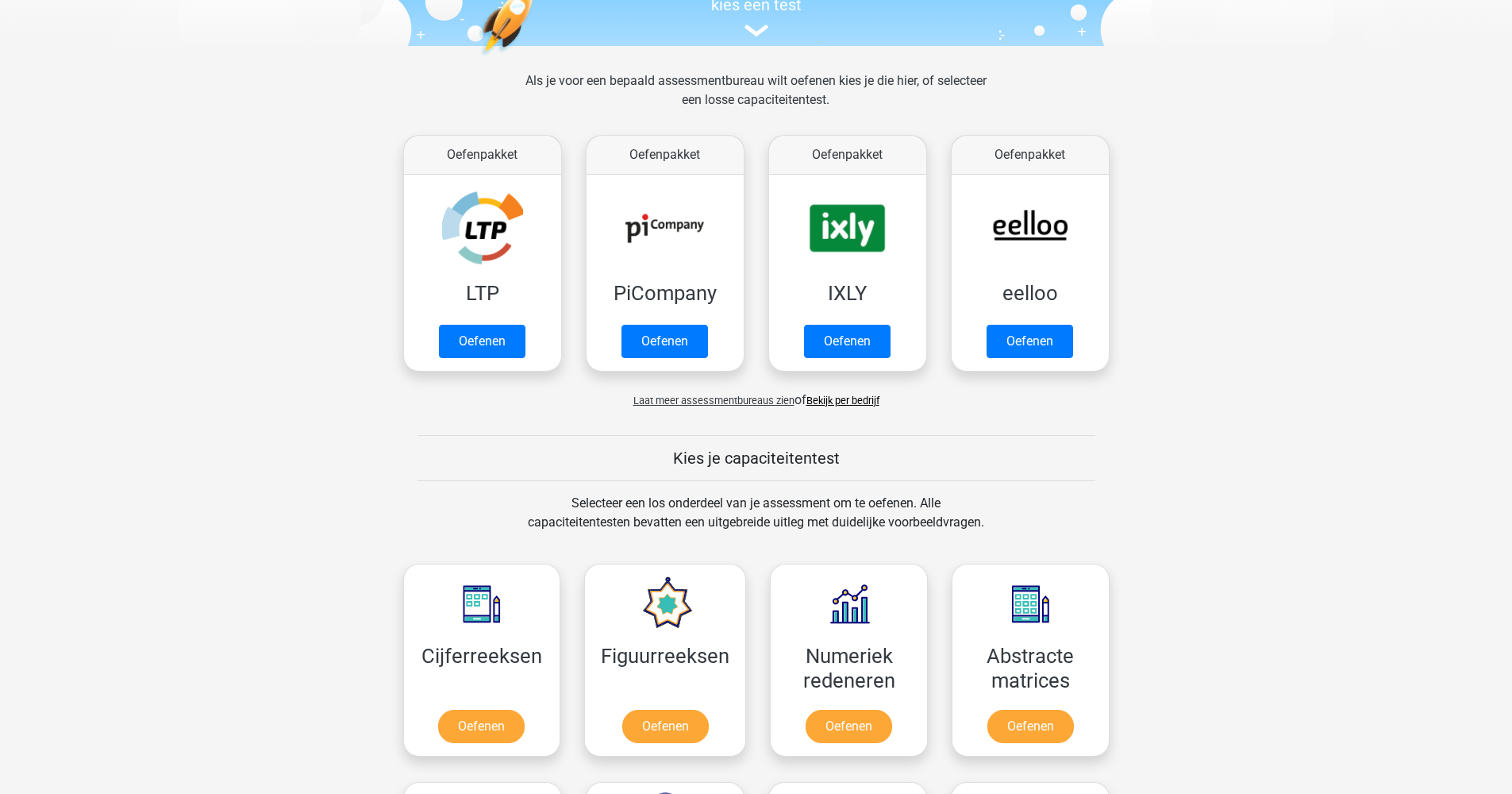
scroll to position [80, 0]
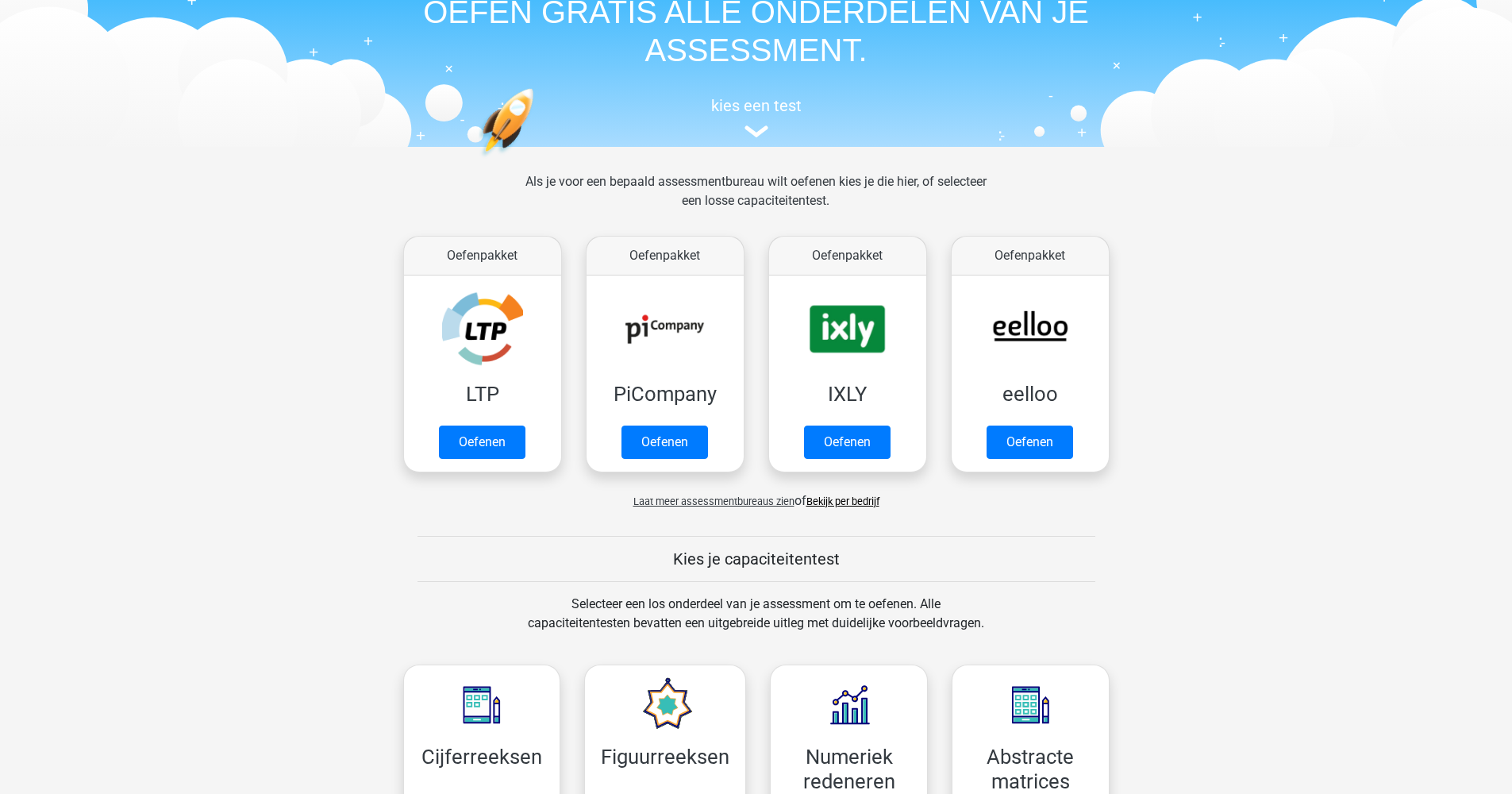
click at [724, 503] on span "Laat meer assessmentbureaus zien" at bounding box center [714, 501] width 161 height 12
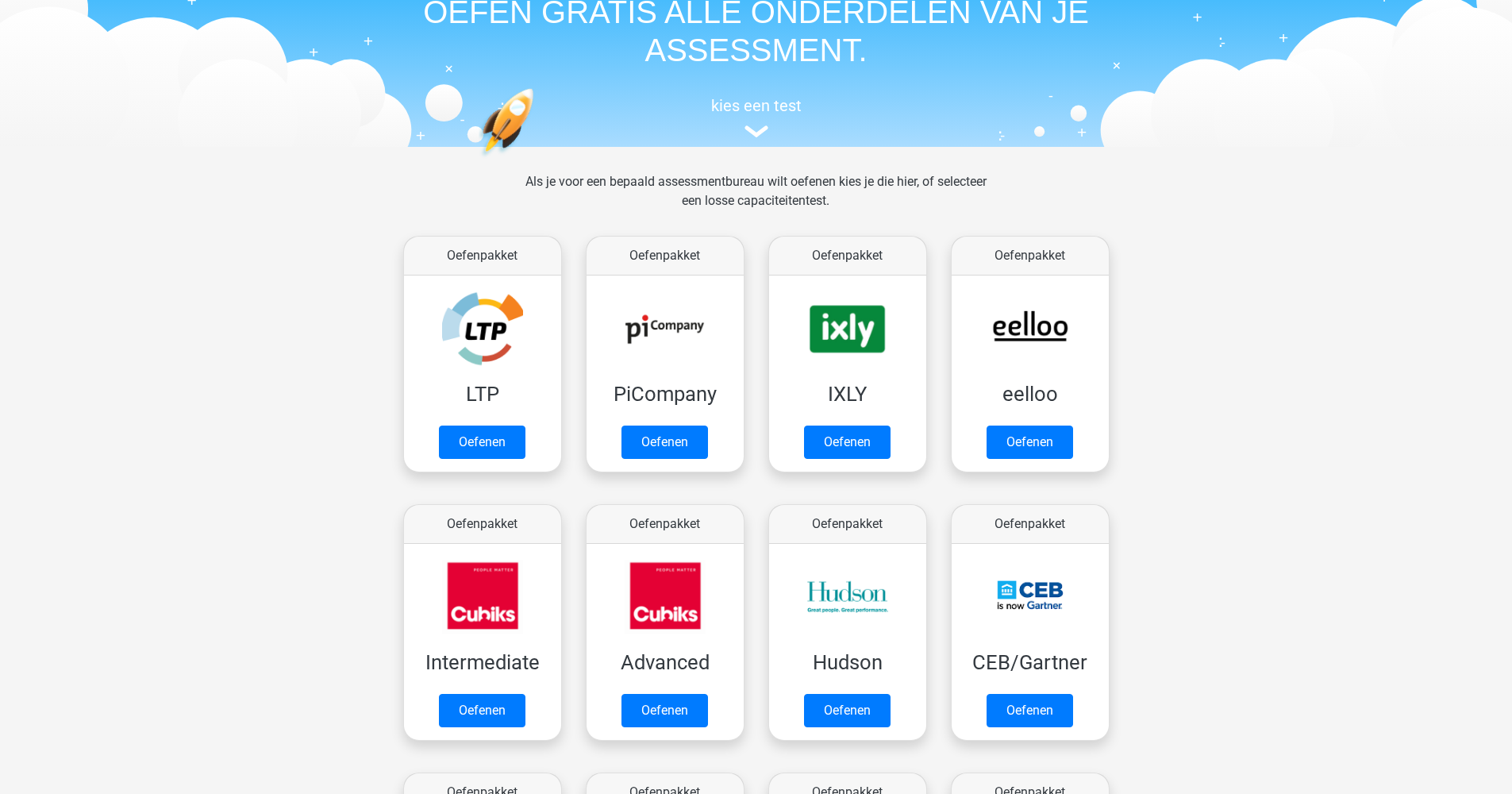
scroll to position [105, 0]
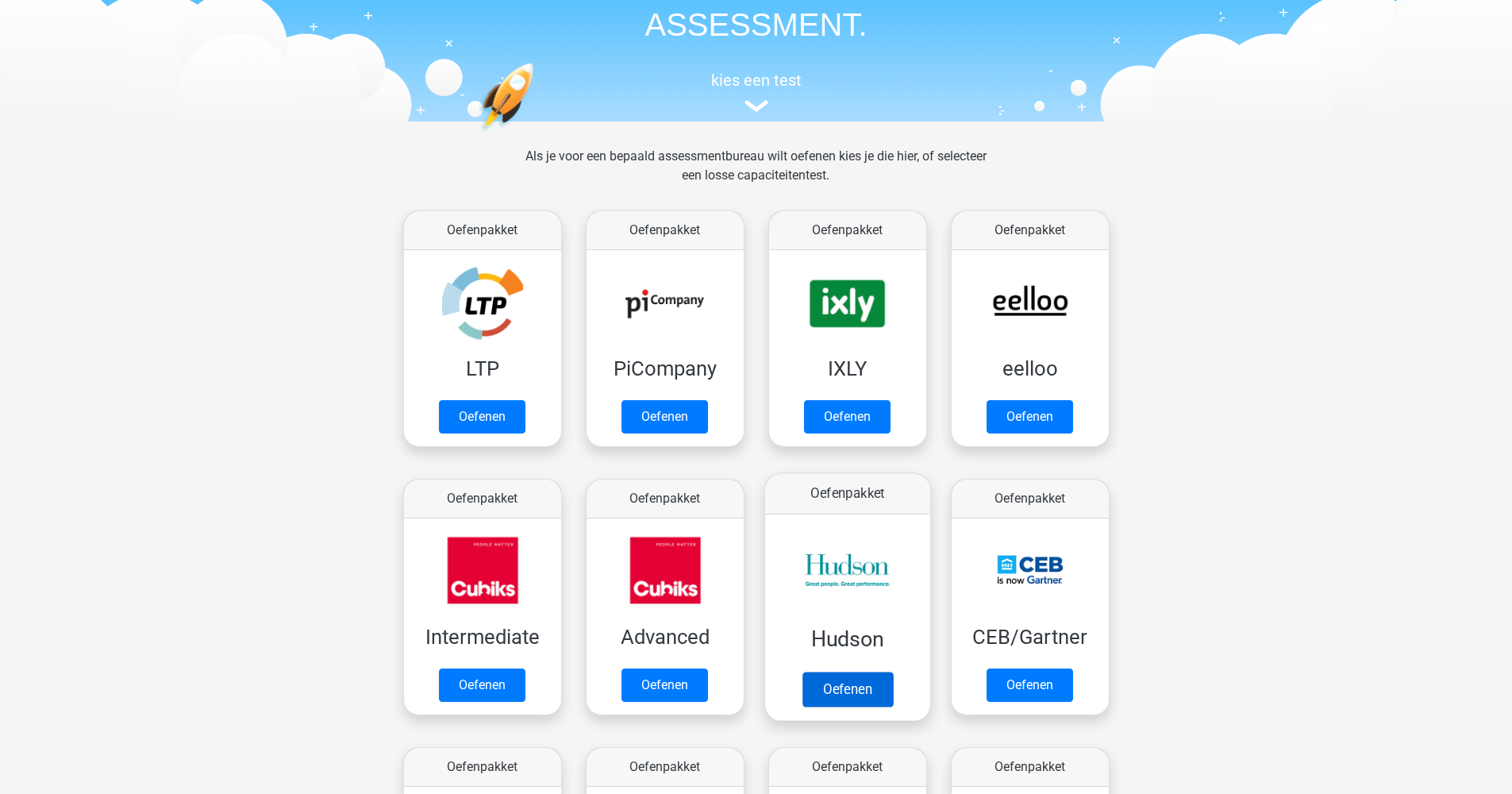
click at [847, 688] on link "Oefenen" at bounding box center [847, 689] width 91 height 35
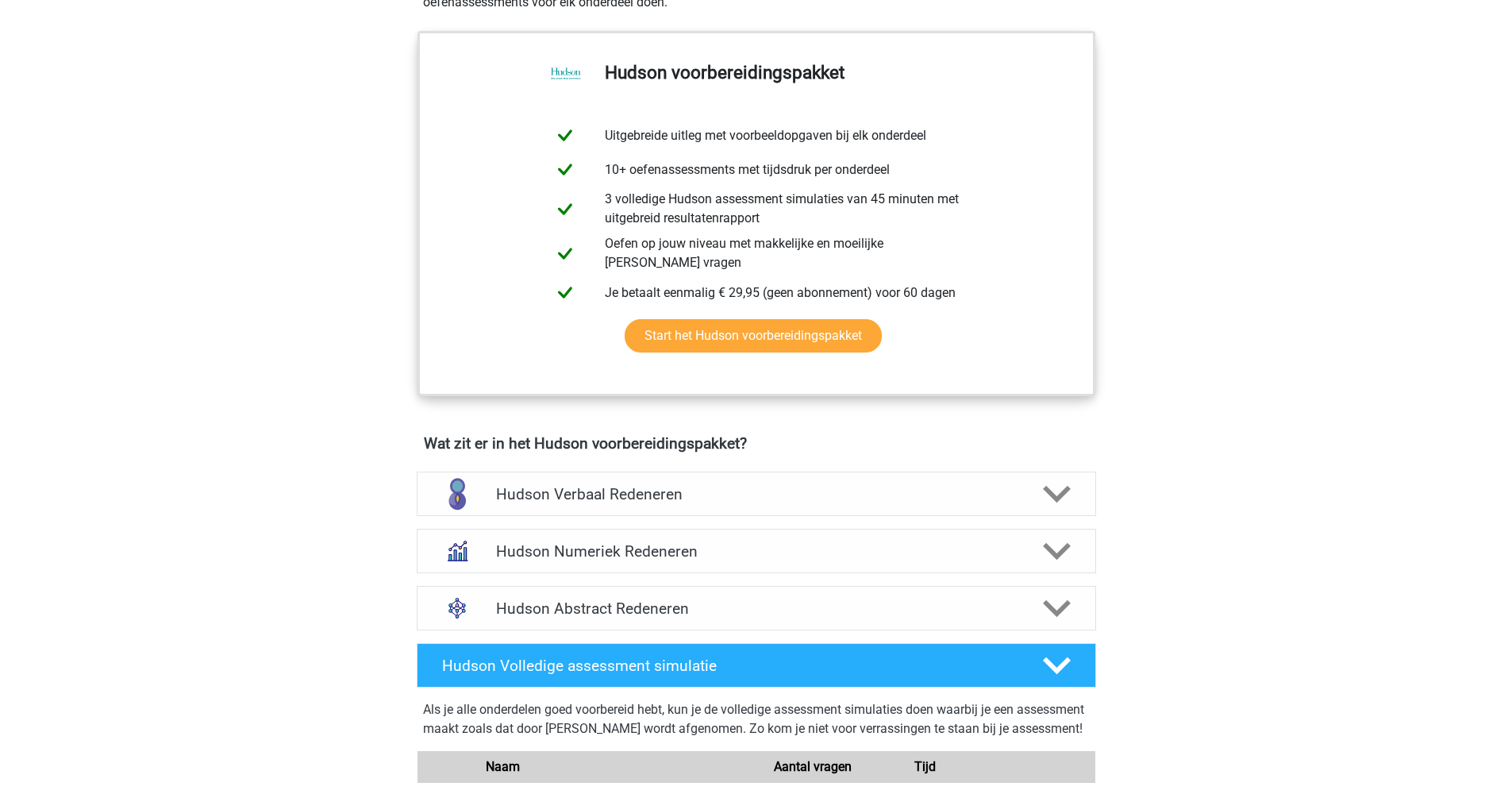
scroll to position [635, 0]
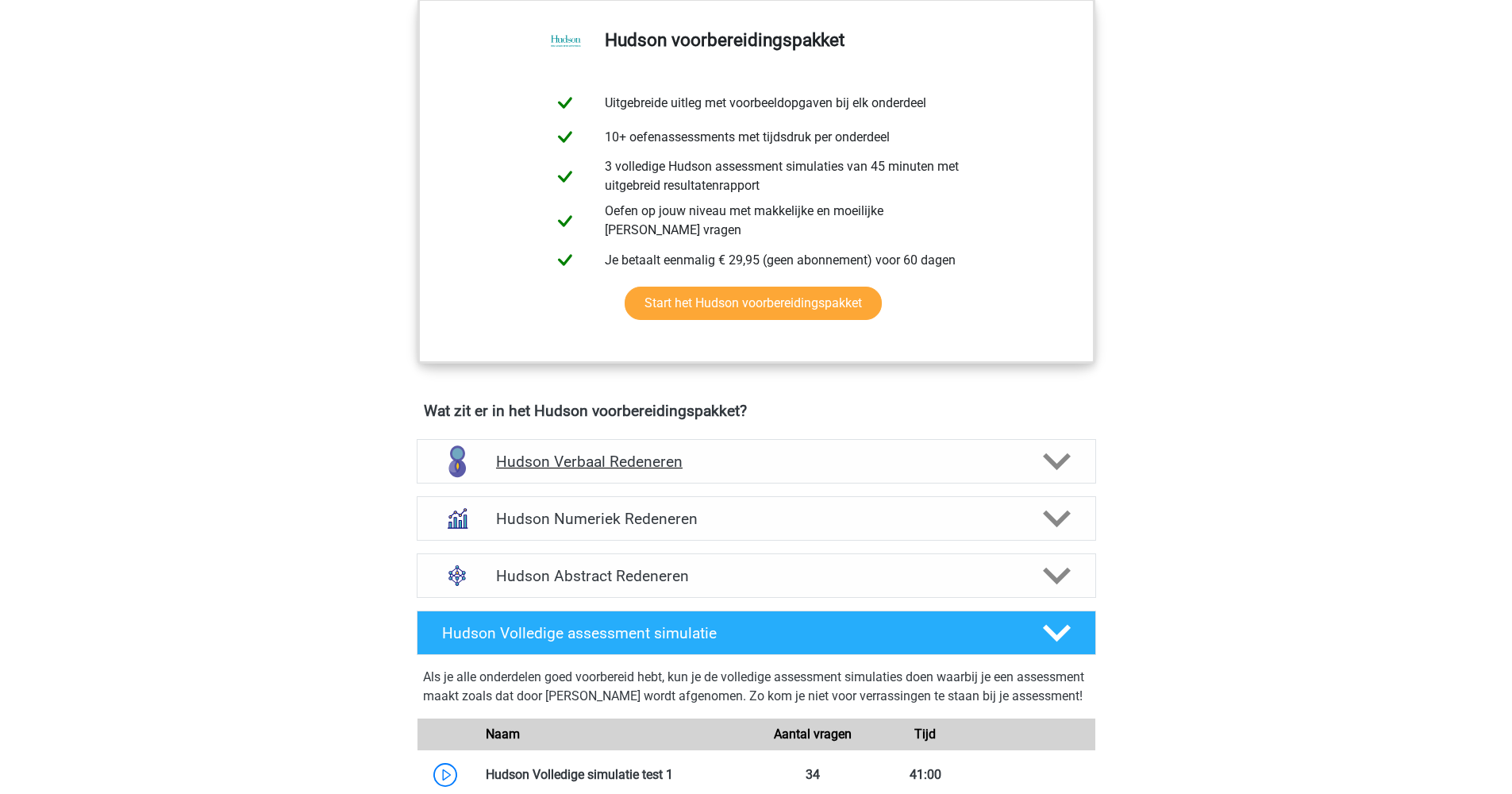
click at [821, 454] on h4 "Hudson Verbaal Redeneren" at bounding box center [756, 462] width 520 height 18
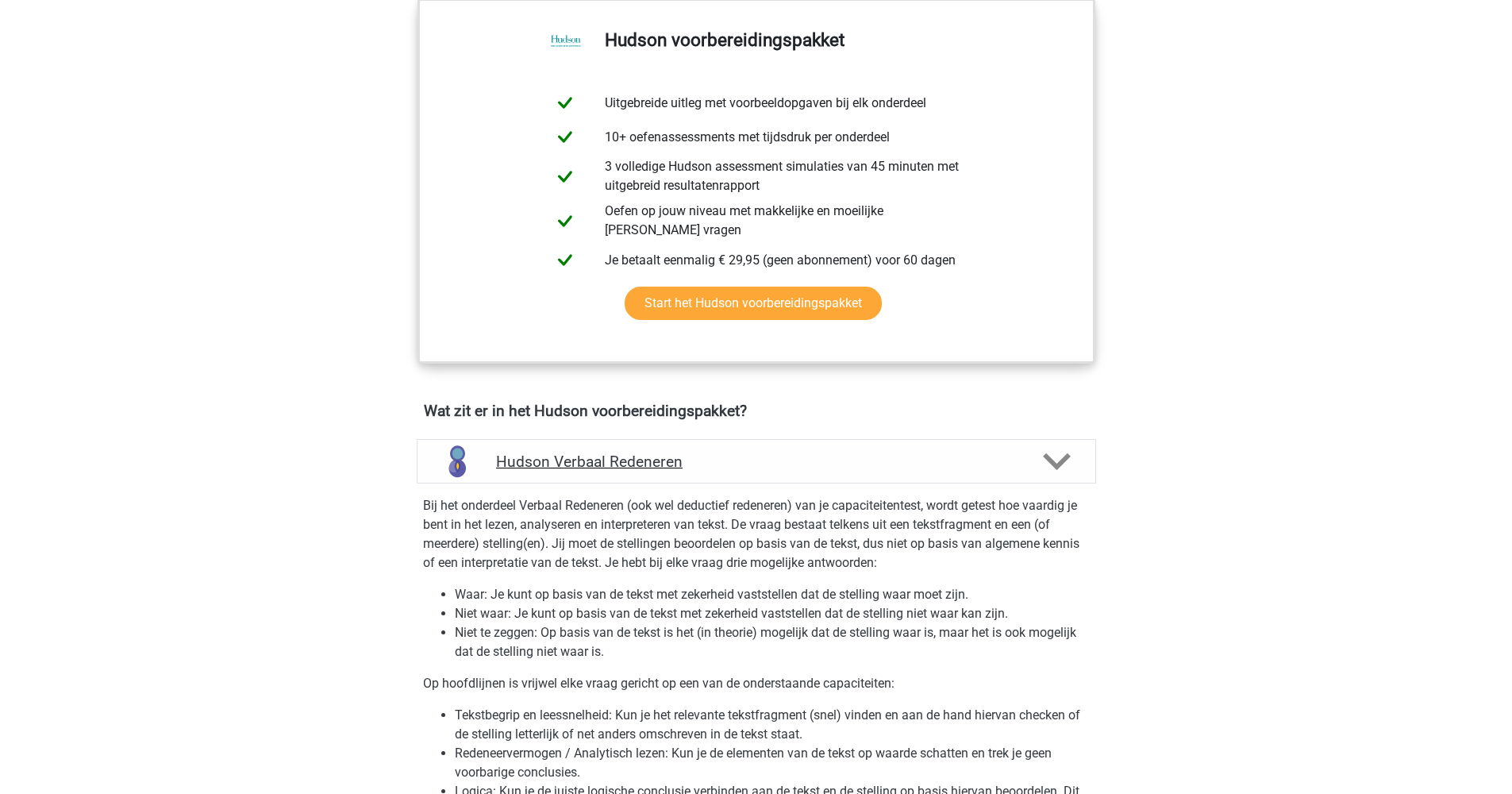
click at [819, 454] on h4 "Hudson Verbaal Redeneren" at bounding box center [756, 462] width 520 height 18
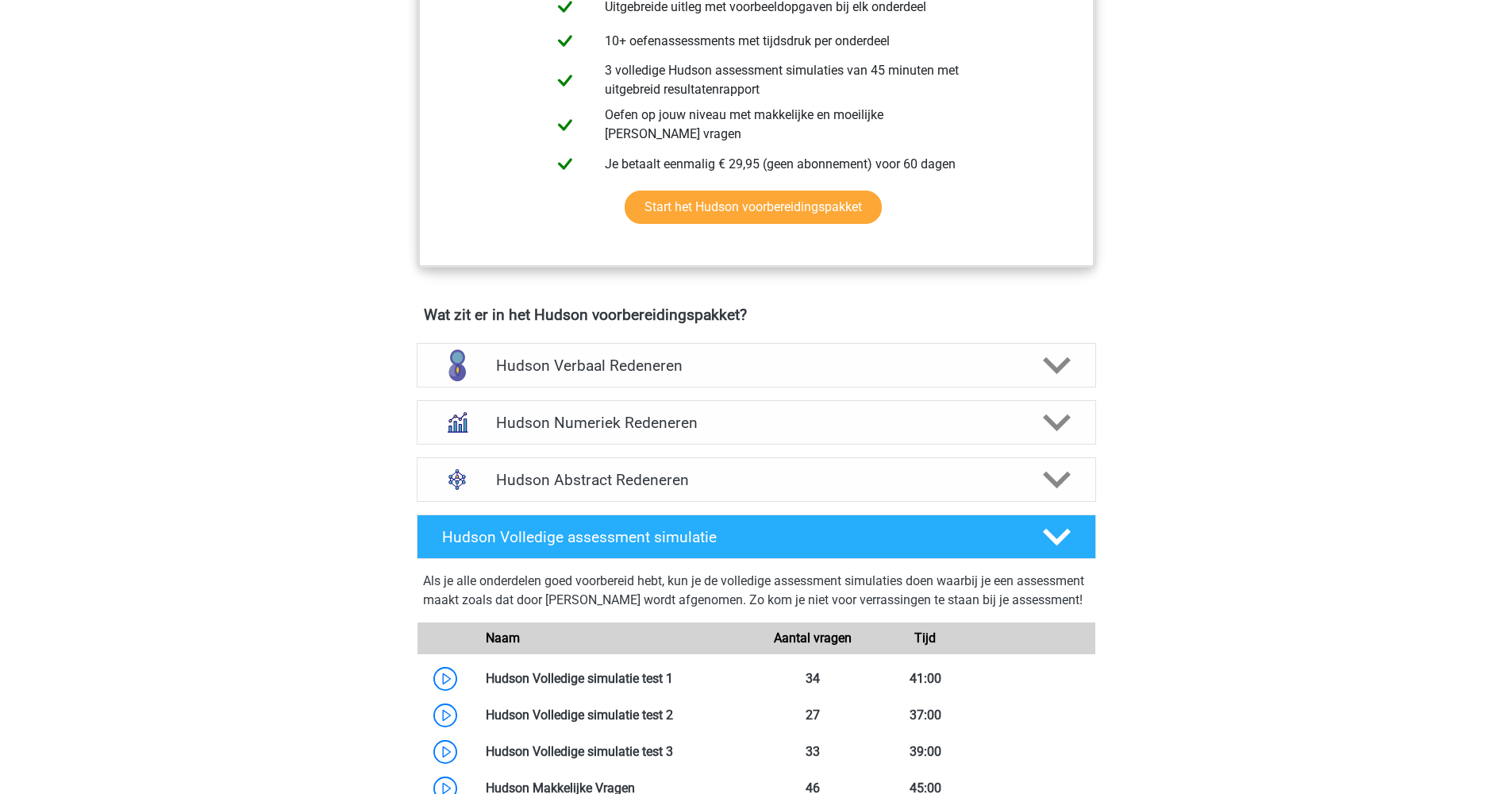
scroll to position [761, 0]
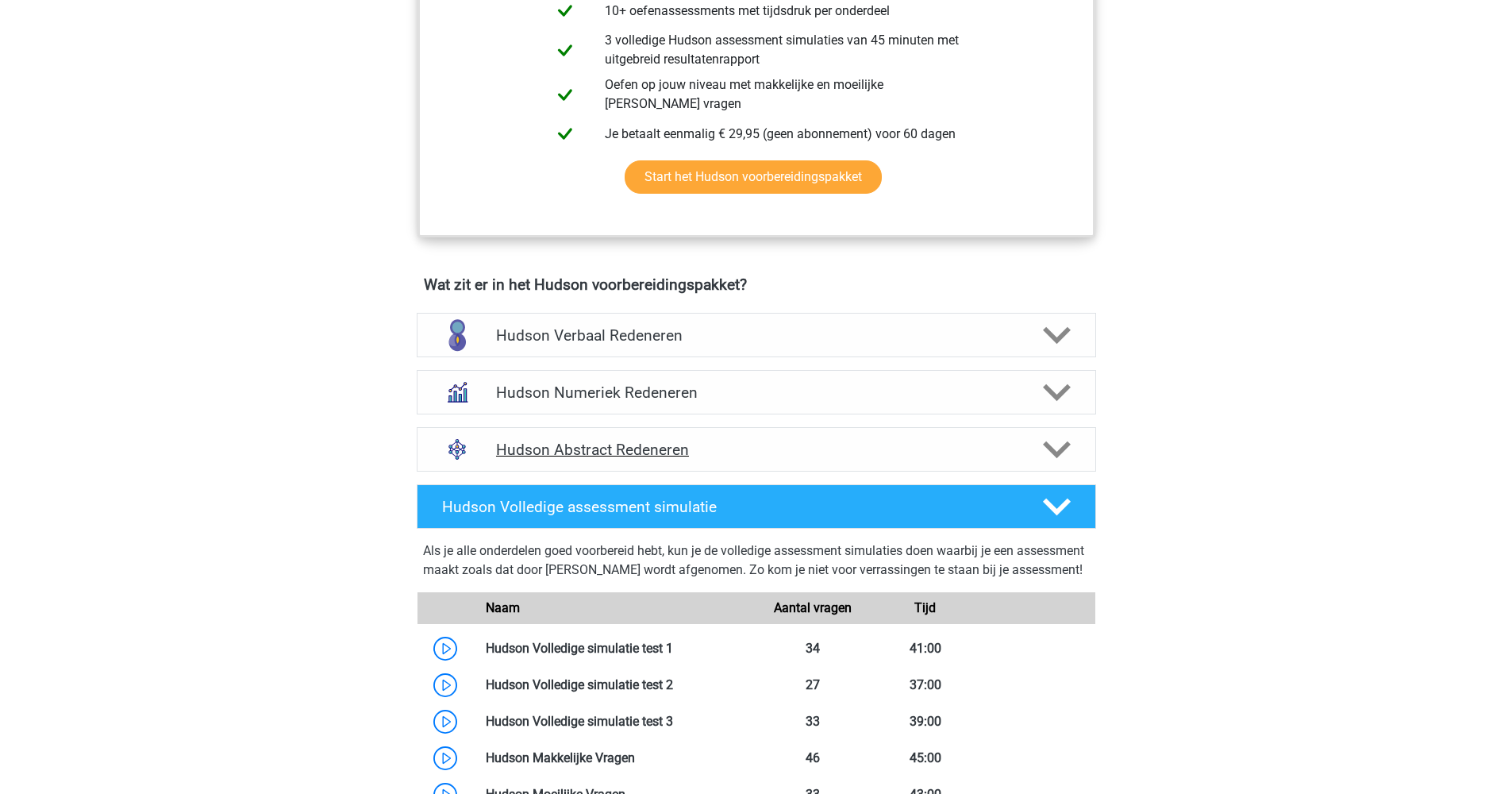
click at [653, 444] on h4 "Hudson Abstract Redeneren" at bounding box center [756, 449] width 520 height 18
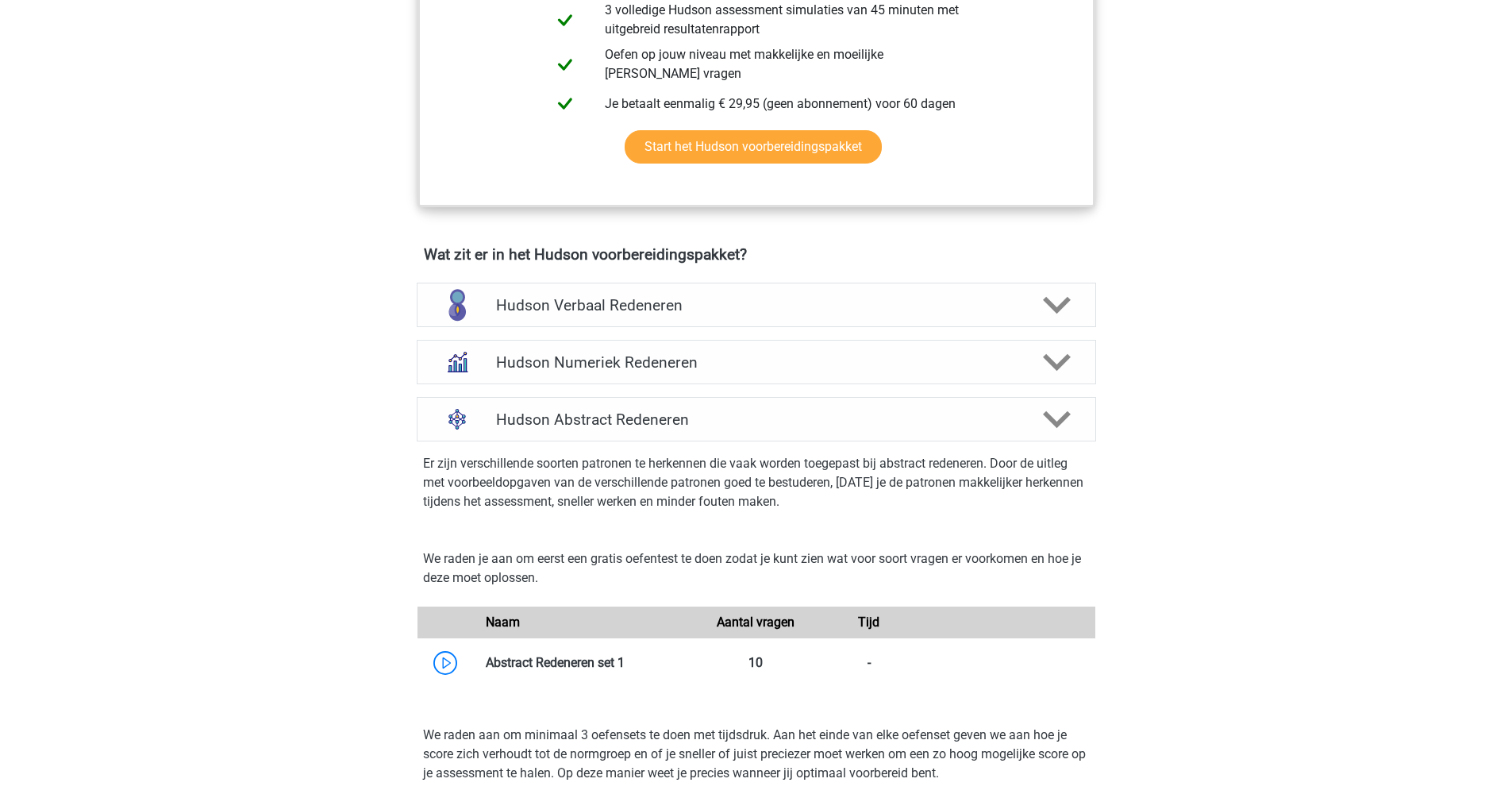
scroll to position [896, 0]
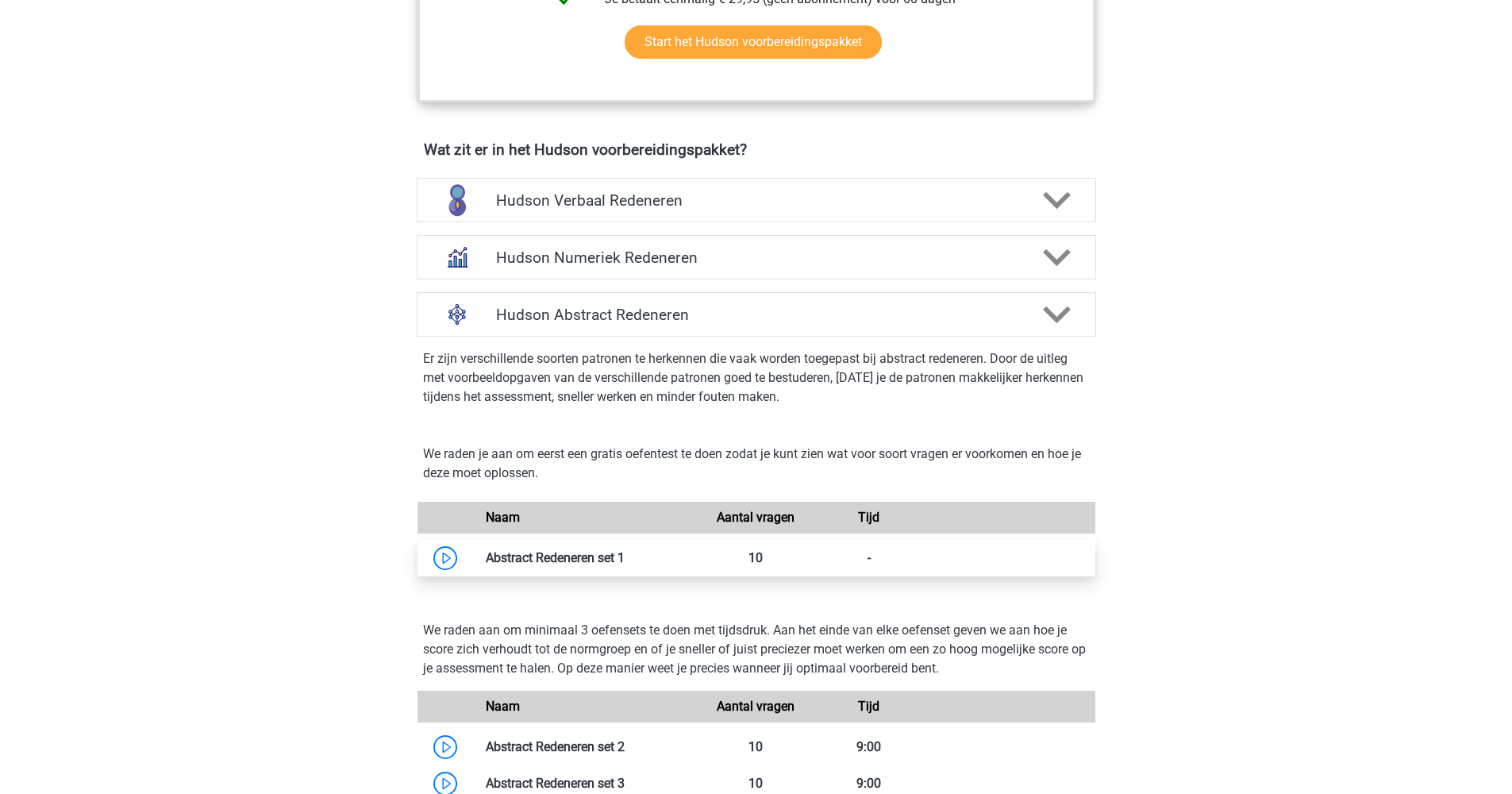
click at [625, 559] on link at bounding box center [625, 557] width 0 height 15
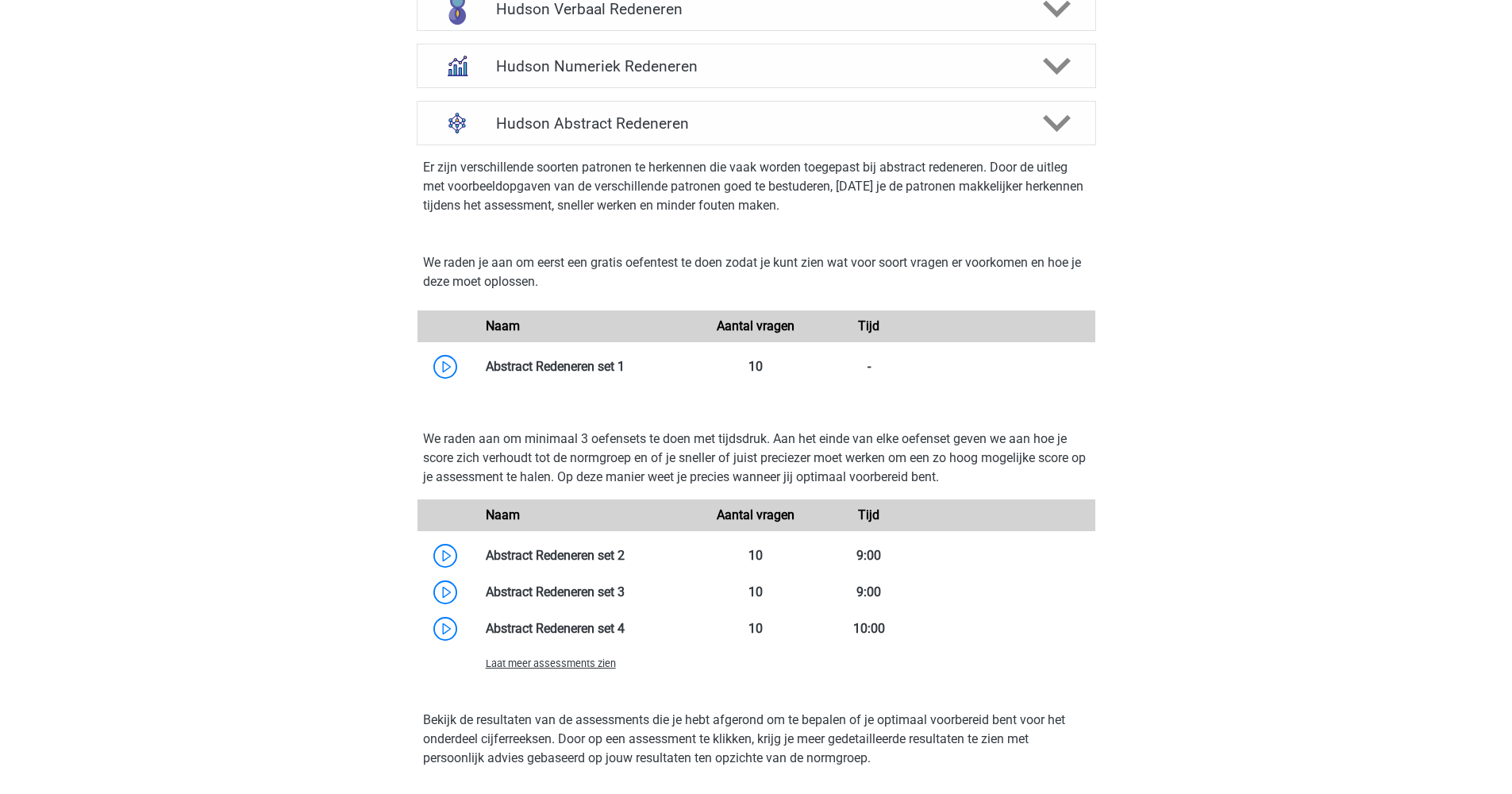
scroll to position [789, 0]
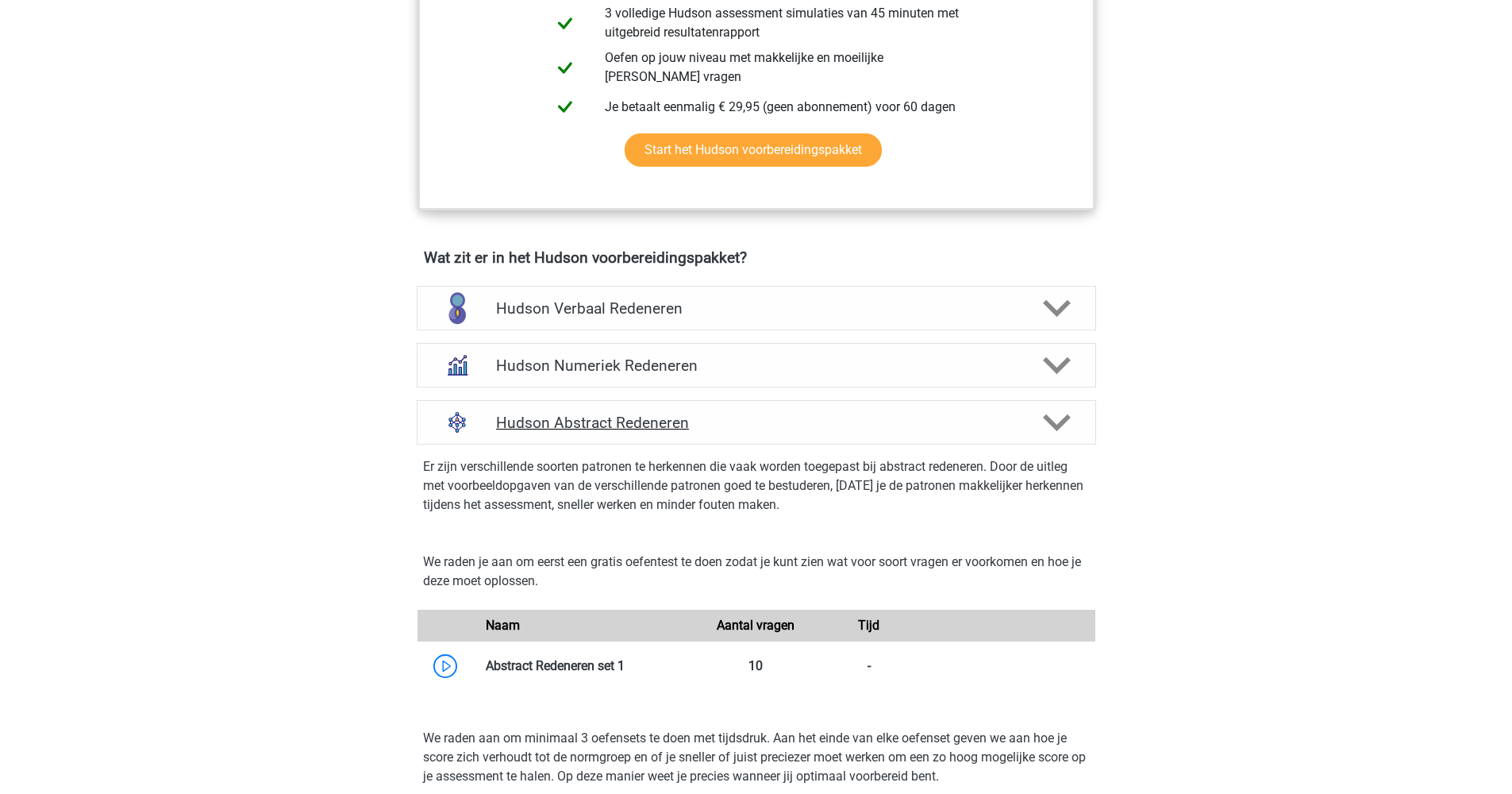
click at [853, 437] on div "Hudson Abstract Redeneren" at bounding box center [756, 422] width 680 height 45
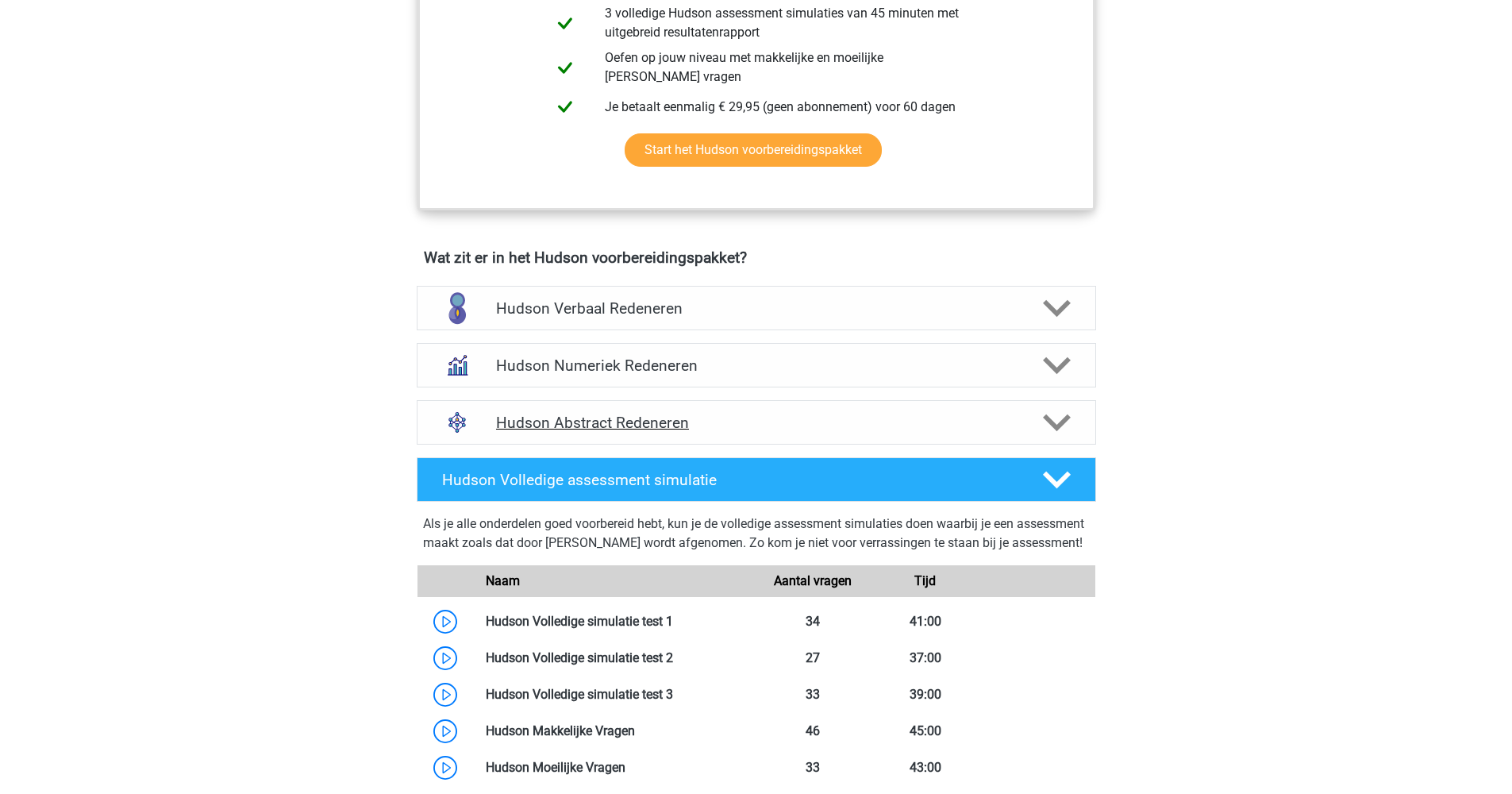
click at [739, 406] on div "Hudson Abstract Redeneren" at bounding box center [756, 422] width 680 height 45
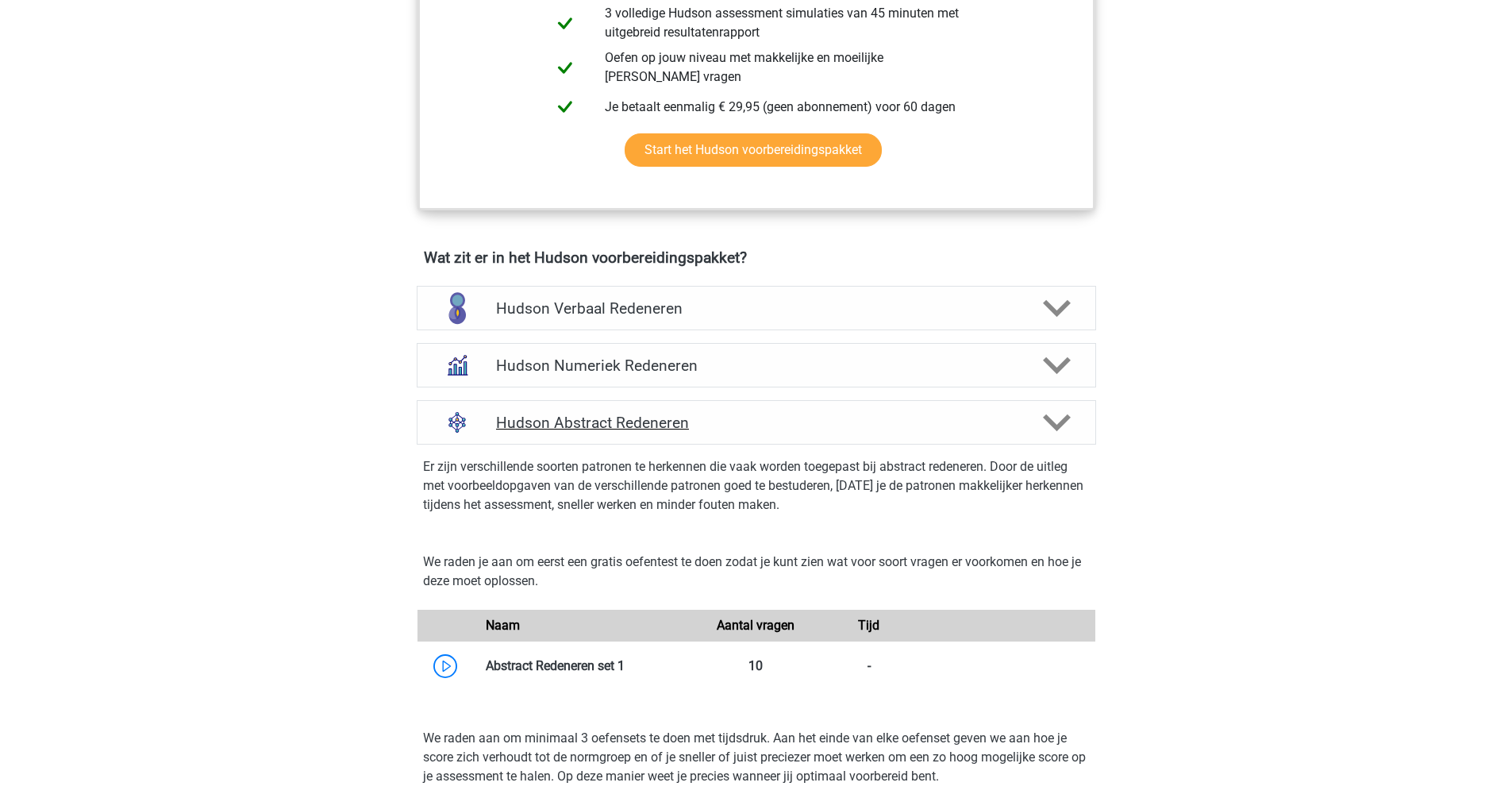
click at [670, 422] on h4 "Hudson Abstract Redeneren" at bounding box center [756, 422] width 520 height 18
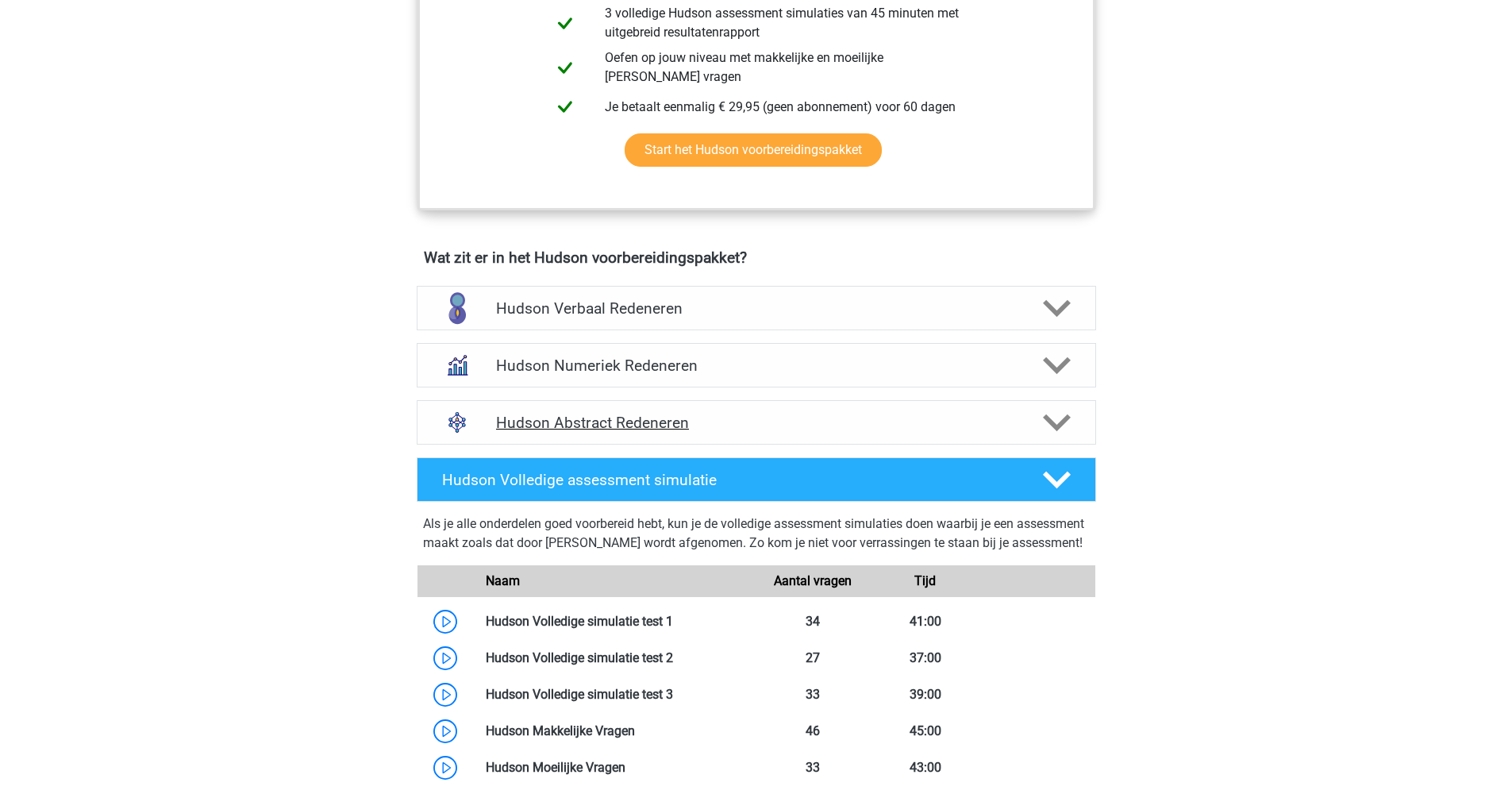
click at [805, 419] on h4 "Hudson Abstract Redeneren" at bounding box center [756, 422] width 520 height 18
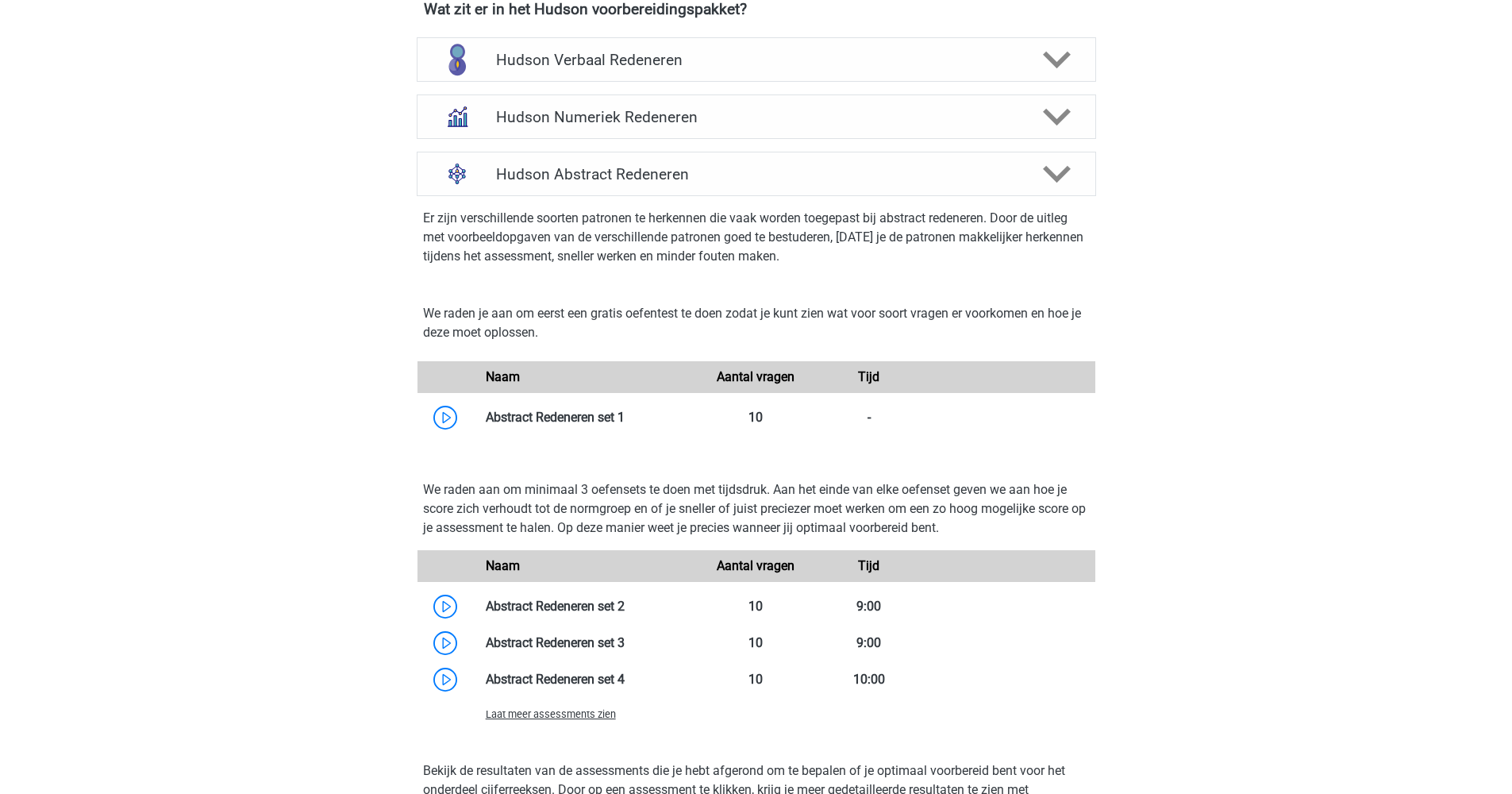
scroll to position [1023, 0]
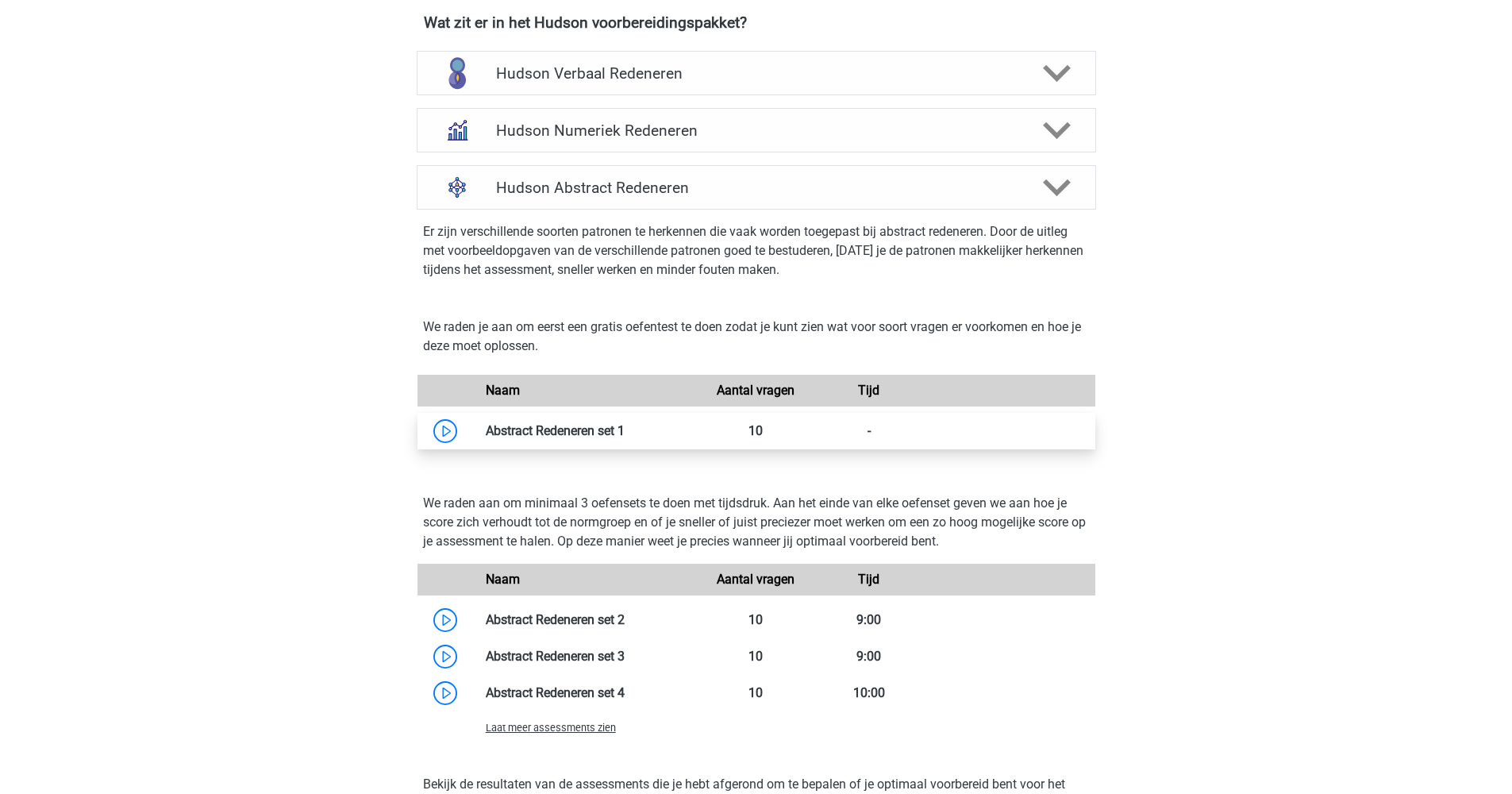
click at [625, 437] on link at bounding box center [625, 430] width 0 height 15
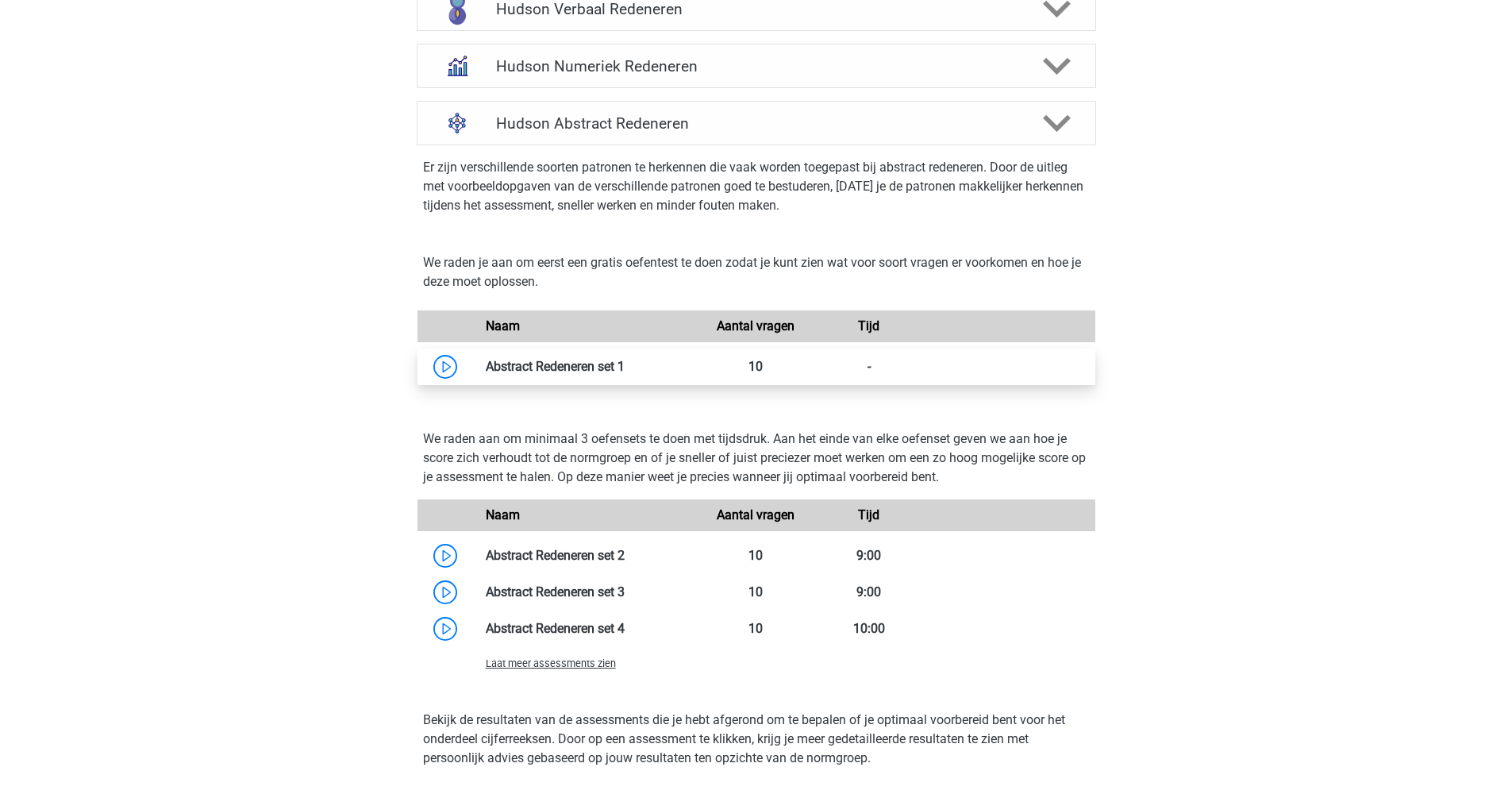
scroll to position [1095, 0]
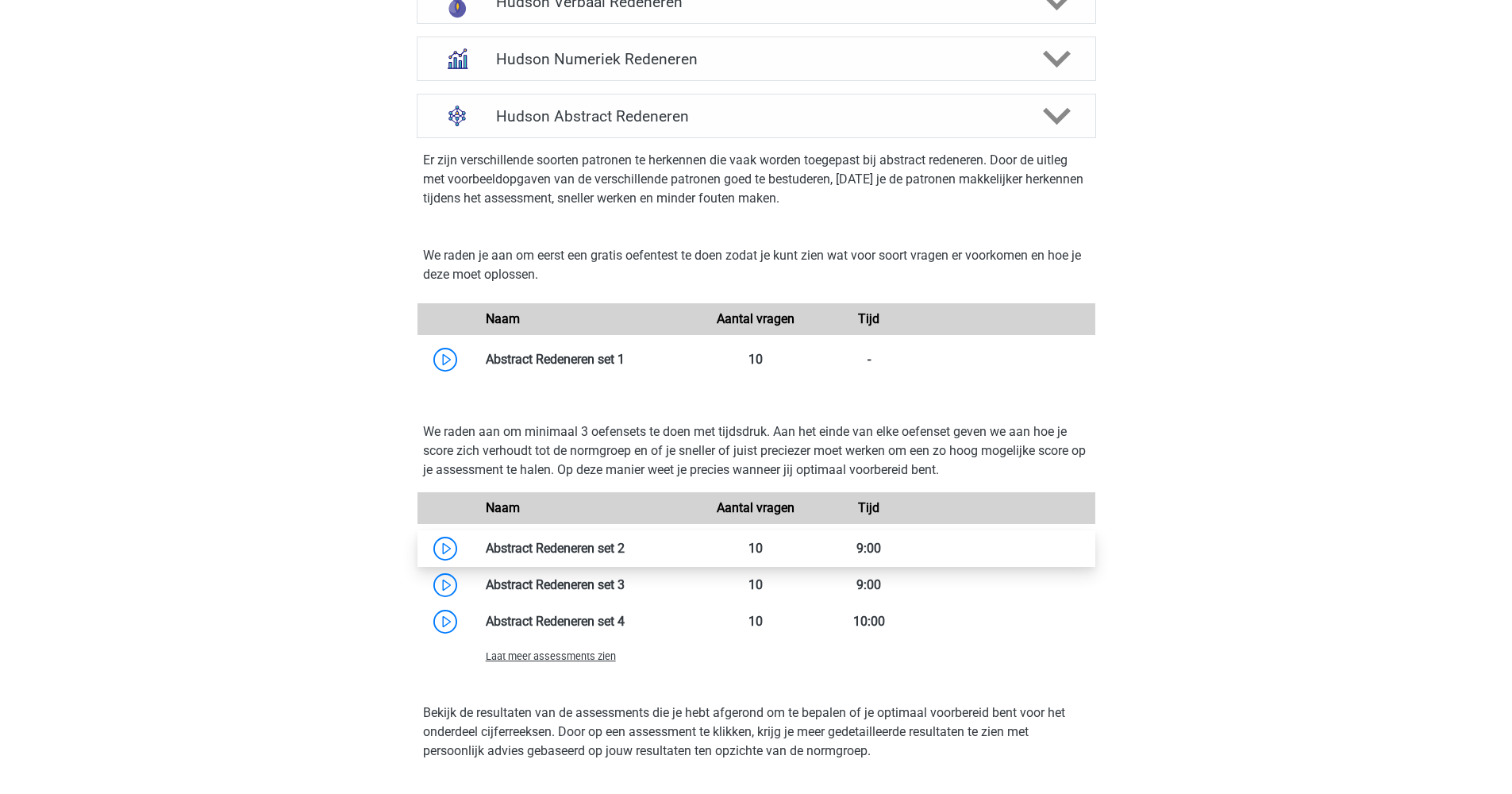
click at [625, 553] on link at bounding box center [625, 548] width 0 height 15
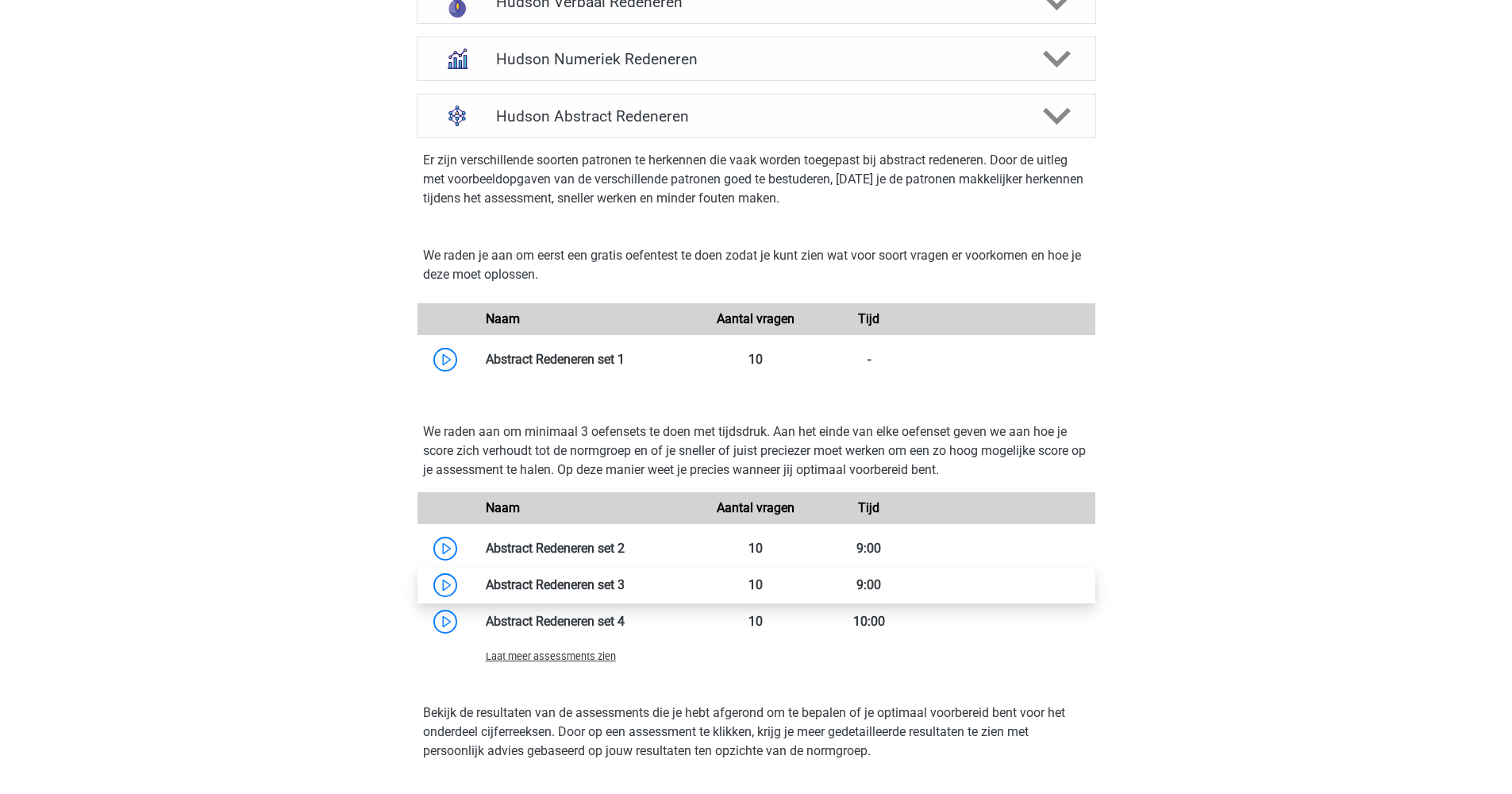
click at [625, 582] on link at bounding box center [625, 585] width 0 height 15
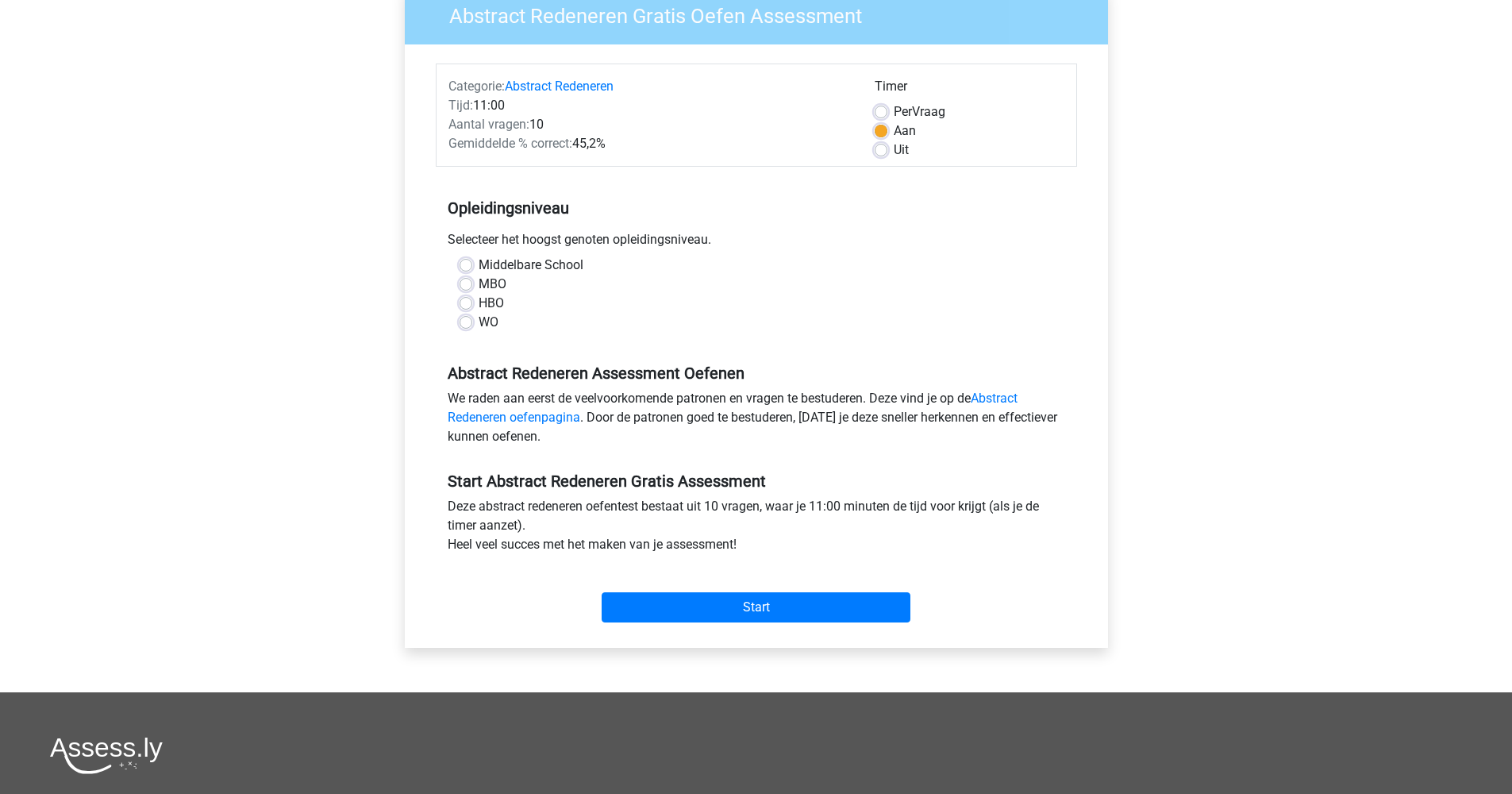
scroll to position [24, 0]
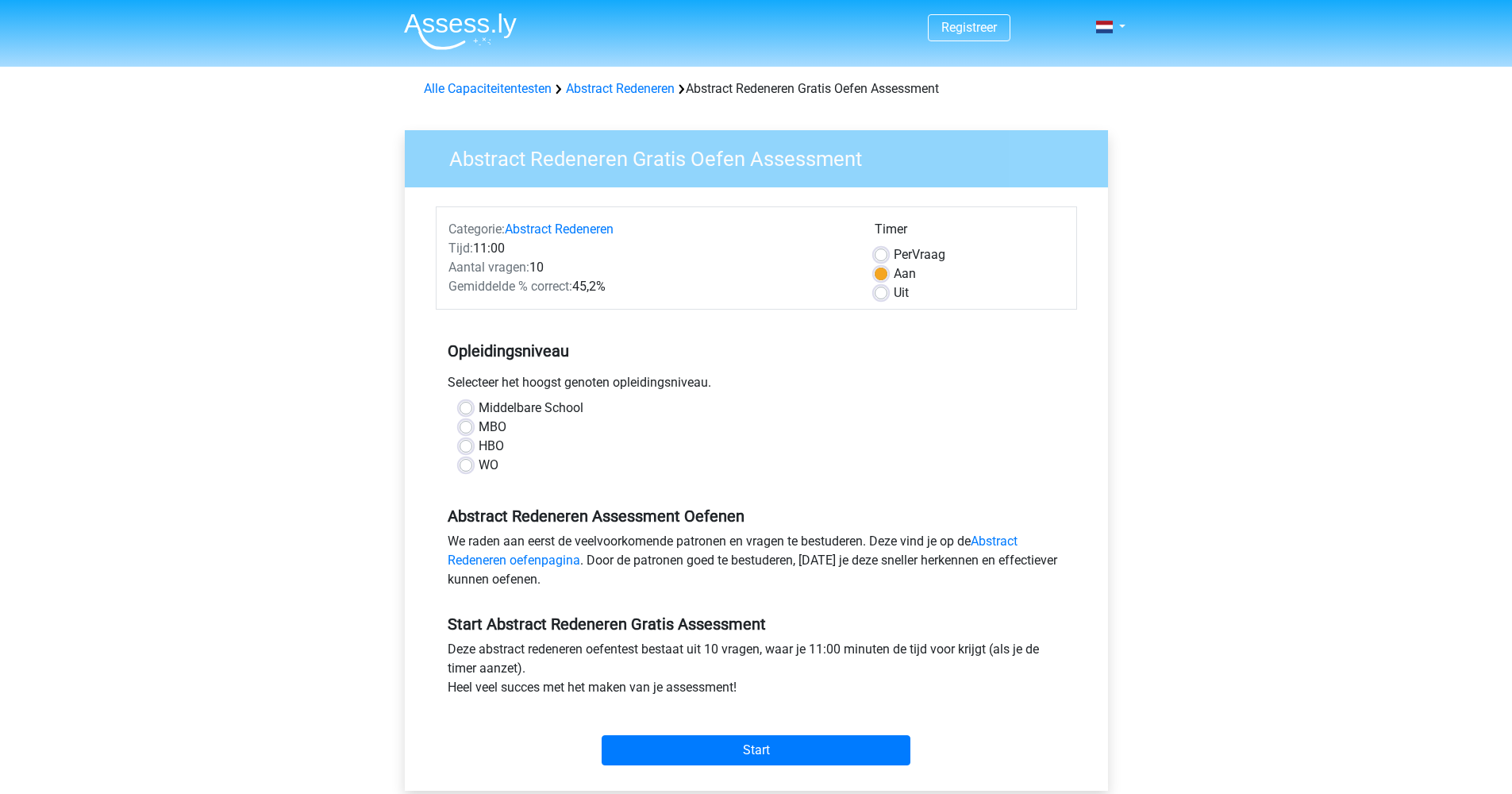
scroll to position [29, 0]
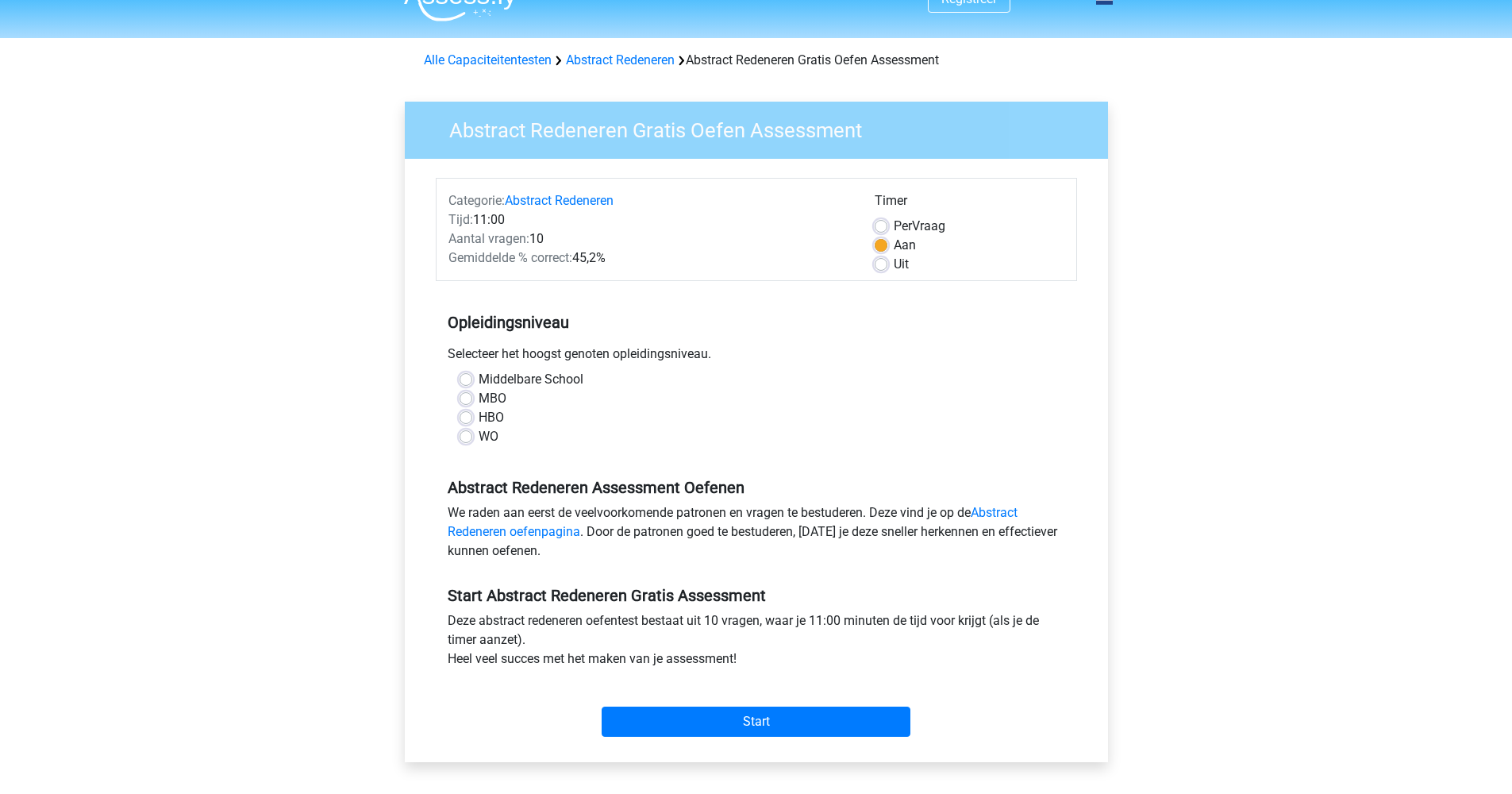
click at [475, 458] on div "Middelbare School MBO HBO WO" at bounding box center [756, 414] width 642 height 89
click at [476, 446] on div "WO" at bounding box center [756, 436] width 593 height 19
click at [479, 432] on label "WO" at bounding box center [488, 436] width 20 height 19
click at [472, 432] on input "WO" at bounding box center [466, 435] width 12 height 16
radio input "true"
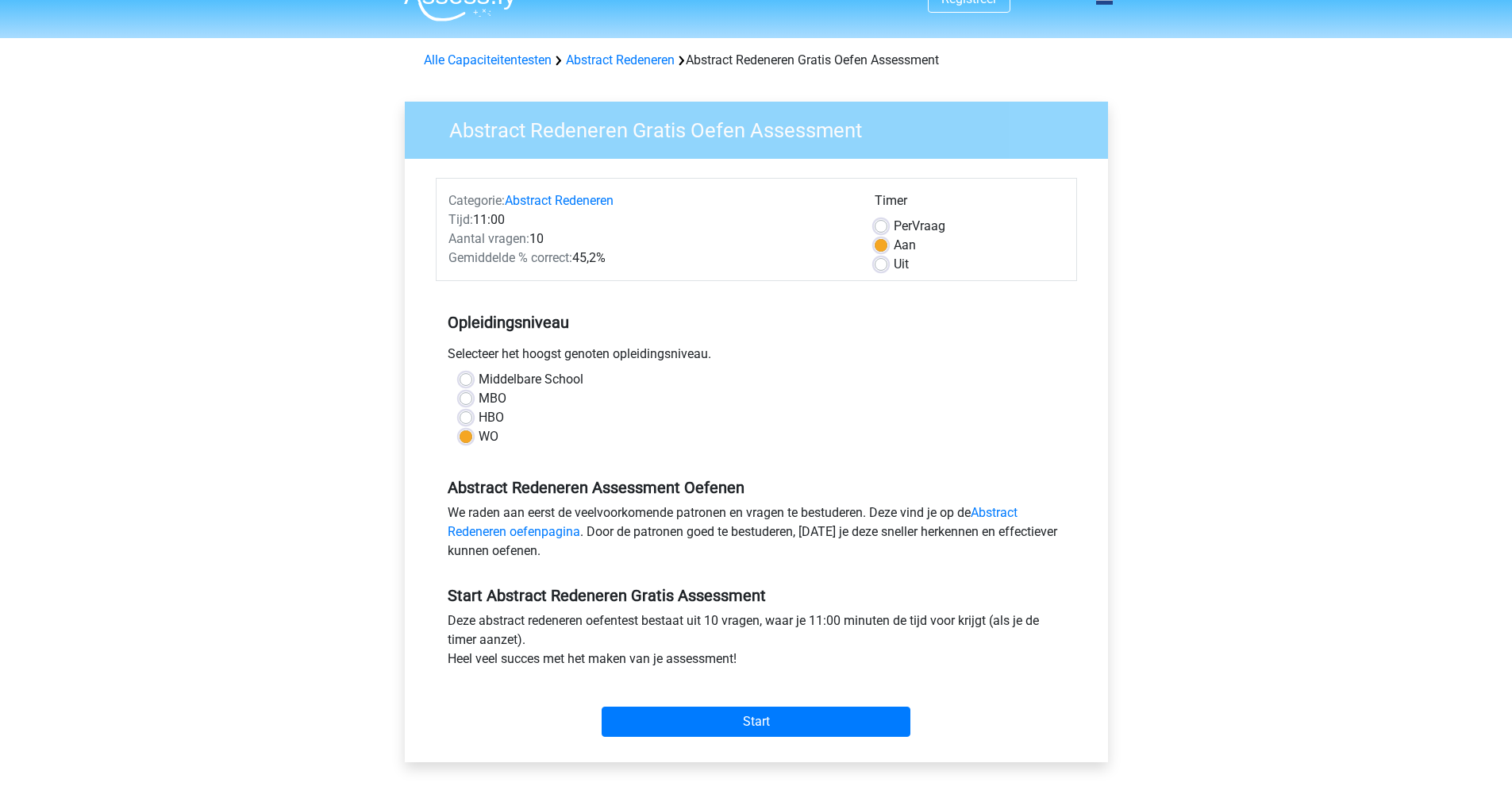
click at [479, 432] on label "WO" at bounding box center [488, 436] width 20 height 19
click at [472, 432] on input "WO" at bounding box center [466, 435] width 12 height 16
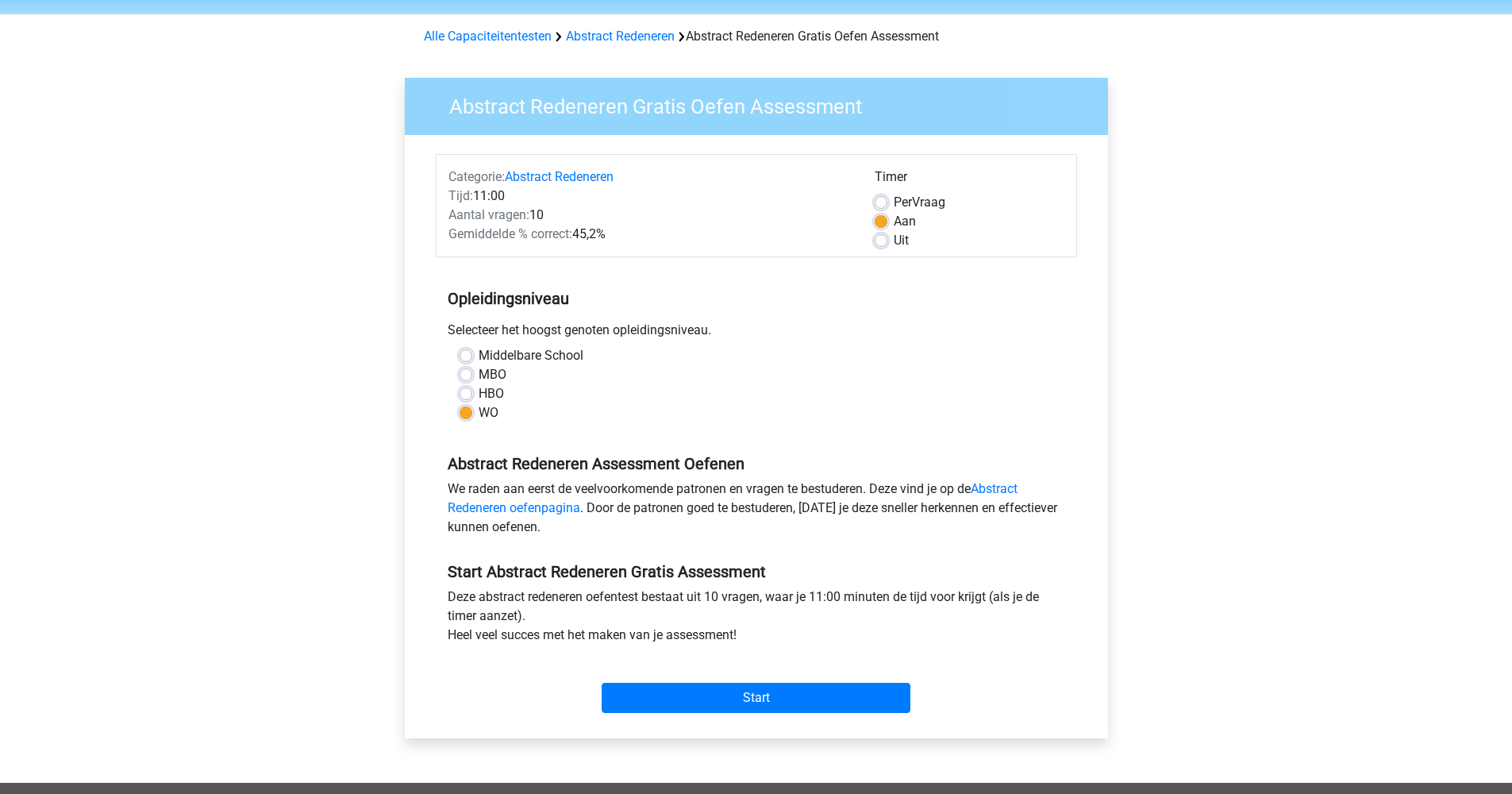
scroll to position [74, 0]
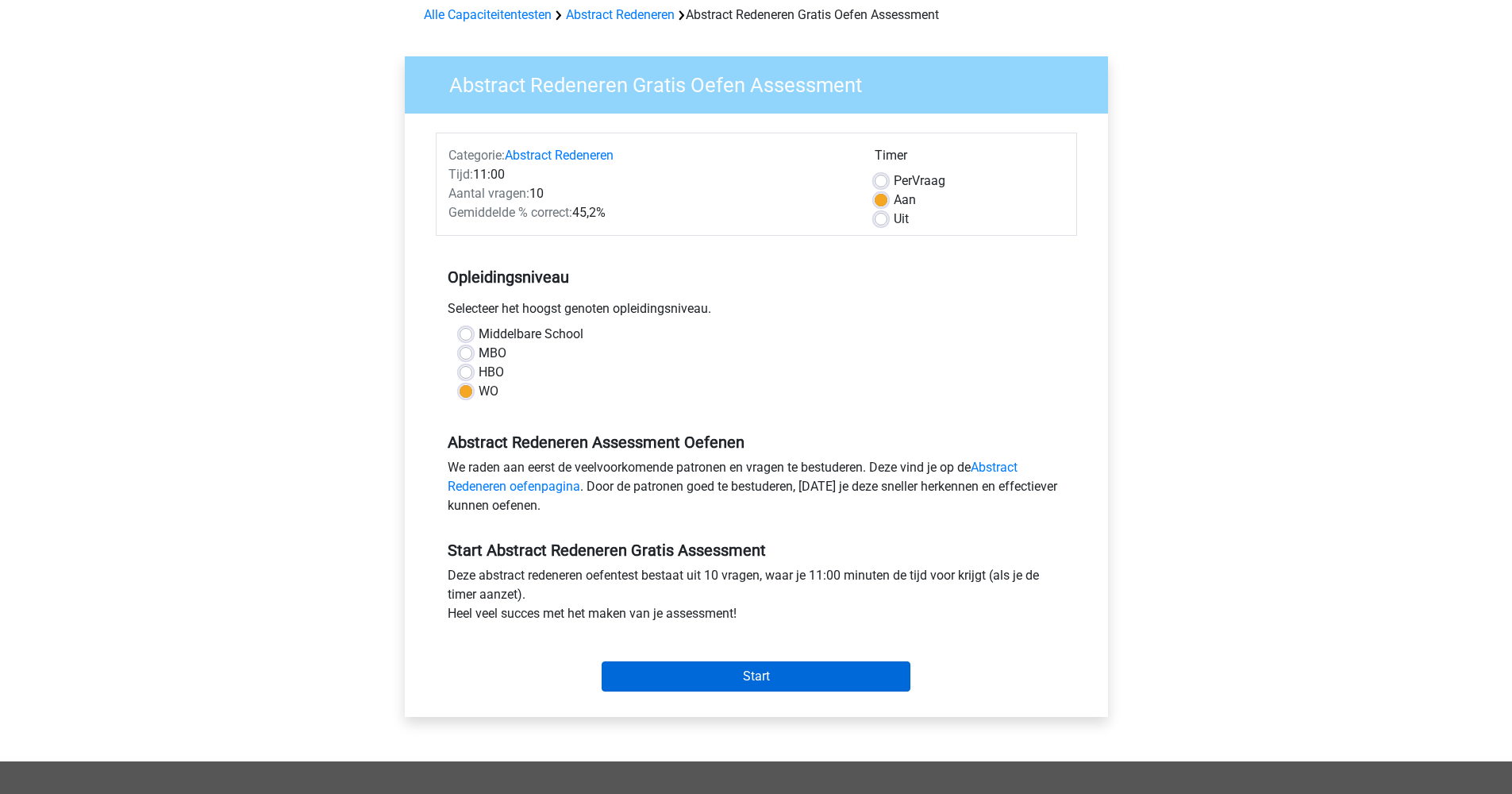
click at [825, 665] on input "Start" at bounding box center [756, 676] width 309 height 30
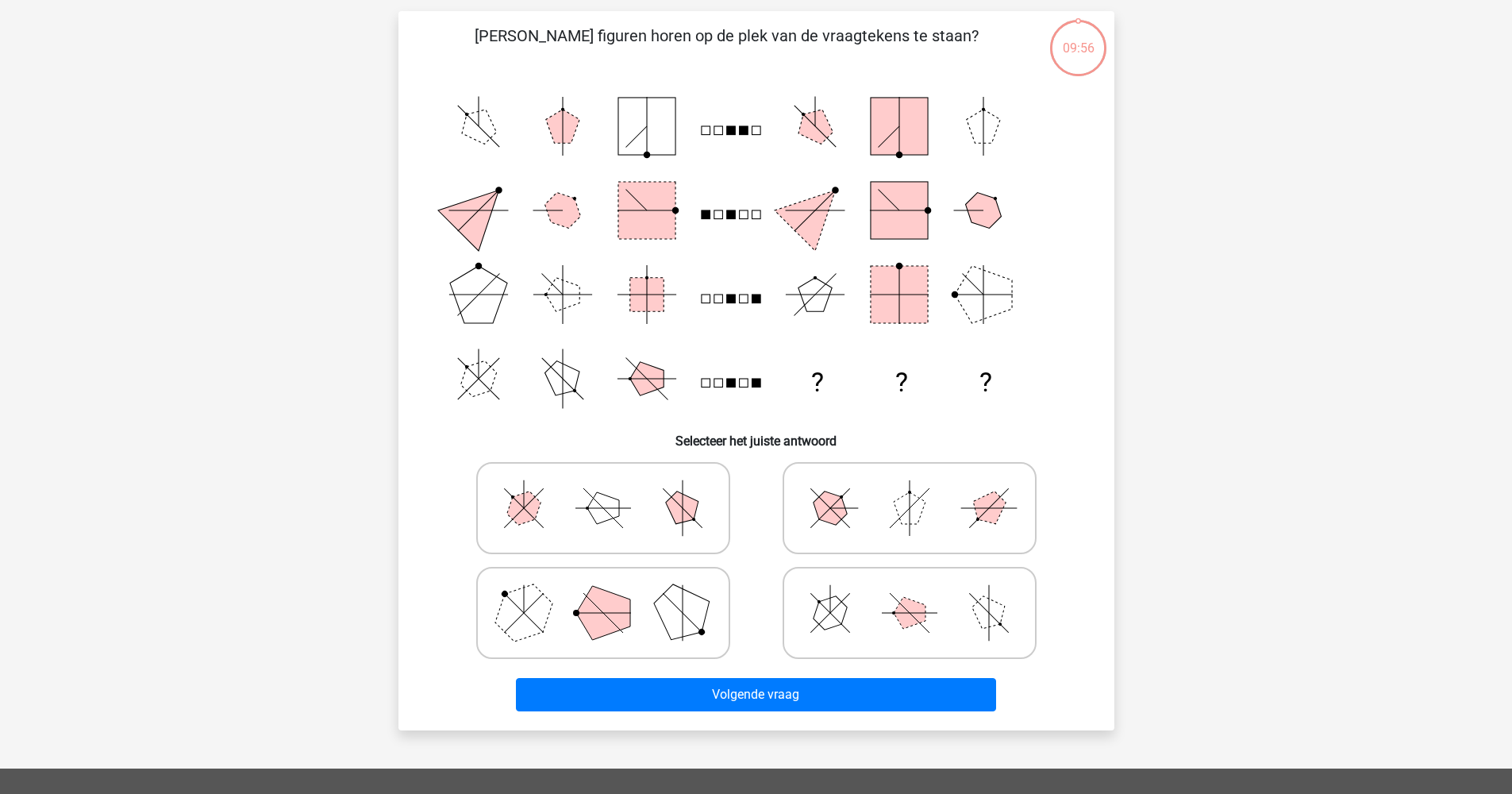
scroll to position [146, 0]
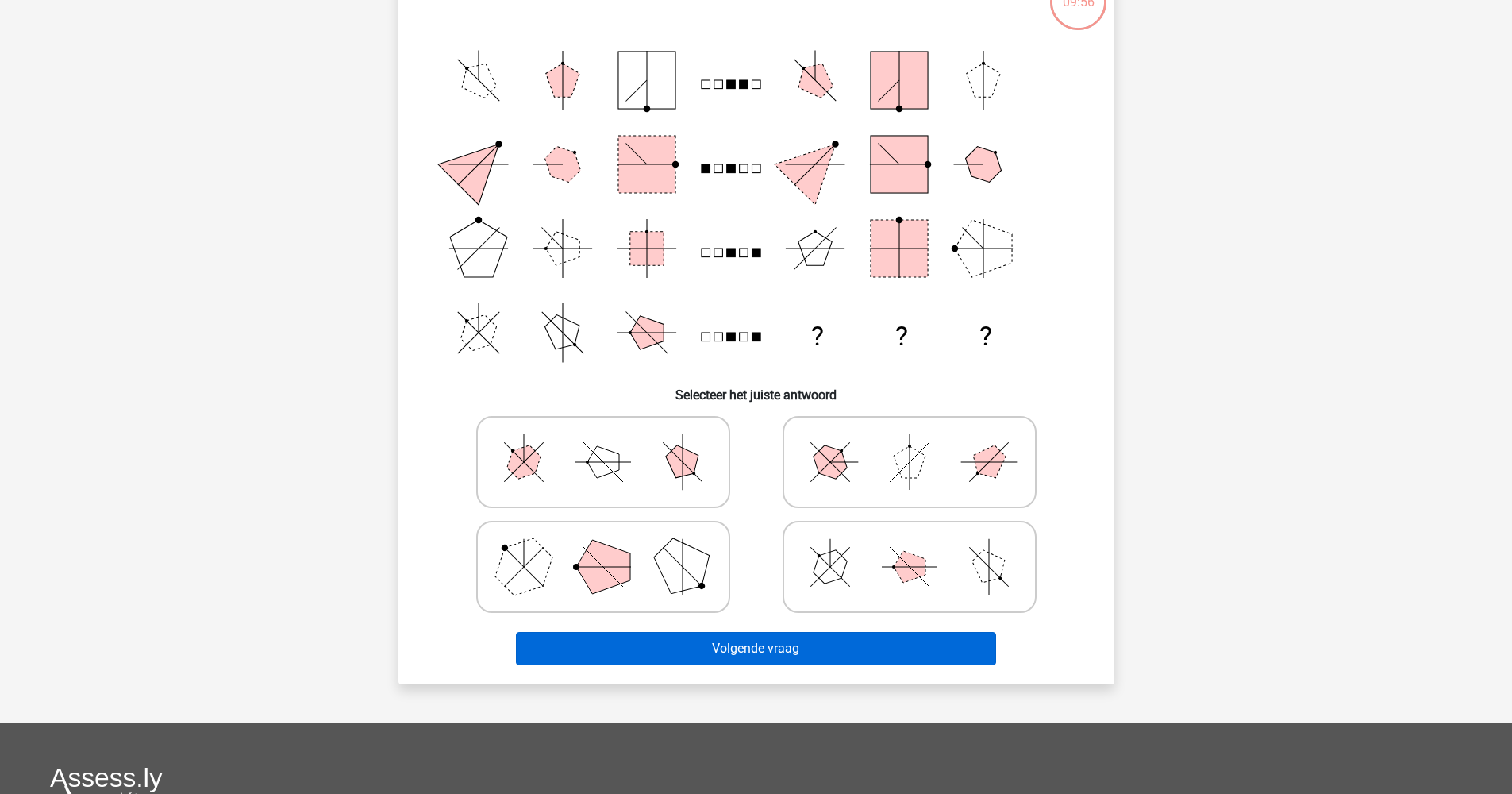
click at [809, 646] on button "Volgende vraag" at bounding box center [756, 648] width 480 height 33
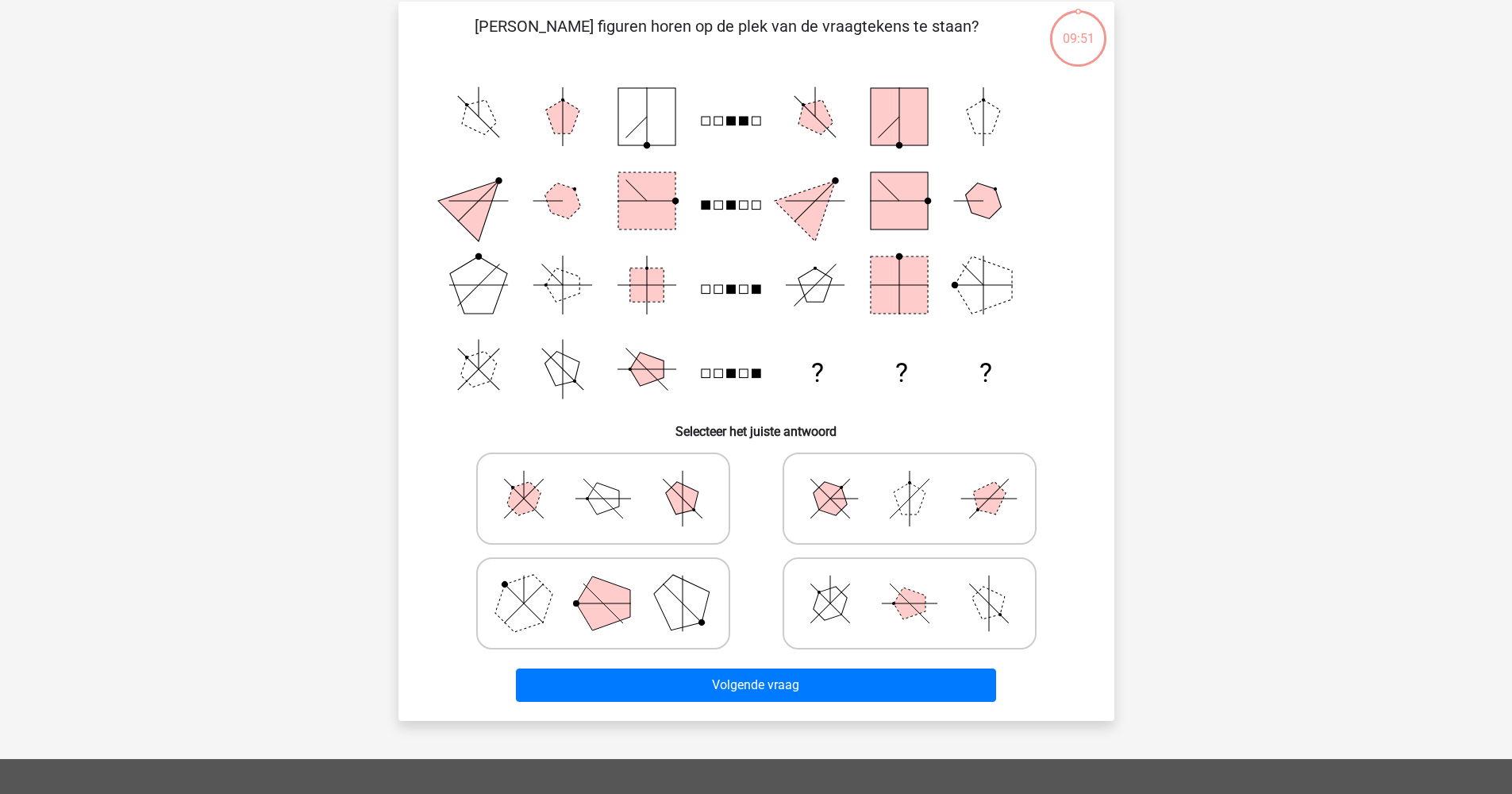
scroll to position [97, 0]
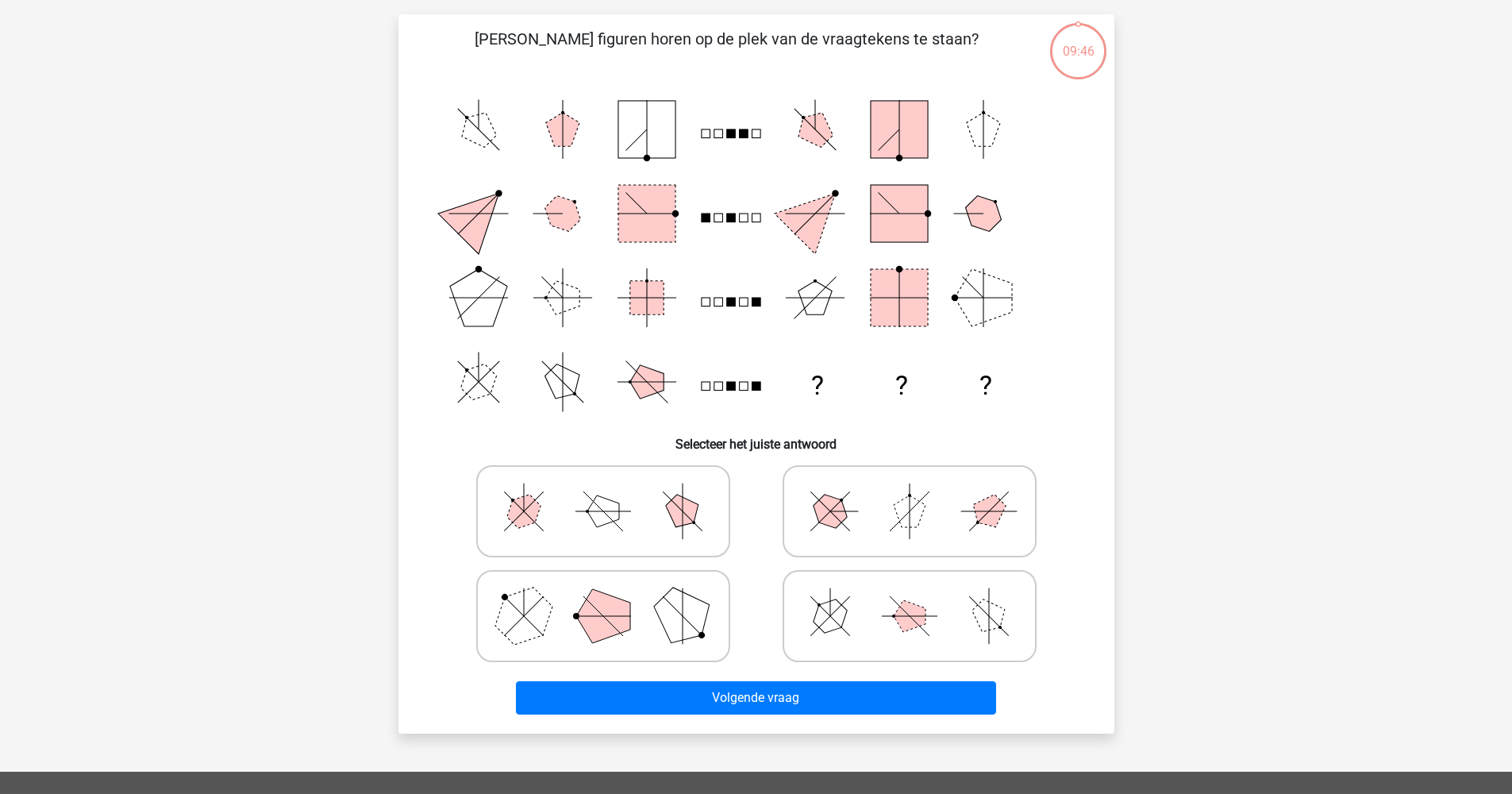
click at [827, 520] on polygon at bounding box center [830, 511] width 45 height 45
click at [910, 491] on input "radio" at bounding box center [915, 487] width 11 height 11
radio input "true"
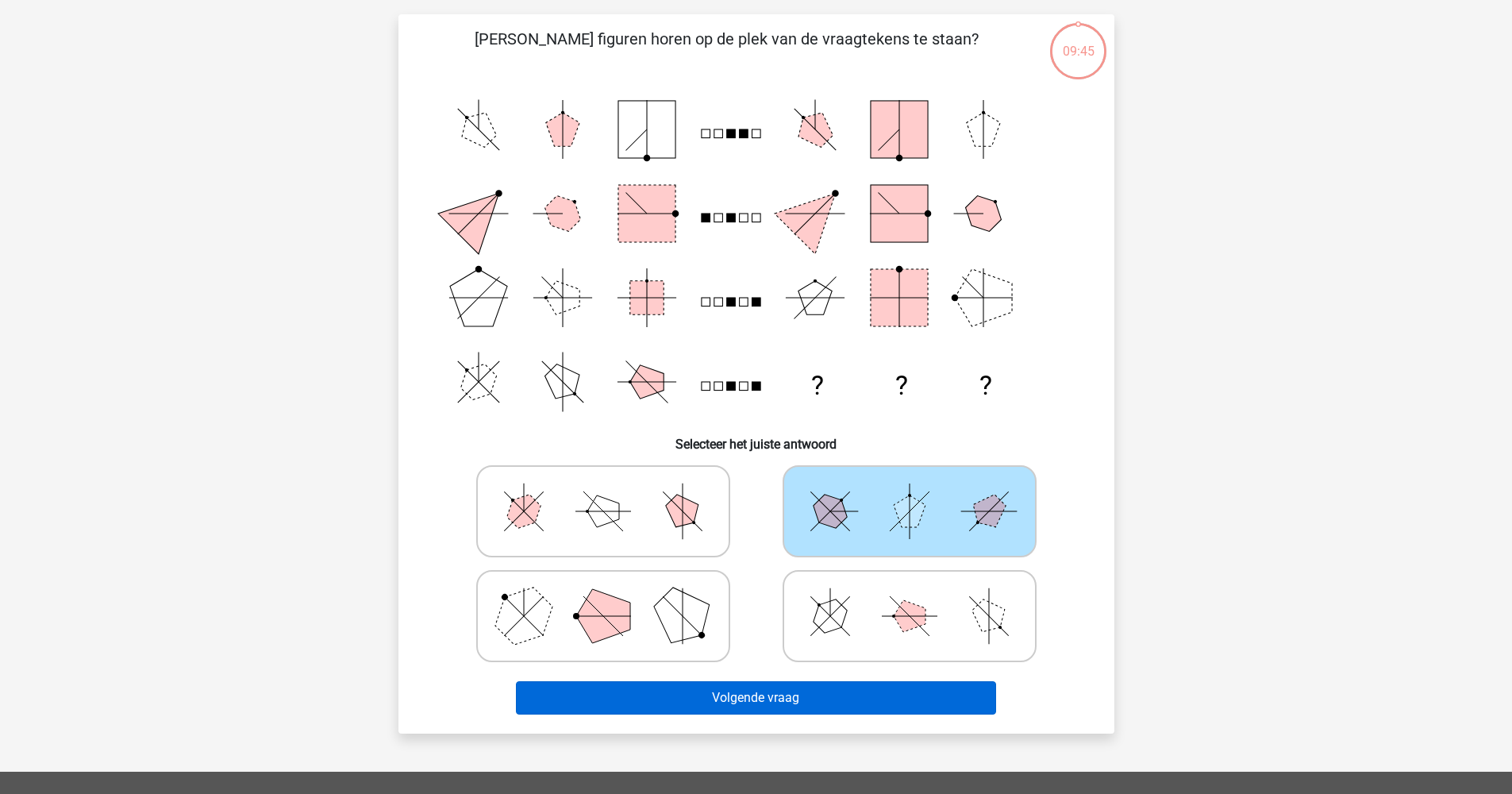
click at [749, 696] on button "Volgende vraag" at bounding box center [756, 697] width 480 height 33
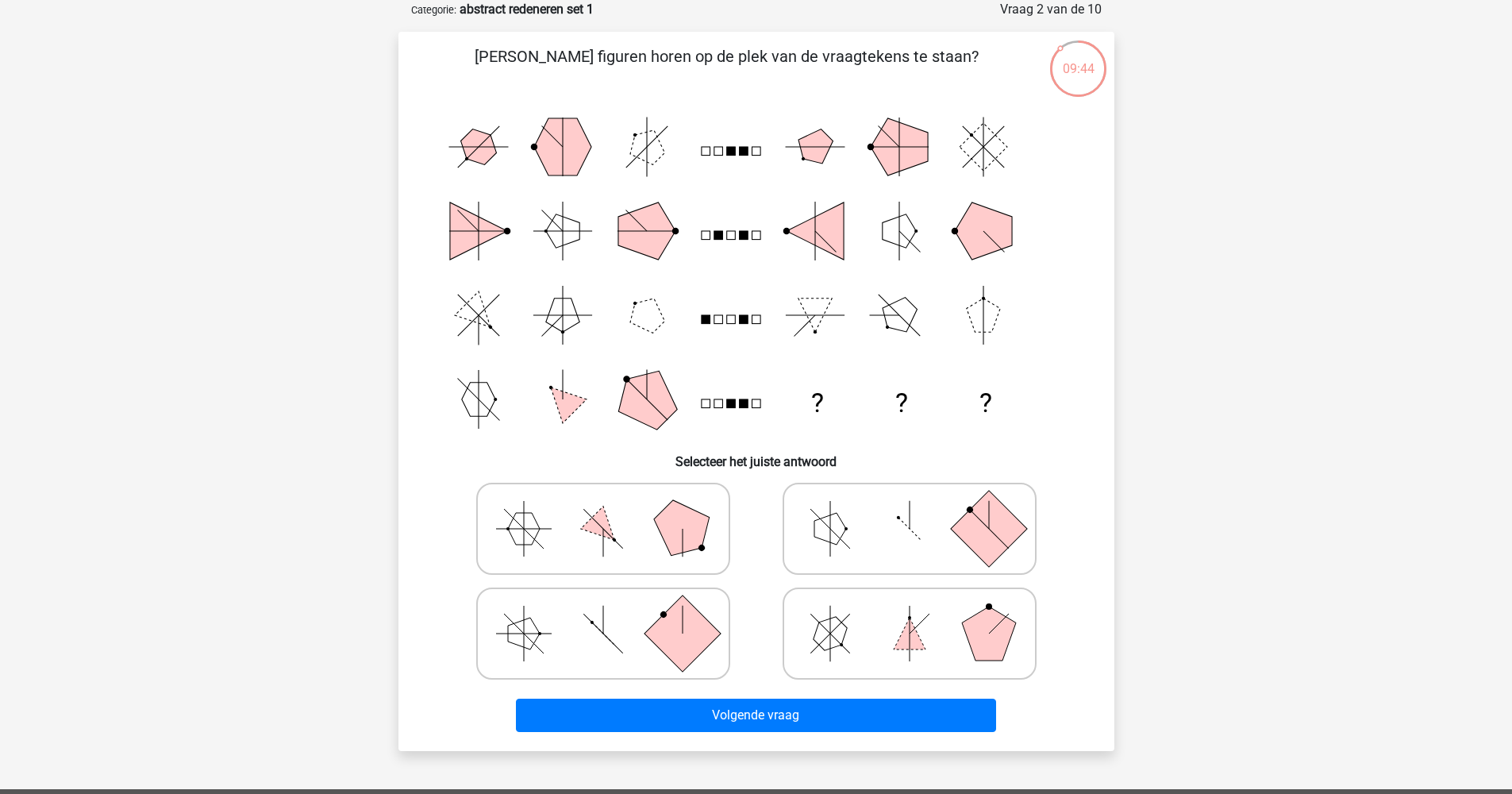
scroll to position [29, 0]
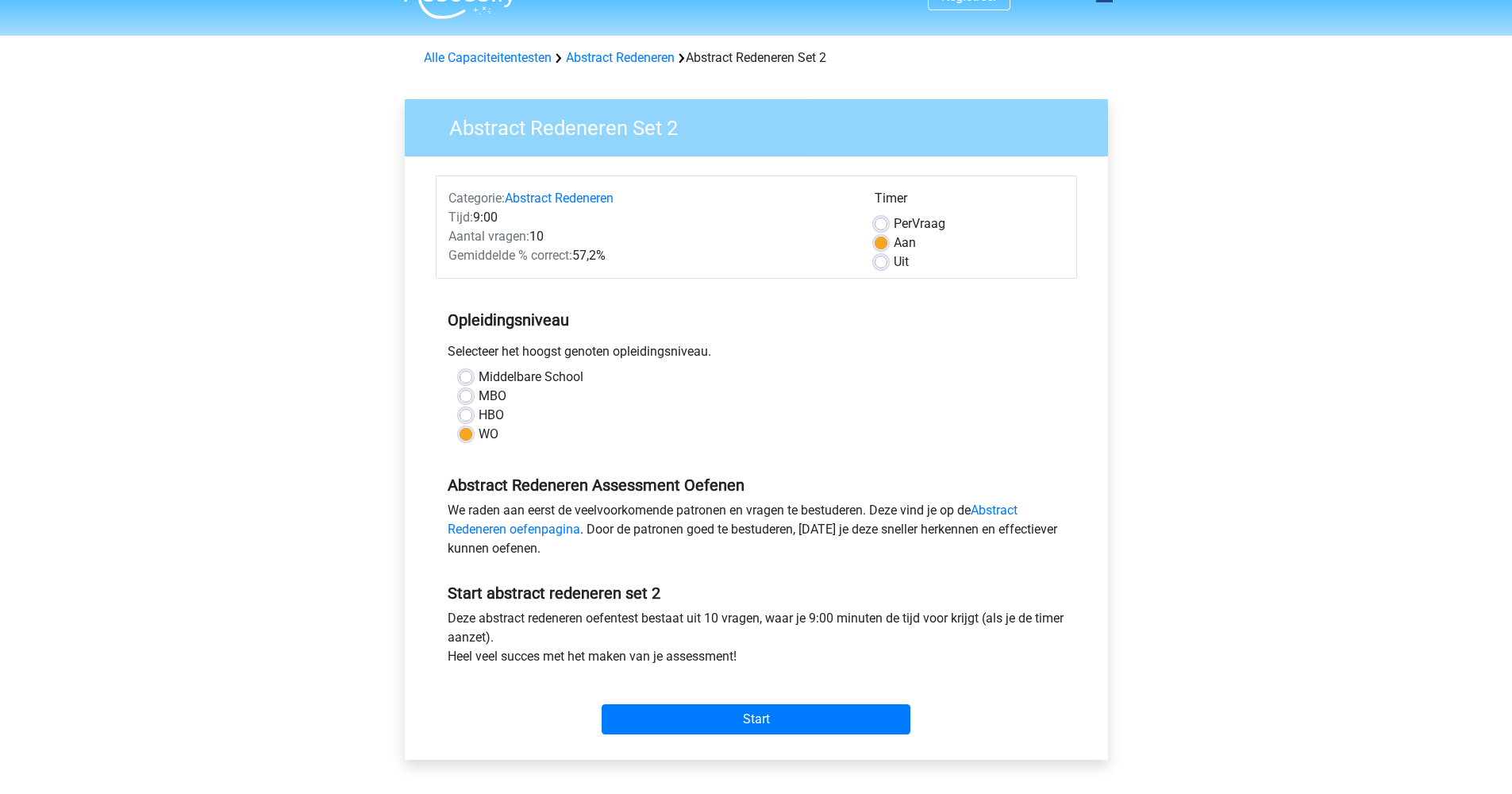
scroll to position [39, 0]
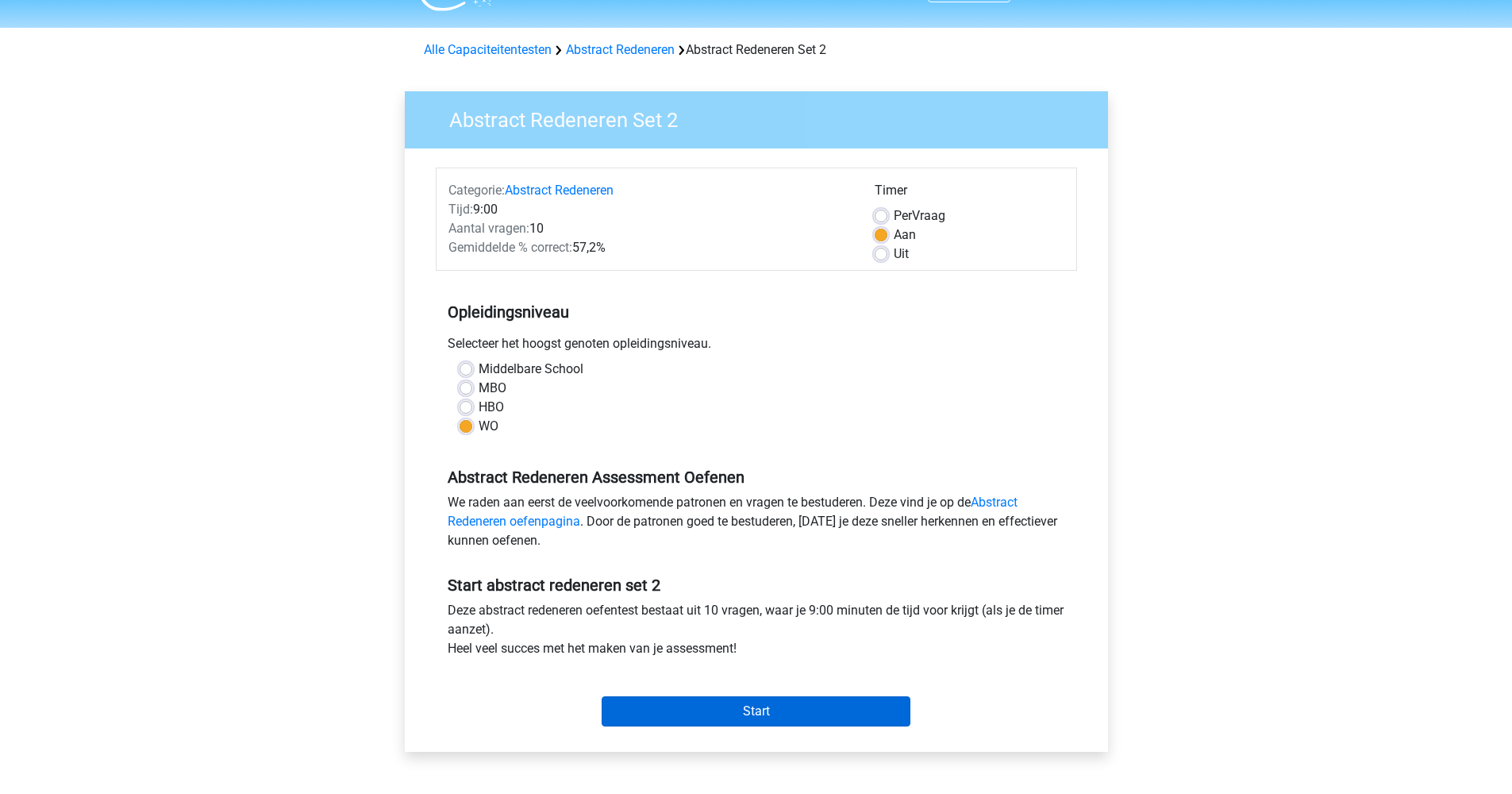
click at [679, 712] on input "Start" at bounding box center [756, 711] width 309 height 30
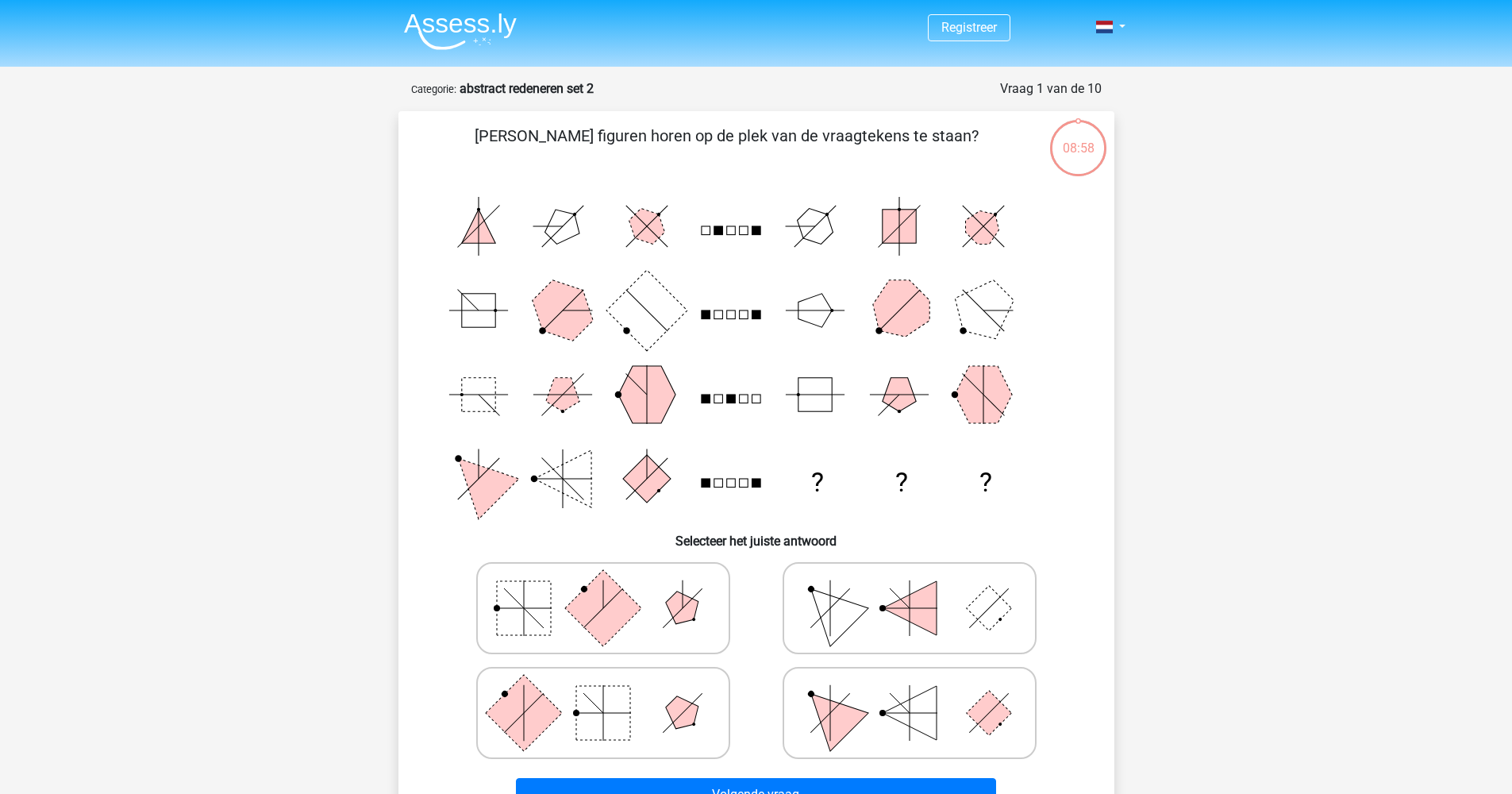
scroll to position [30, 0]
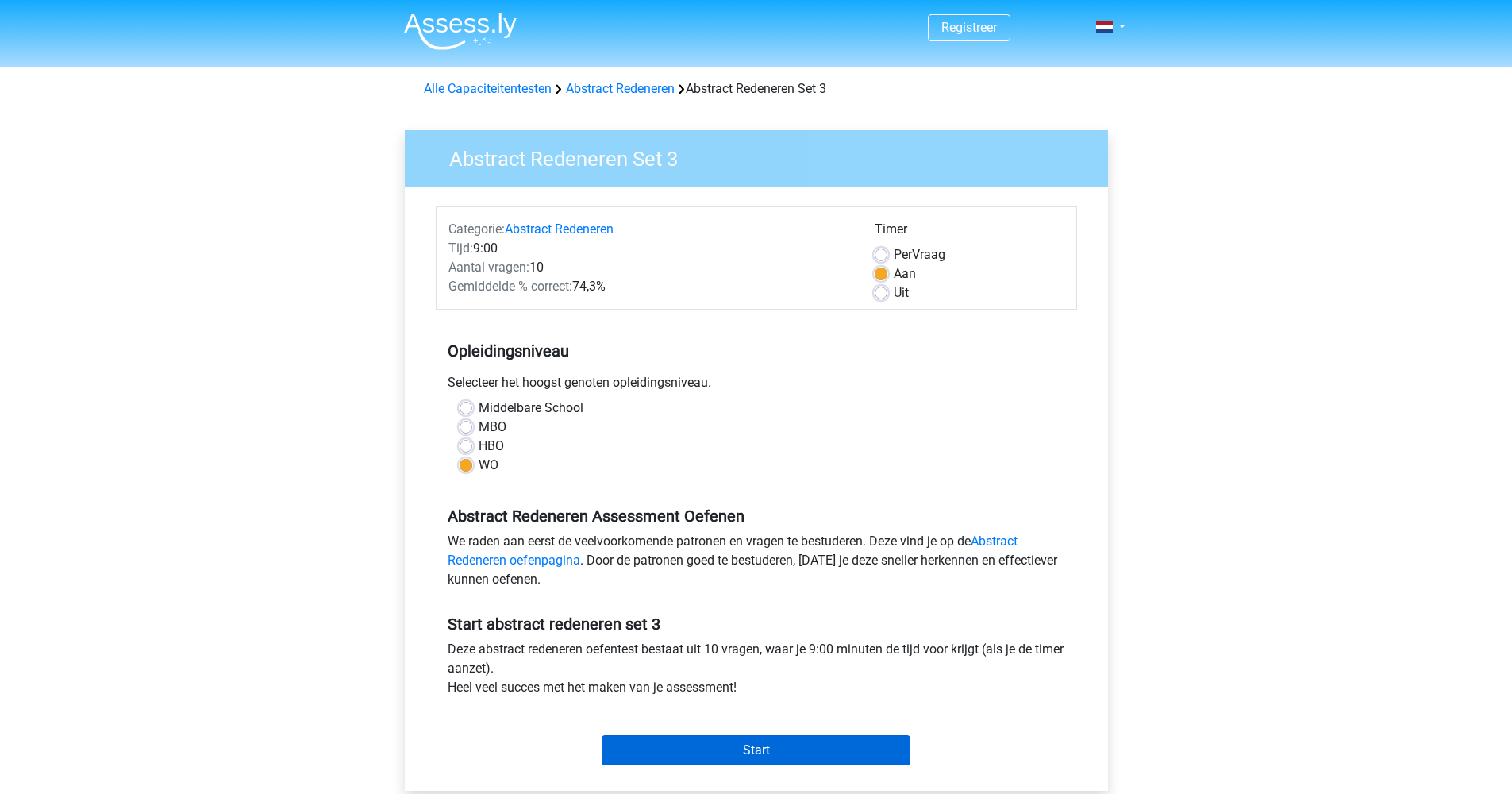
click at [753, 741] on input "Start" at bounding box center [756, 750] width 309 height 30
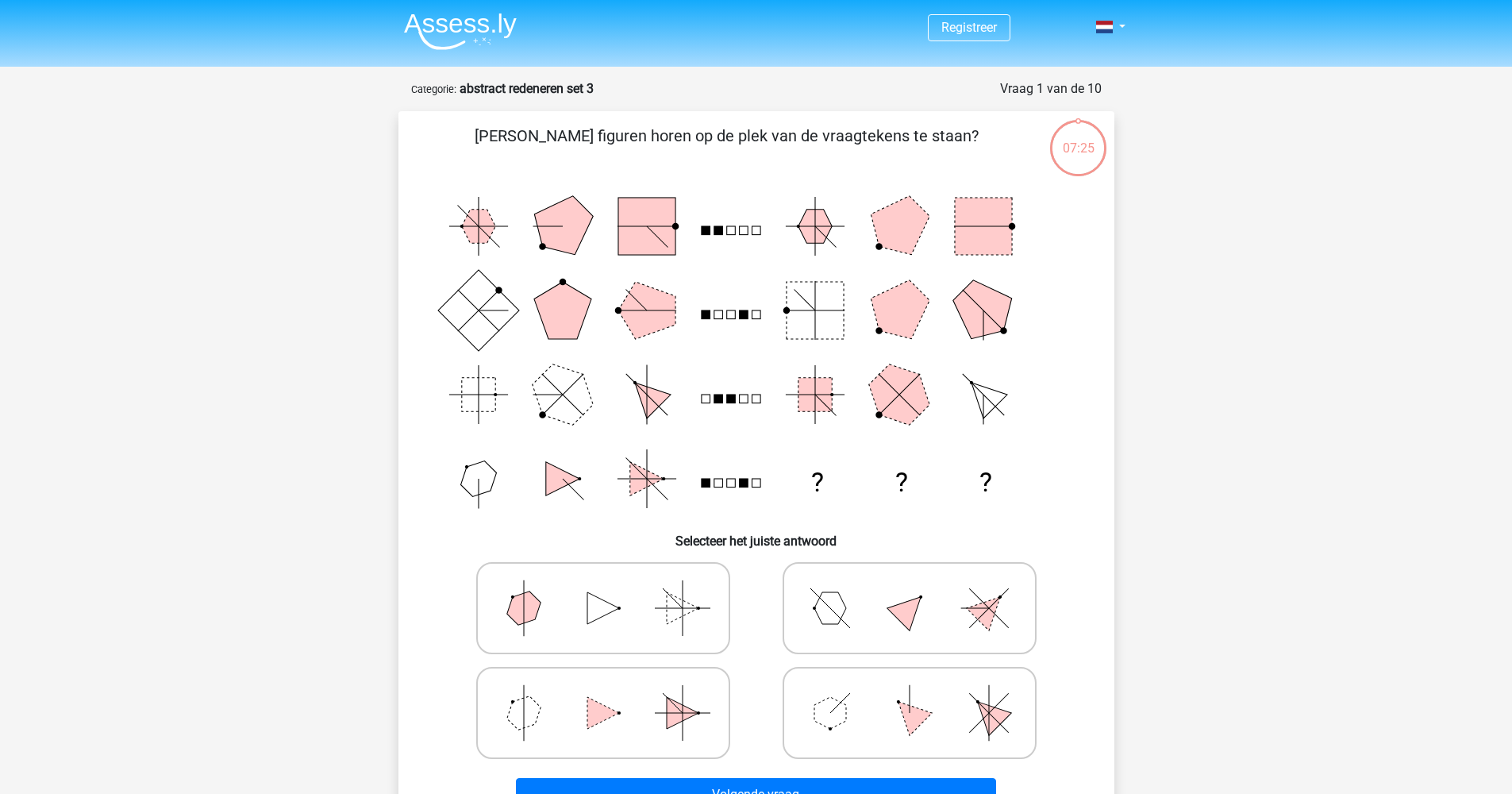
click at [869, 690] on icon at bounding box center [909, 713] width 238 height 79
click at [910, 690] on input "radio" at bounding box center [915, 688] width 11 height 11
radio input "true"
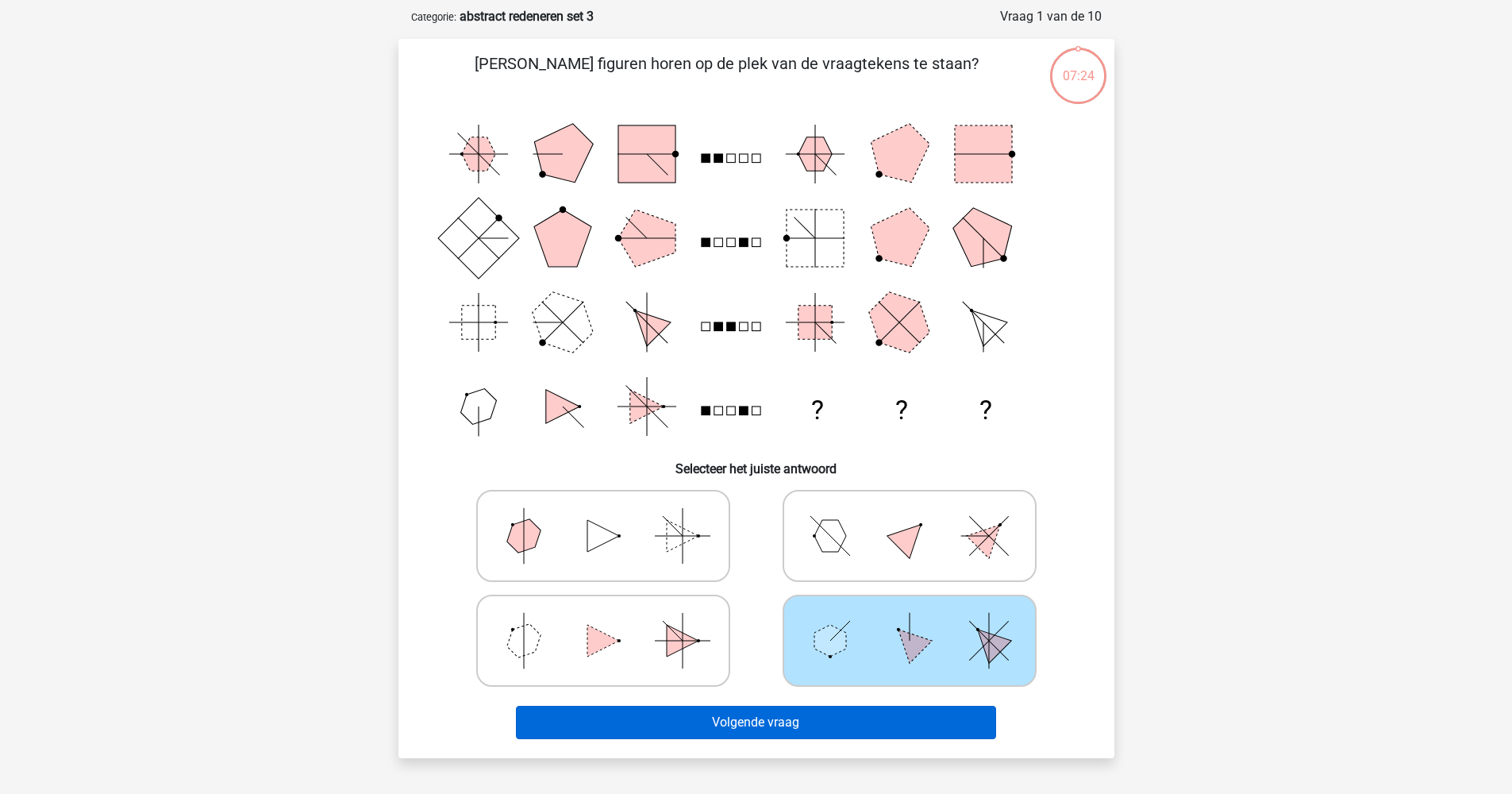
click at [829, 719] on button "Volgende vraag" at bounding box center [756, 722] width 480 height 33
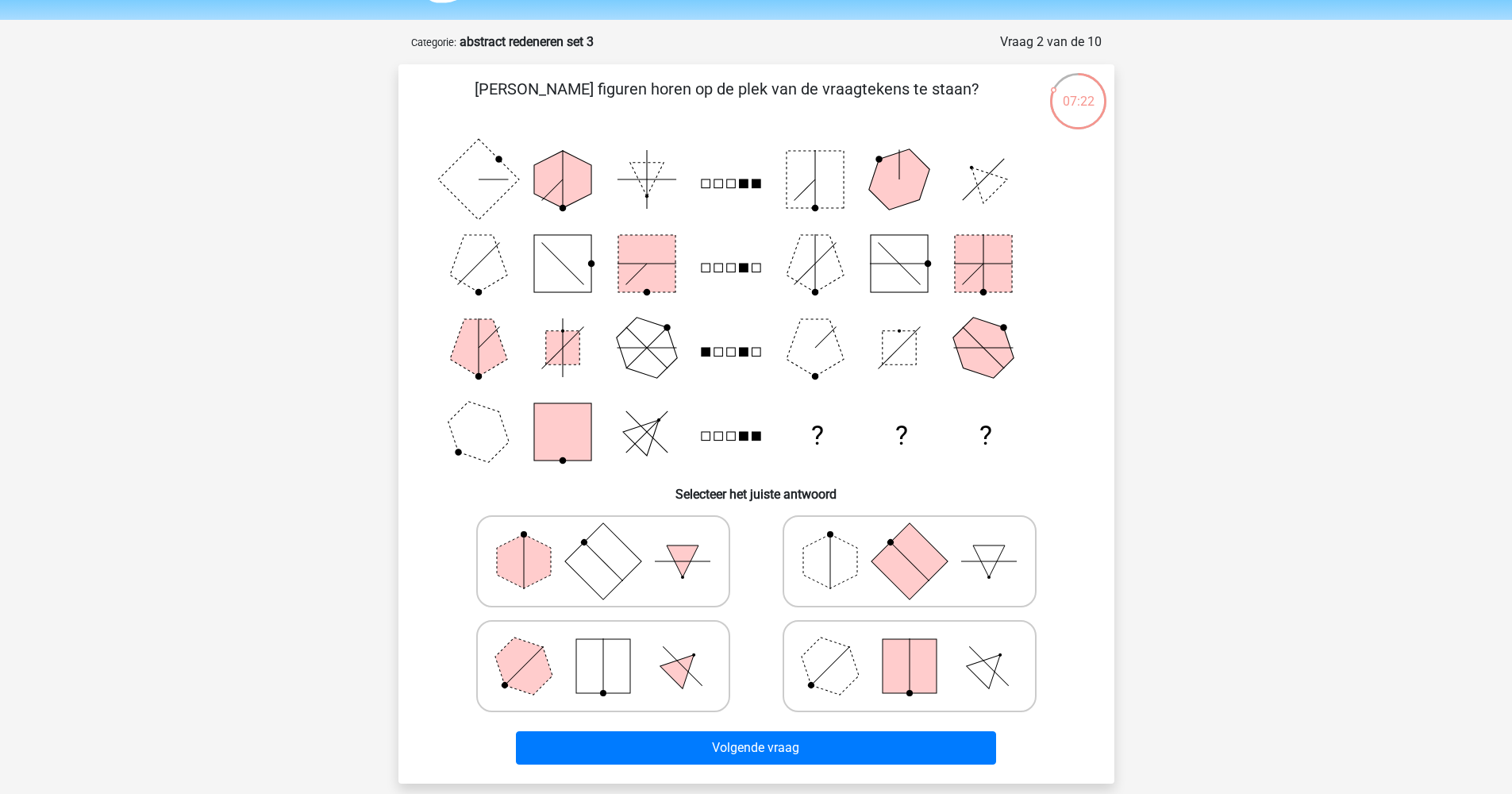
scroll to position [47, 0]
click at [793, 578] on icon at bounding box center [909, 561] width 238 height 79
click at [910, 542] on input "radio" at bounding box center [915, 536] width 11 height 11
radio input "true"
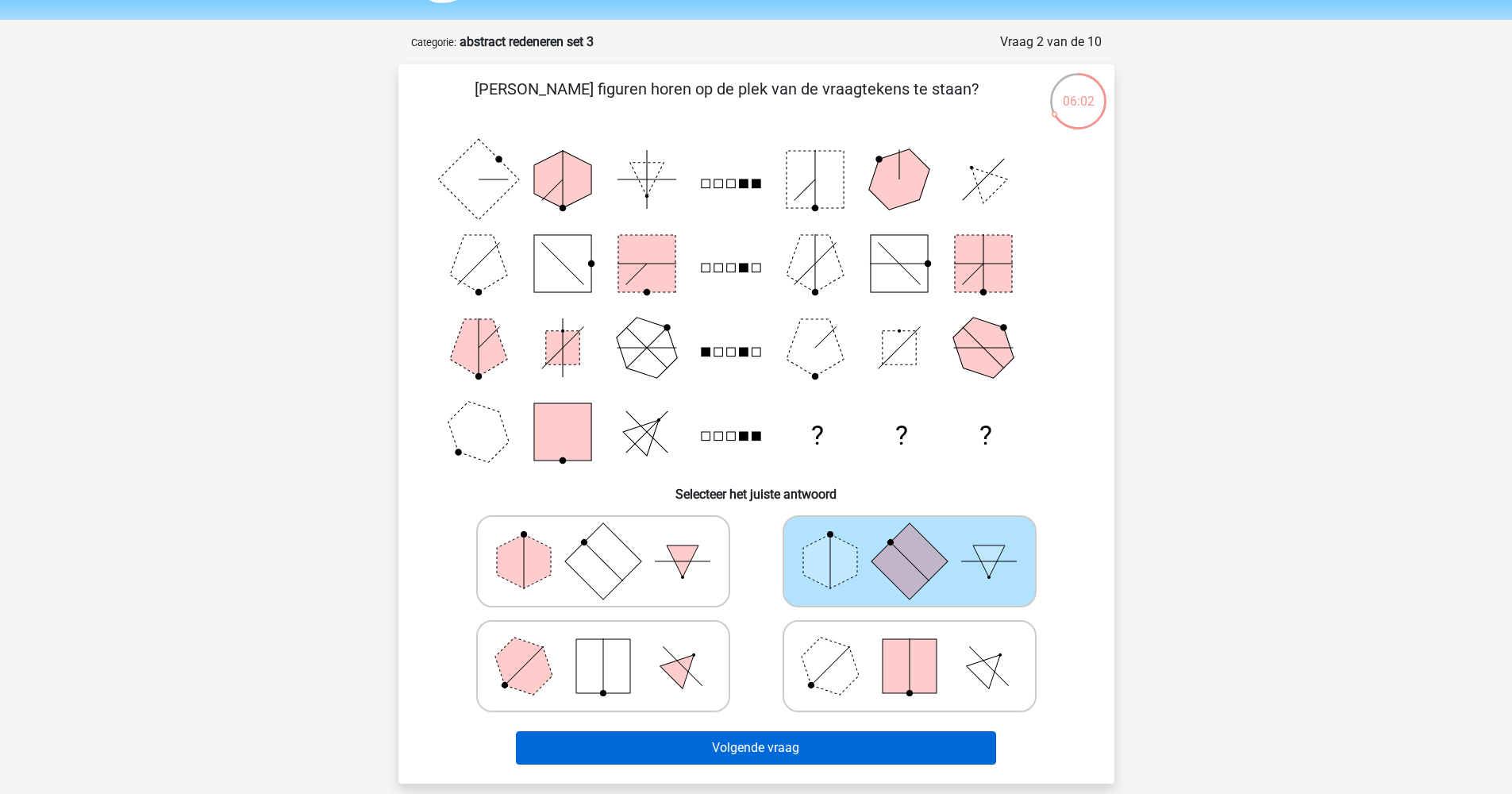
click at [823, 739] on button "Volgende vraag" at bounding box center [756, 748] width 480 height 33
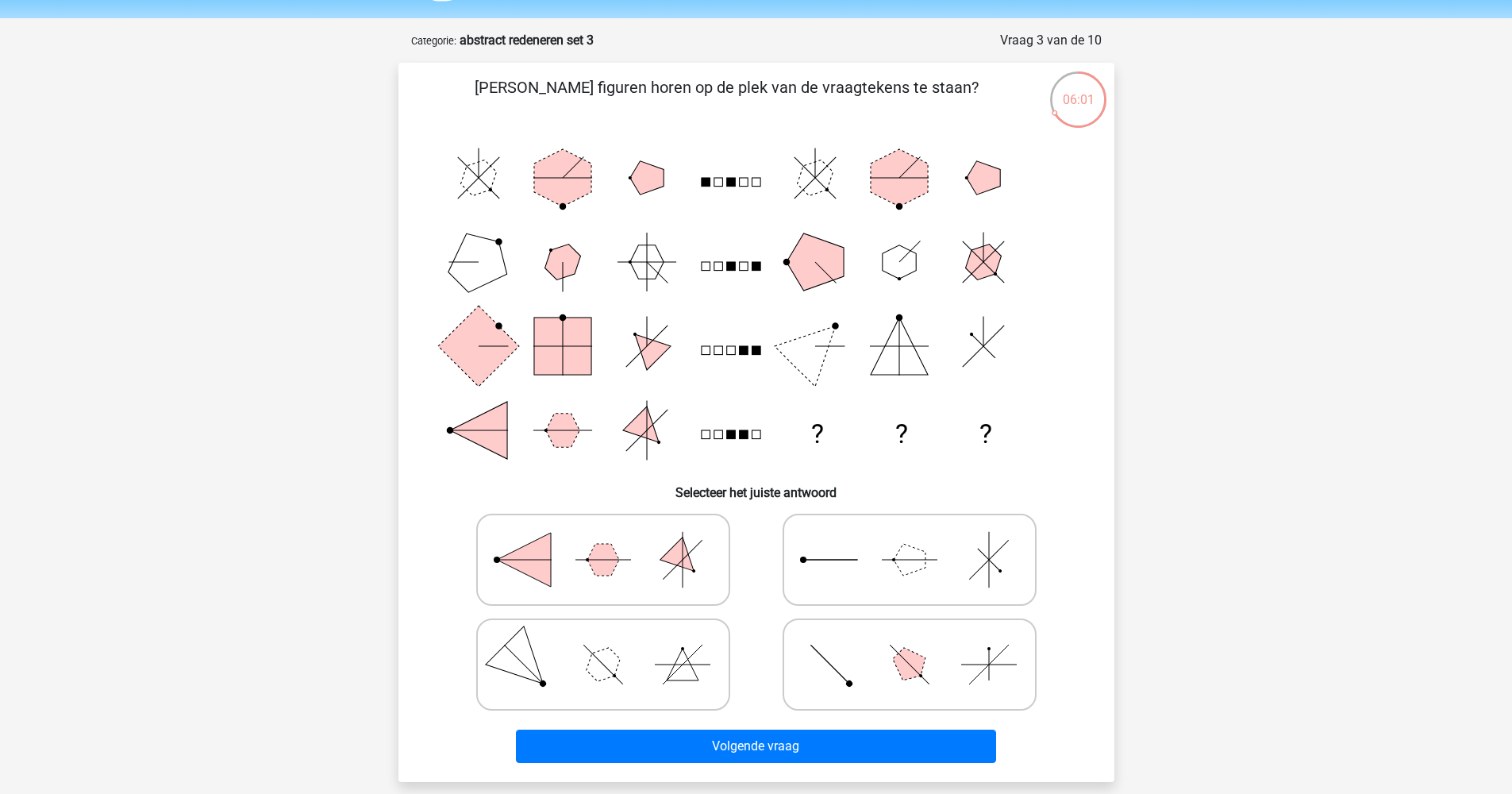
scroll to position [52, 0]
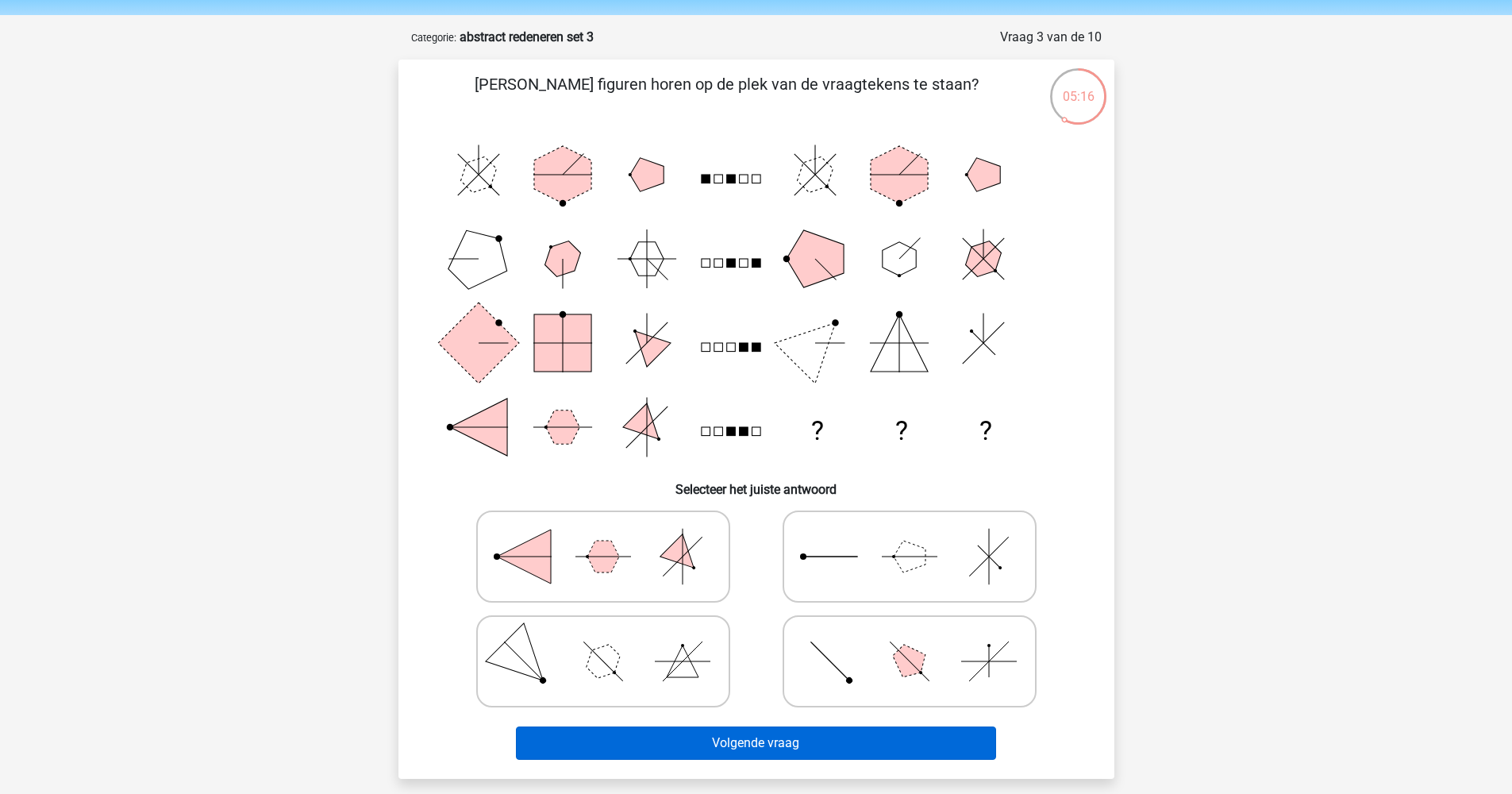
click at [782, 746] on button "Volgende vraag" at bounding box center [756, 742] width 480 height 33
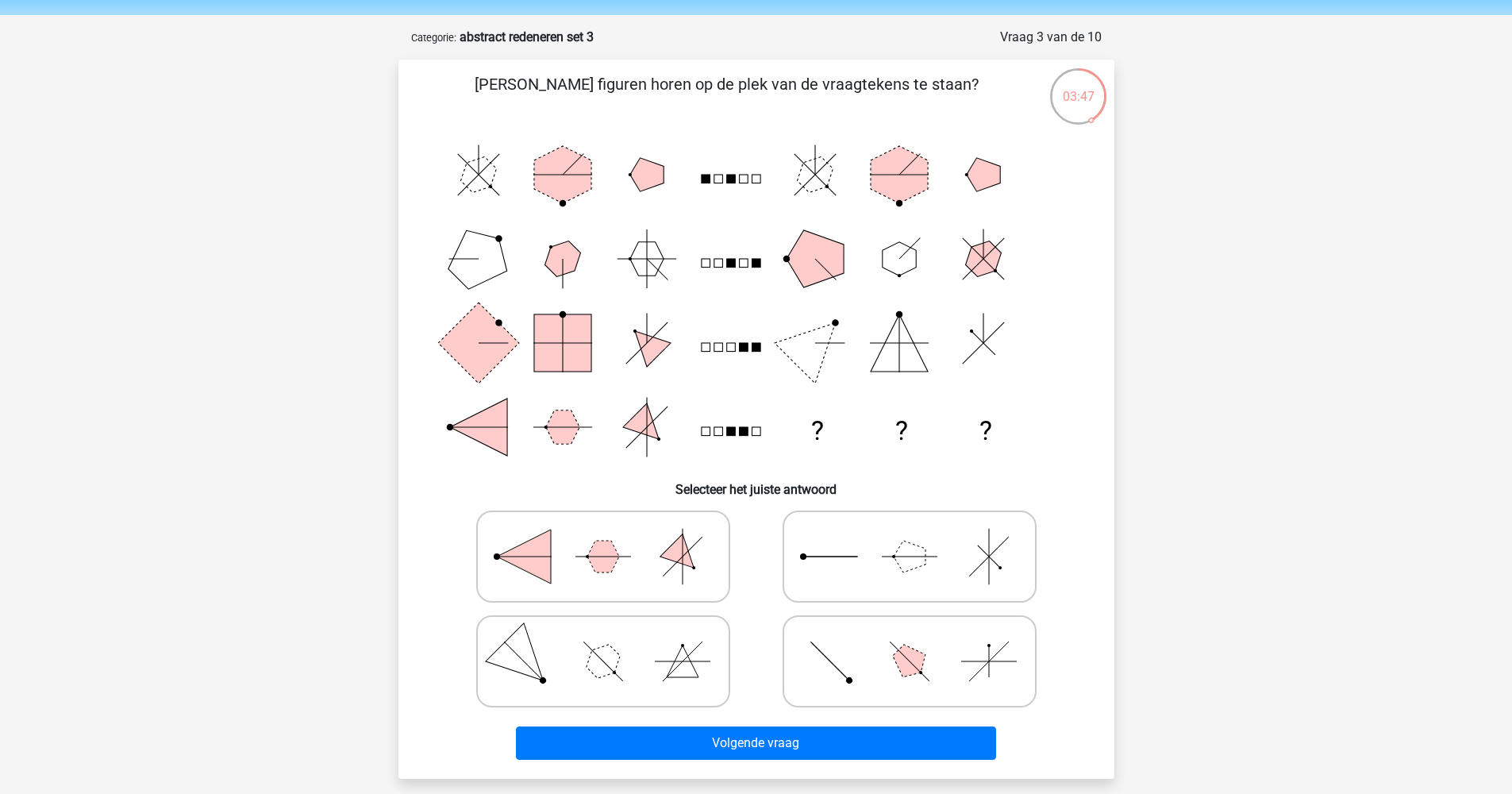
click at [818, 610] on div at bounding box center [910, 661] width 306 height 105
click at [832, 598] on label at bounding box center [909, 556] width 254 height 92
click at [910, 536] on input "radio" at bounding box center [915, 532] width 11 height 11
radio input "true"
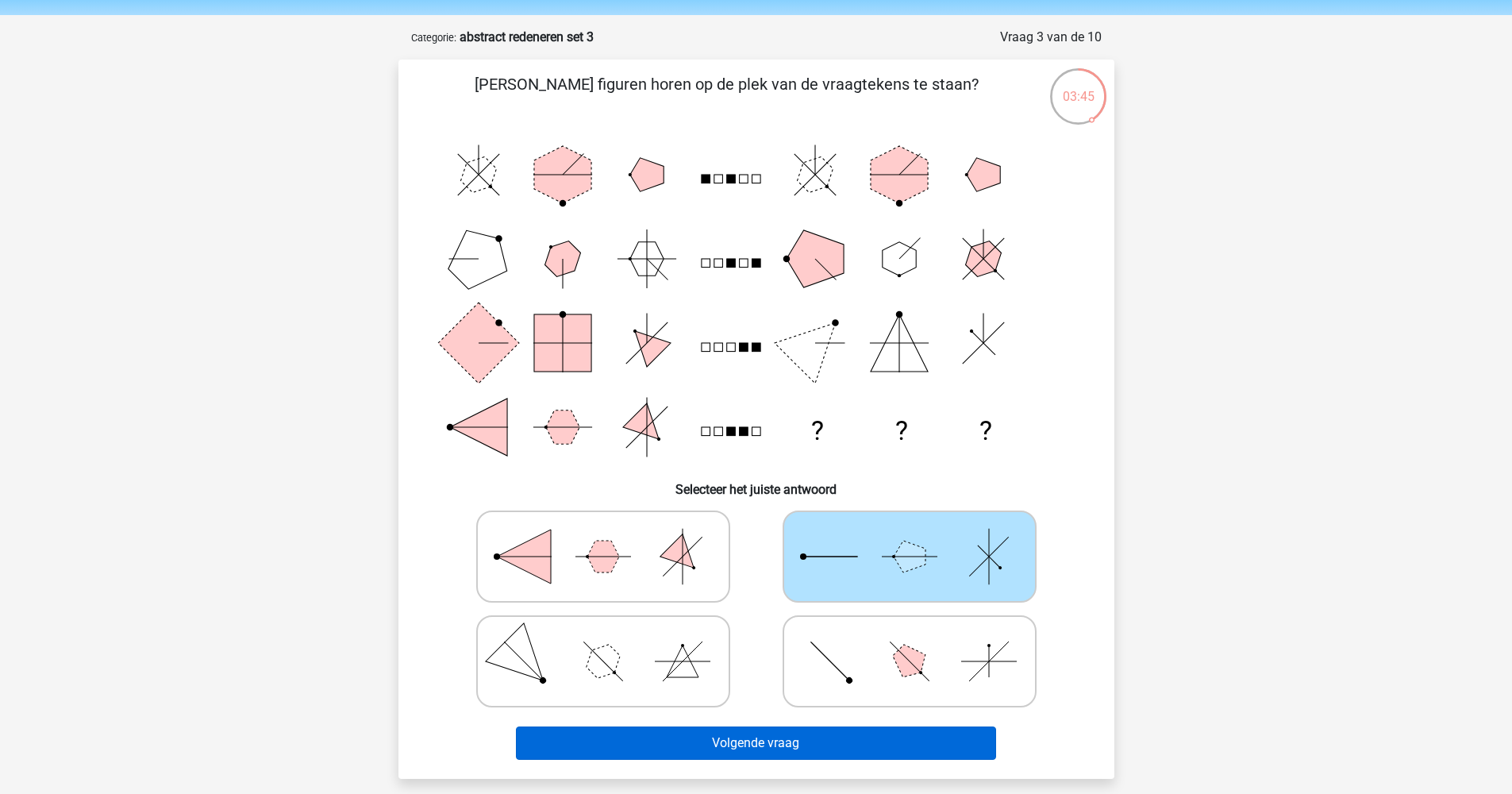
click at [795, 742] on button "Volgende vraag" at bounding box center [756, 742] width 480 height 33
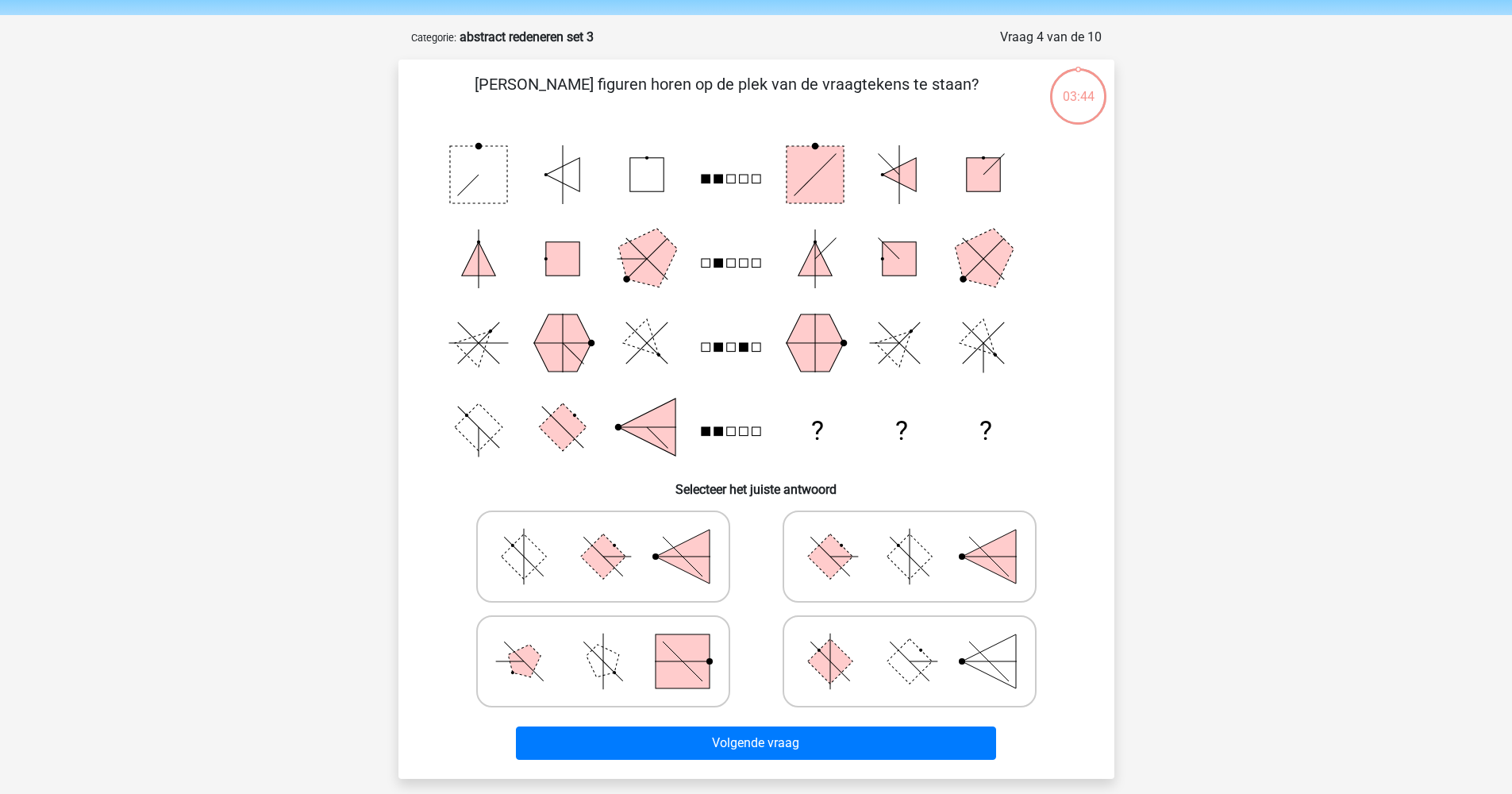
scroll to position [79, 0]
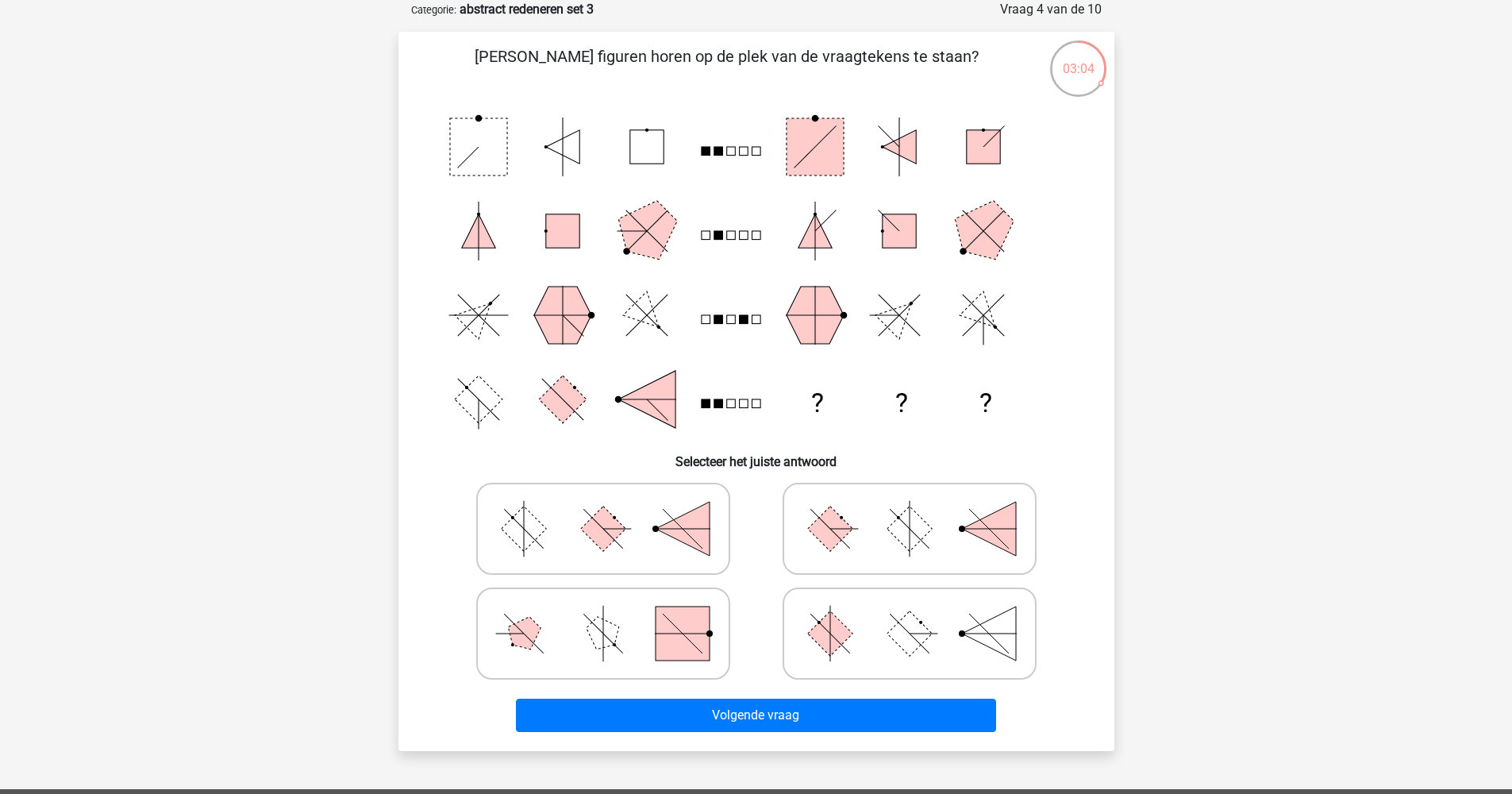
click at [910, 637] on rect at bounding box center [909, 633] width 45 height 45
click at [910, 614] on input "radio" at bounding box center [915, 609] width 11 height 11
radio input "true"
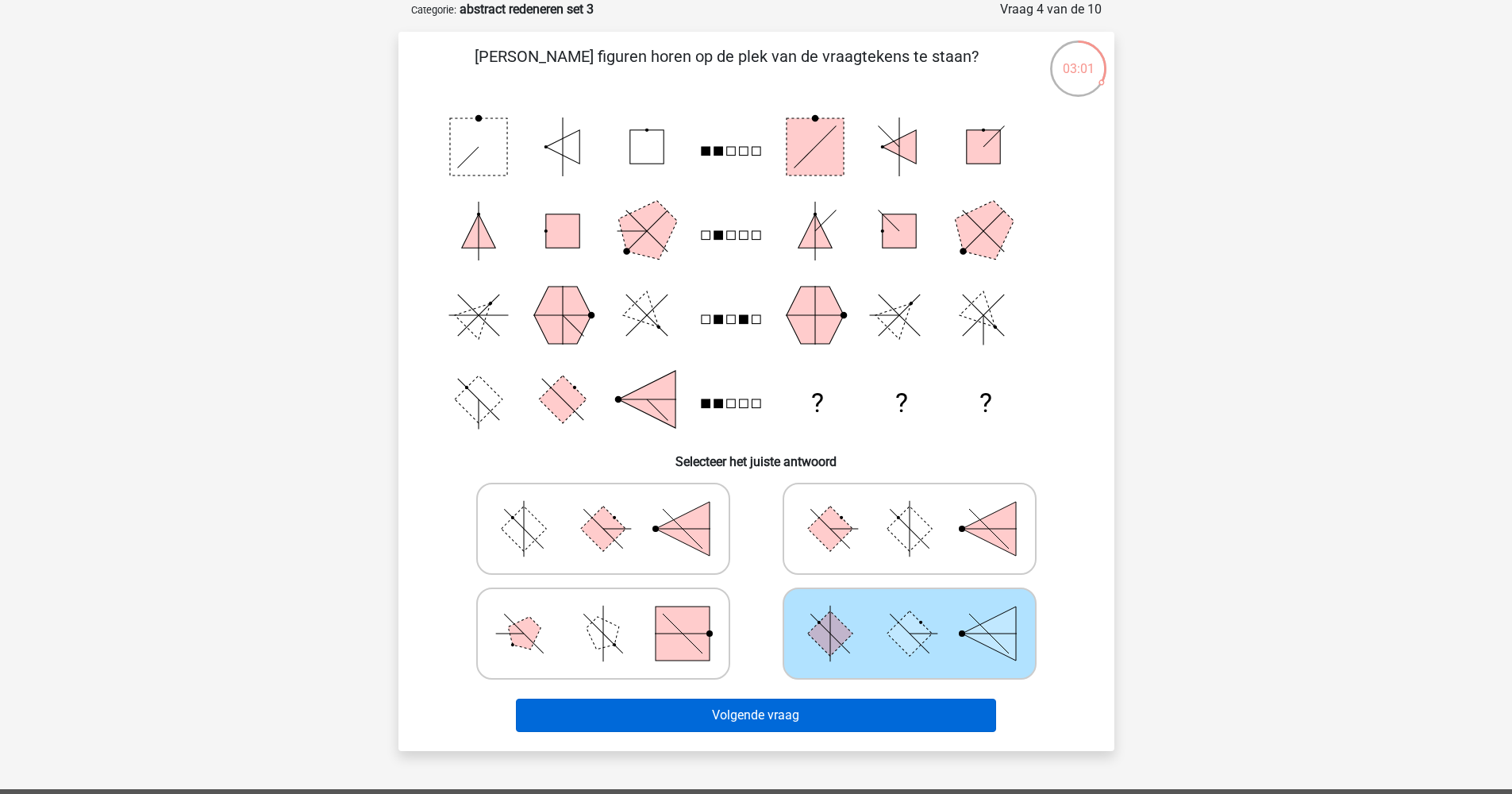
click at [867, 701] on button "Volgende vraag" at bounding box center [756, 715] width 480 height 33
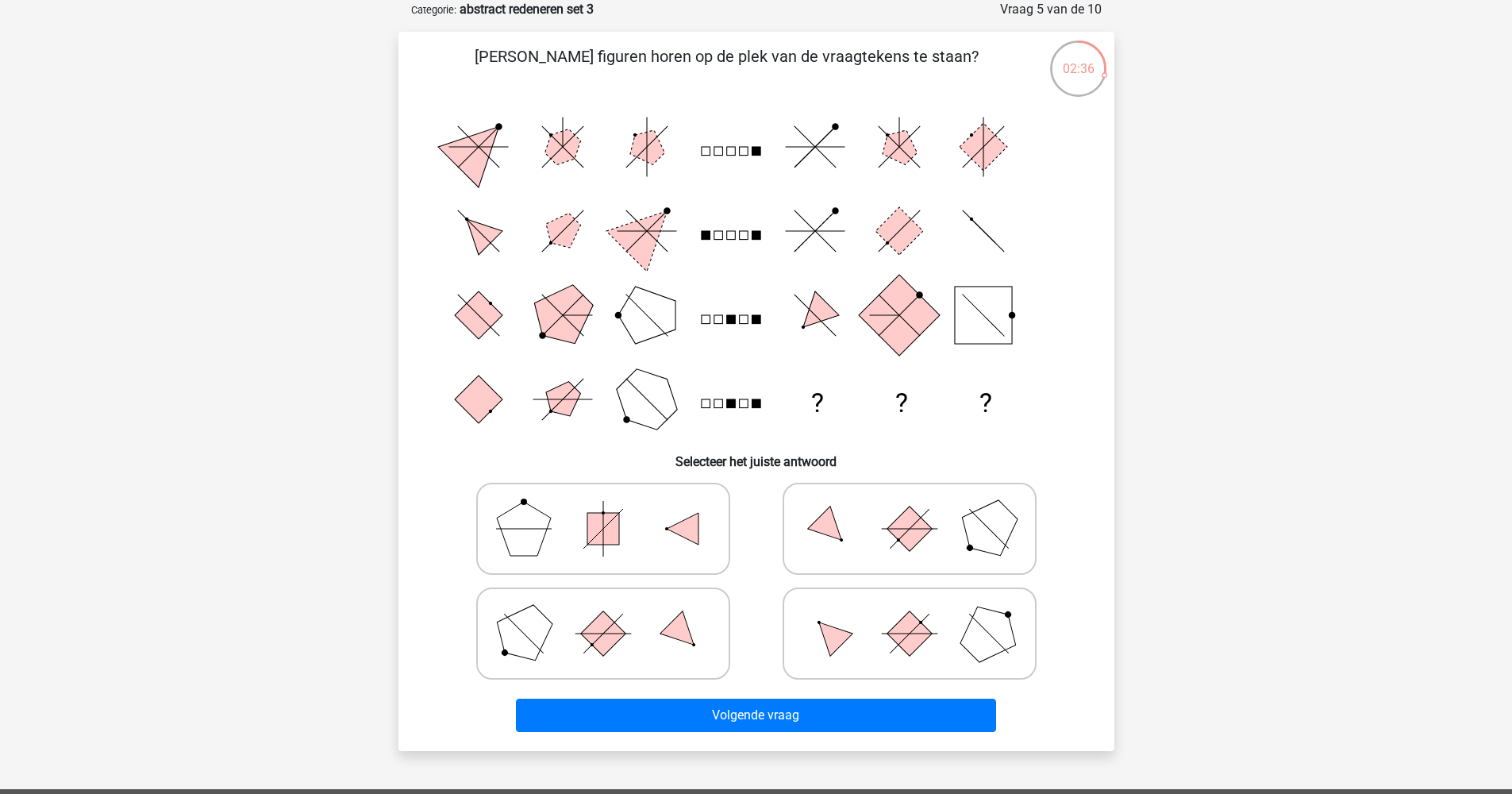
click at [756, 152] on rect at bounding box center [756, 151] width 9 height 9
click at [971, 515] on polygon at bounding box center [988, 528] width 77 height 77
click at [920, 509] on input "radio" at bounding box center [915, 503] width 11 height 11
radio input "true"
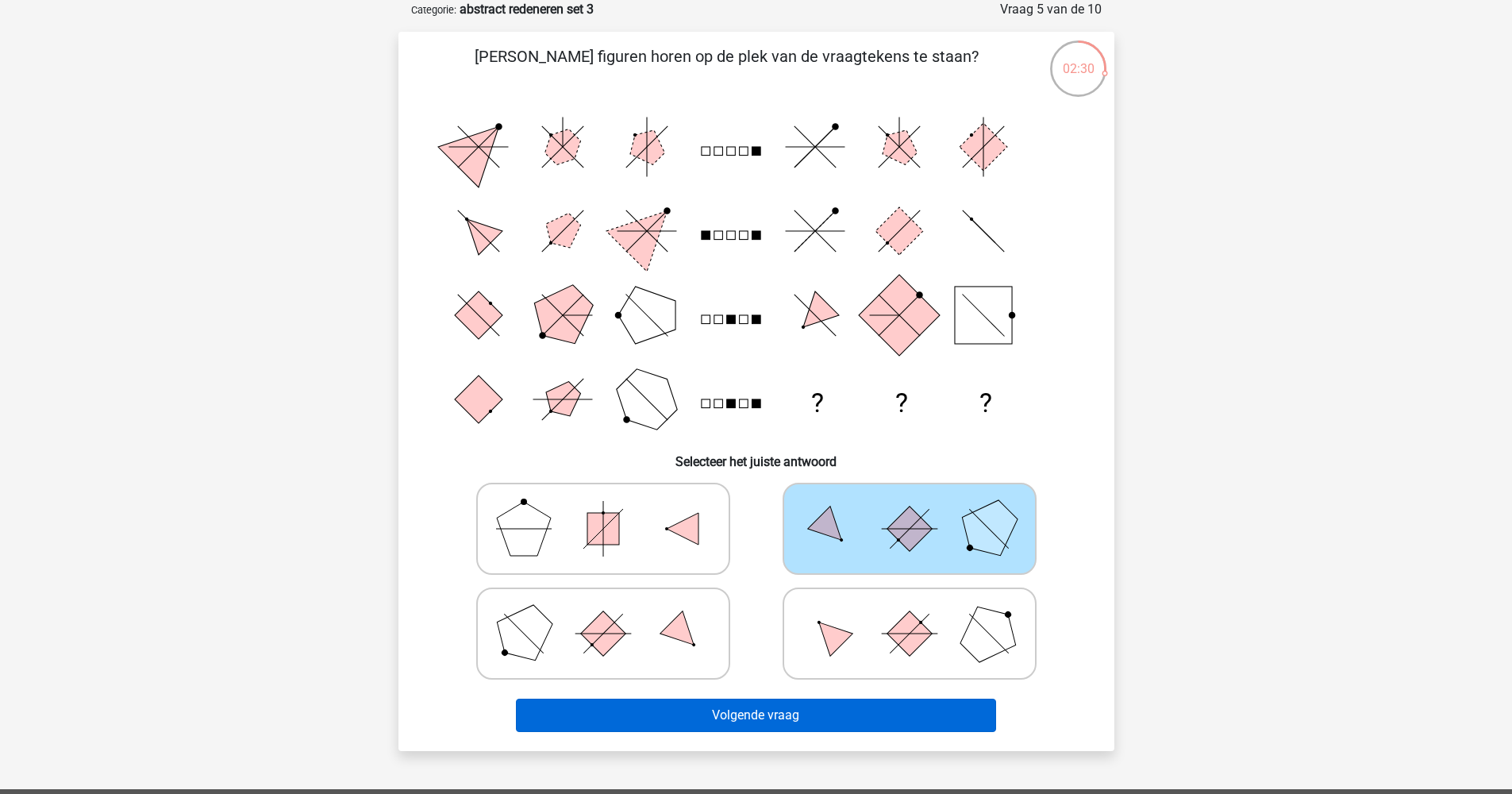
click at [872, 712] on button "Volgende vraag" at bounding box center [756, 715] width 480 height 33
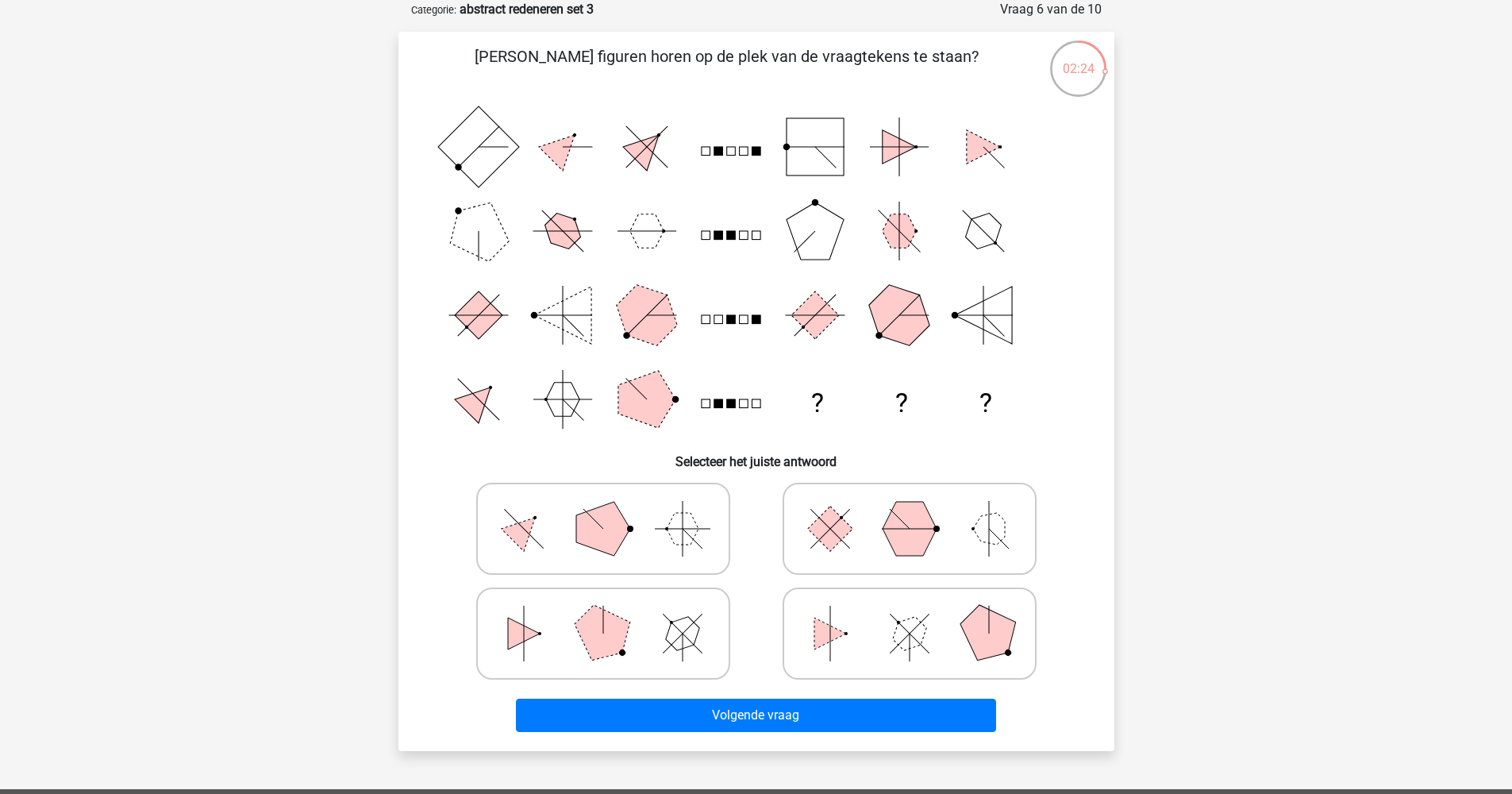
click at [639, 625] on icon at bounding box center [602, 633] width 238 height 79
click at [614, 614] on input "radio" at bounding box center [609, 609] width 11 height 11
radio input "true"
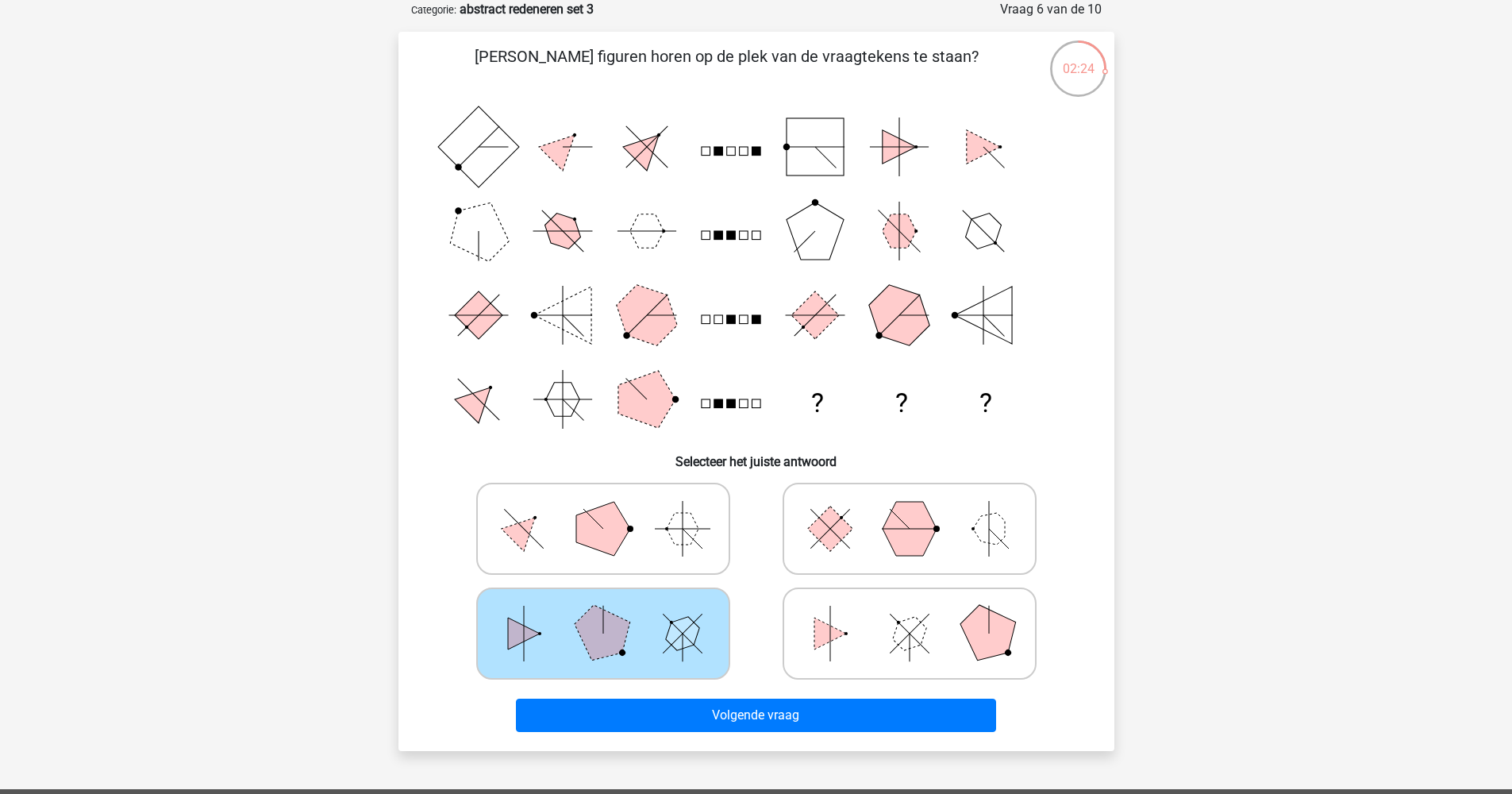
click at [718, 732] on div "Volgende vraag" at bounding box center [756, 718] width 613 height 40
click at [740, 720] on button "Volgende vraag" at bounding box center [756, 715] width 480 height 33
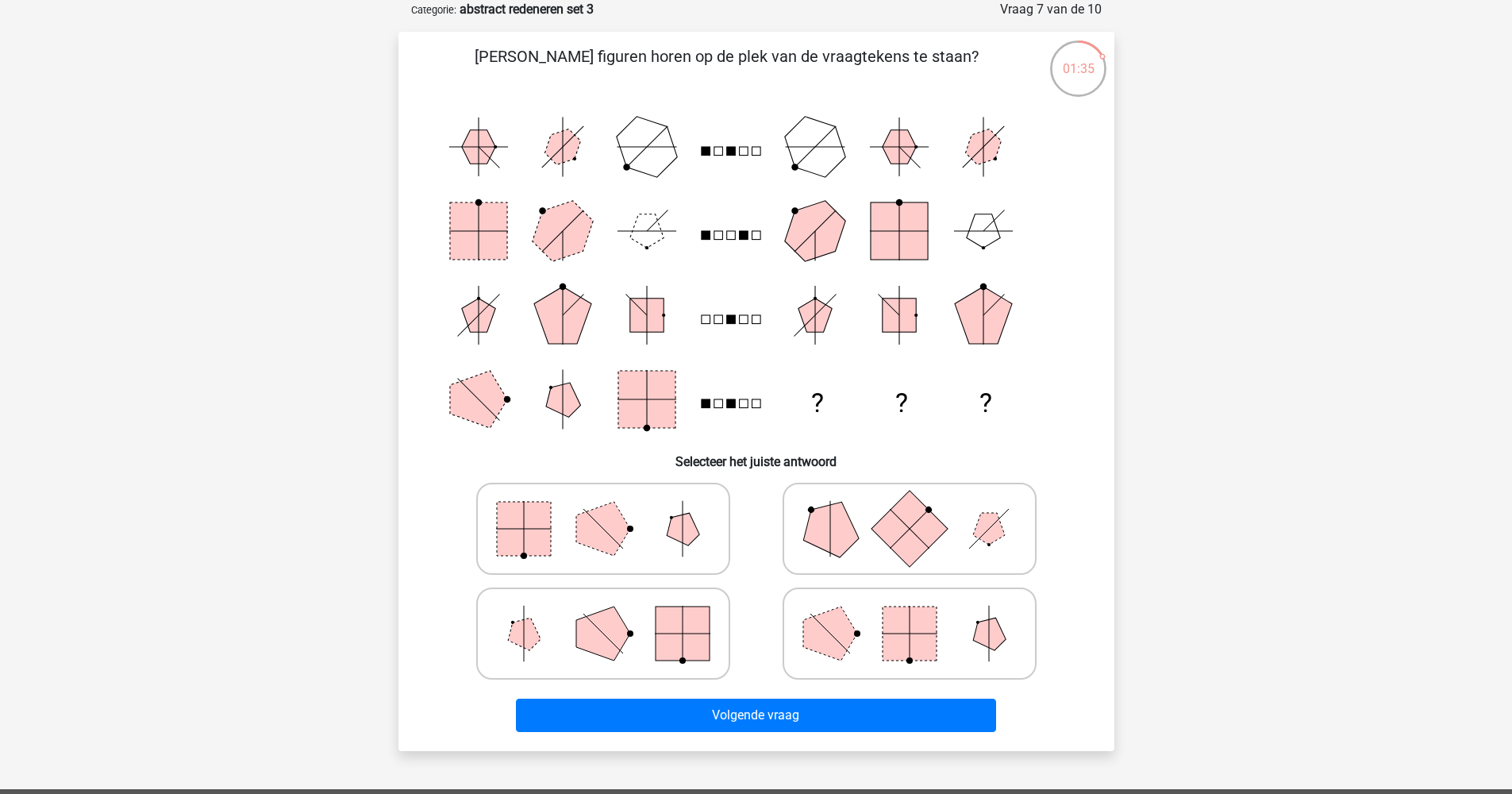
click at [993, 619] on polygon at bounding box center [988, 633] width 45 height 45
click at [920, 614] on input "radio" at bounding box center [915, 609] width 11 height 11
radio input "true"
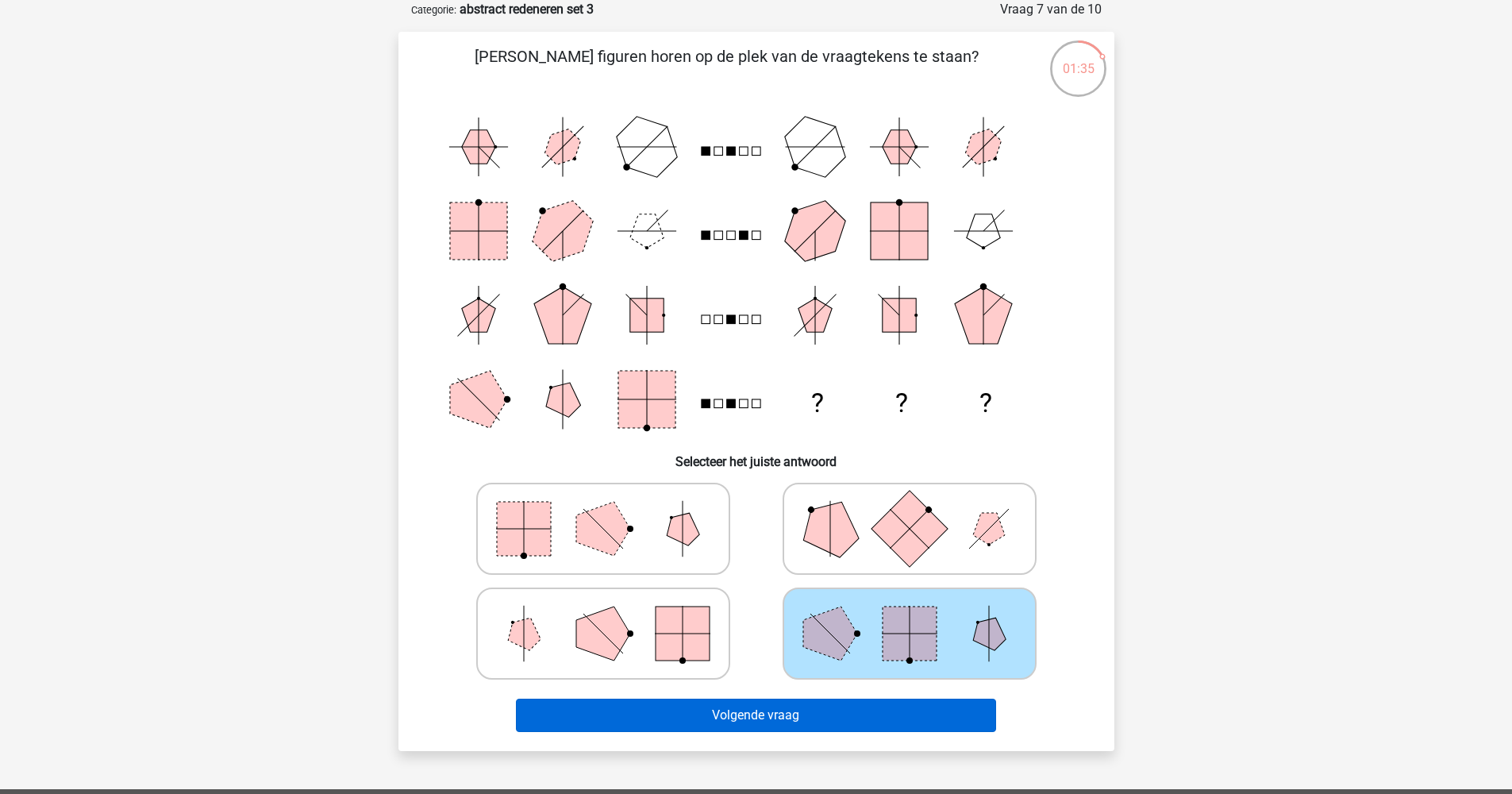
click at [922, 700] on button "Volgende vraag" at bounding box center [756, 715] width 480 height 33
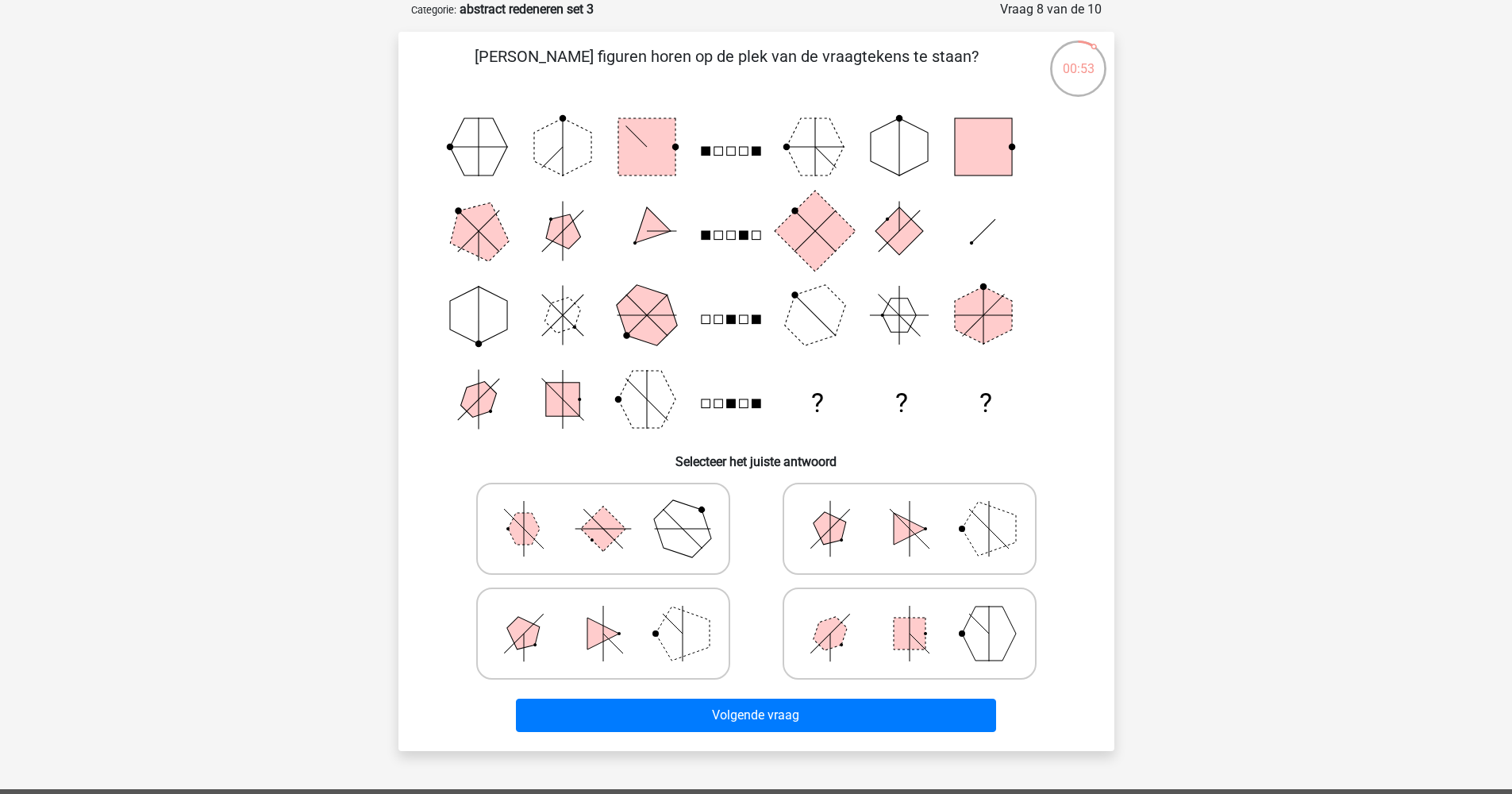
click at [665, 498] on icon at bounding box center [602, 528] width 238 height 79
click at [614, 498] on input "radio" at bounding box center [609, 503] width 11 height 11
radio input "true"
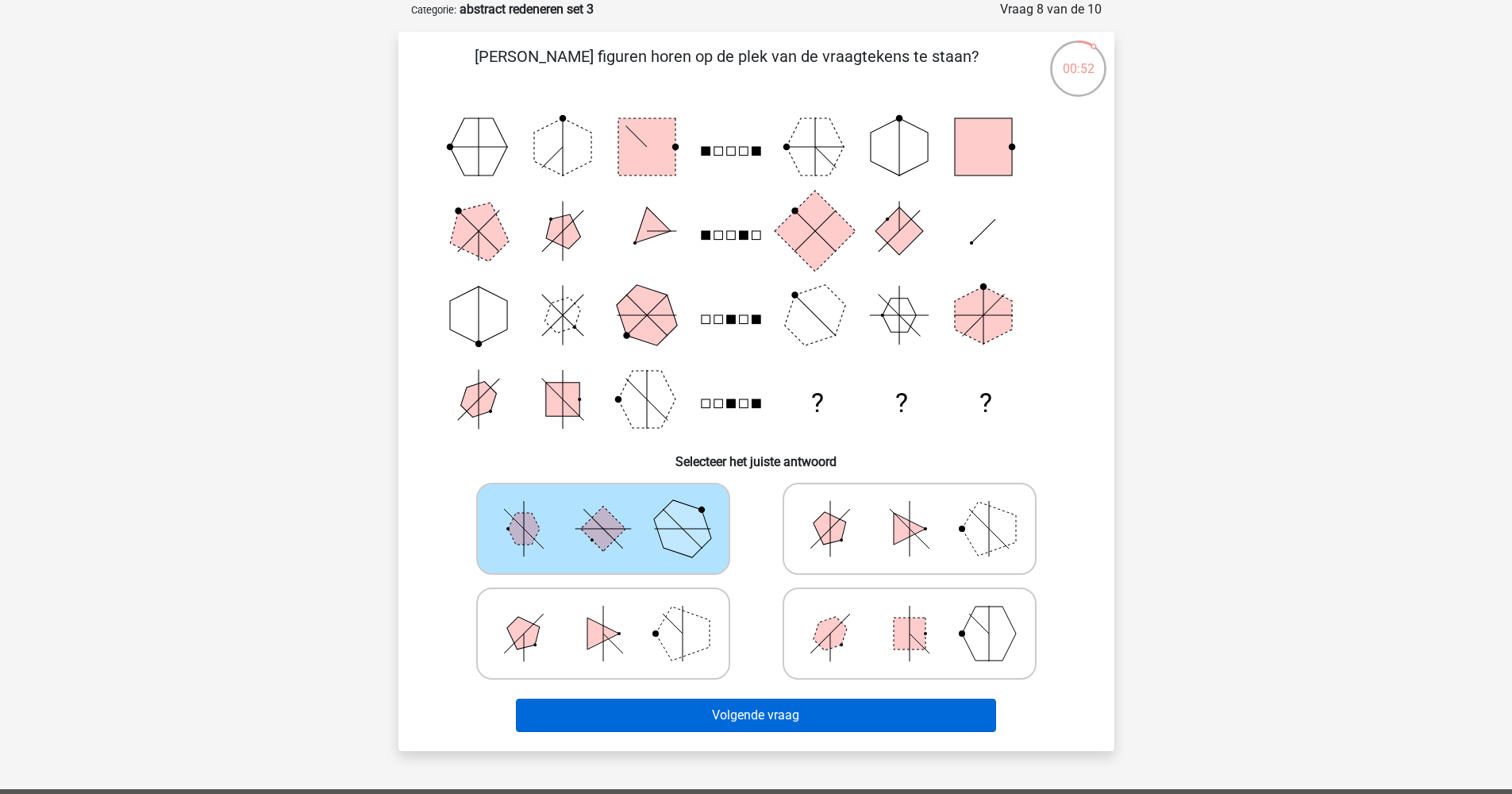
click at [737, 708] on button "Volgende vraag" at bounding box center [756, 715] width 480 height 33
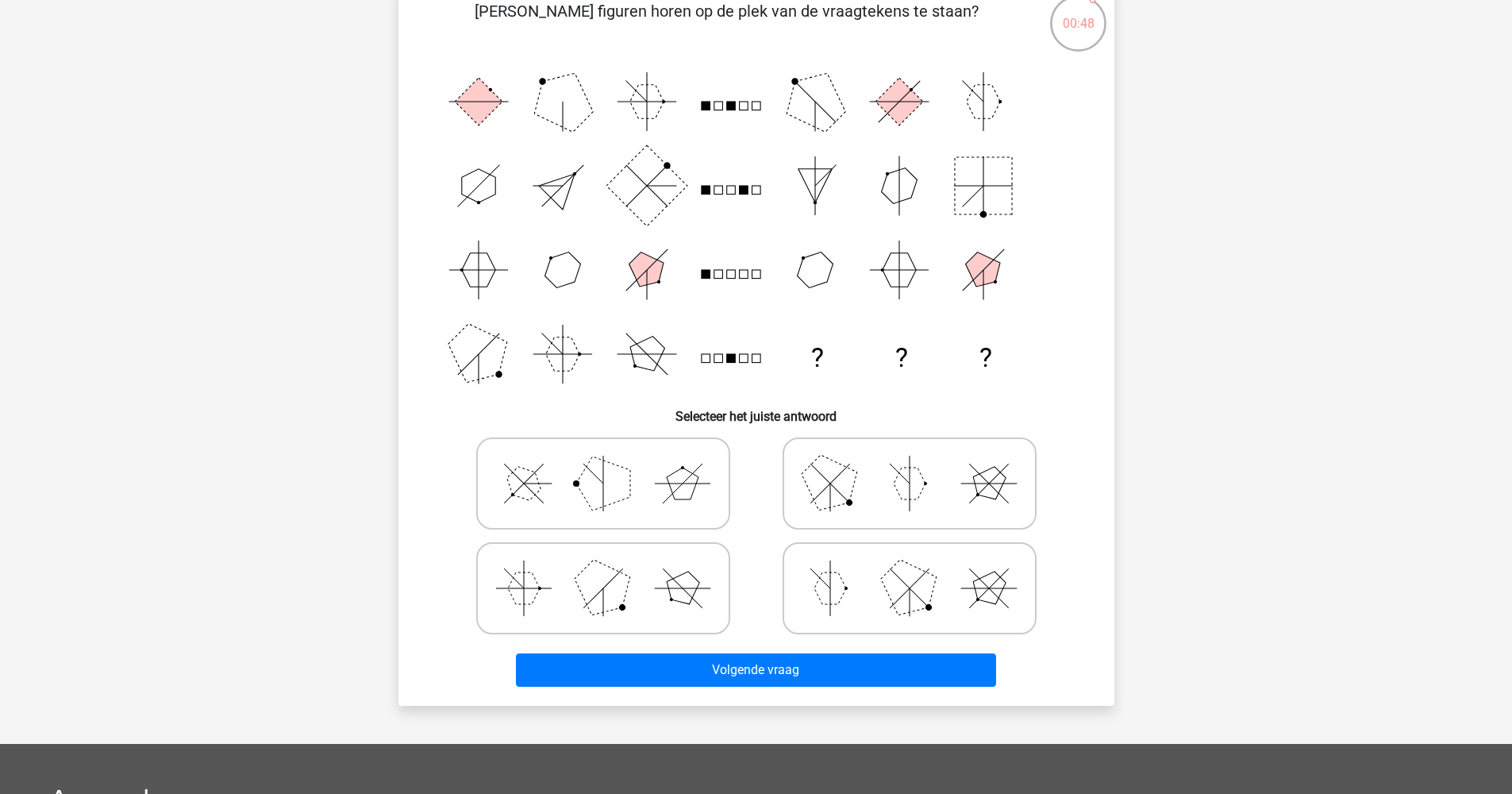
scroll to position [124, 0]
click at [895, 566] on polygon at bounding box center [909, 588] width 77 height 77
click at [910, 566] on input "radio" at bounding box center [915, 564] width 11 height 11
radio input "true"
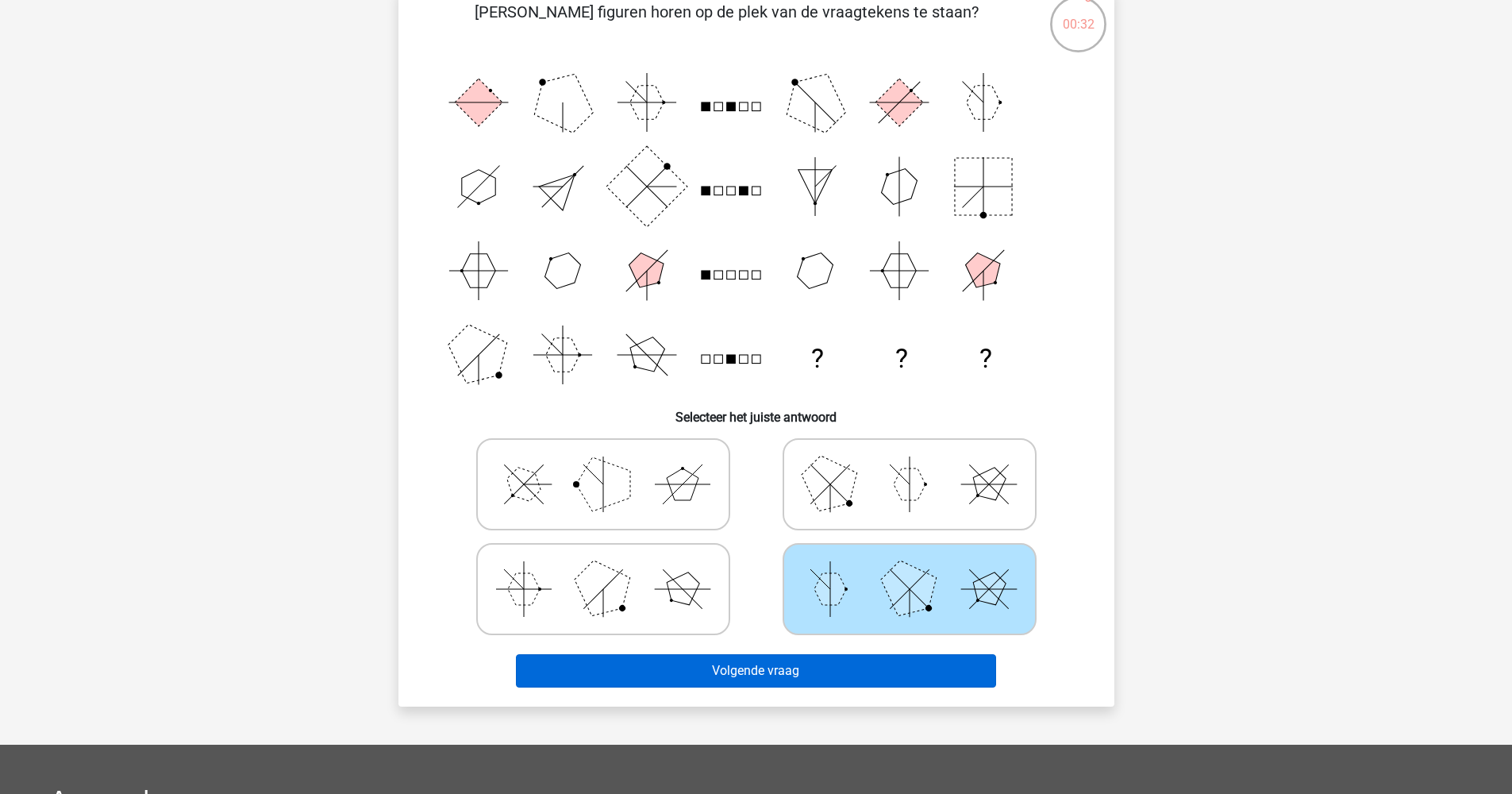
click at [863, 659] on button "Volgende vraag" at bounding box center [756, 670] width 480 height 33
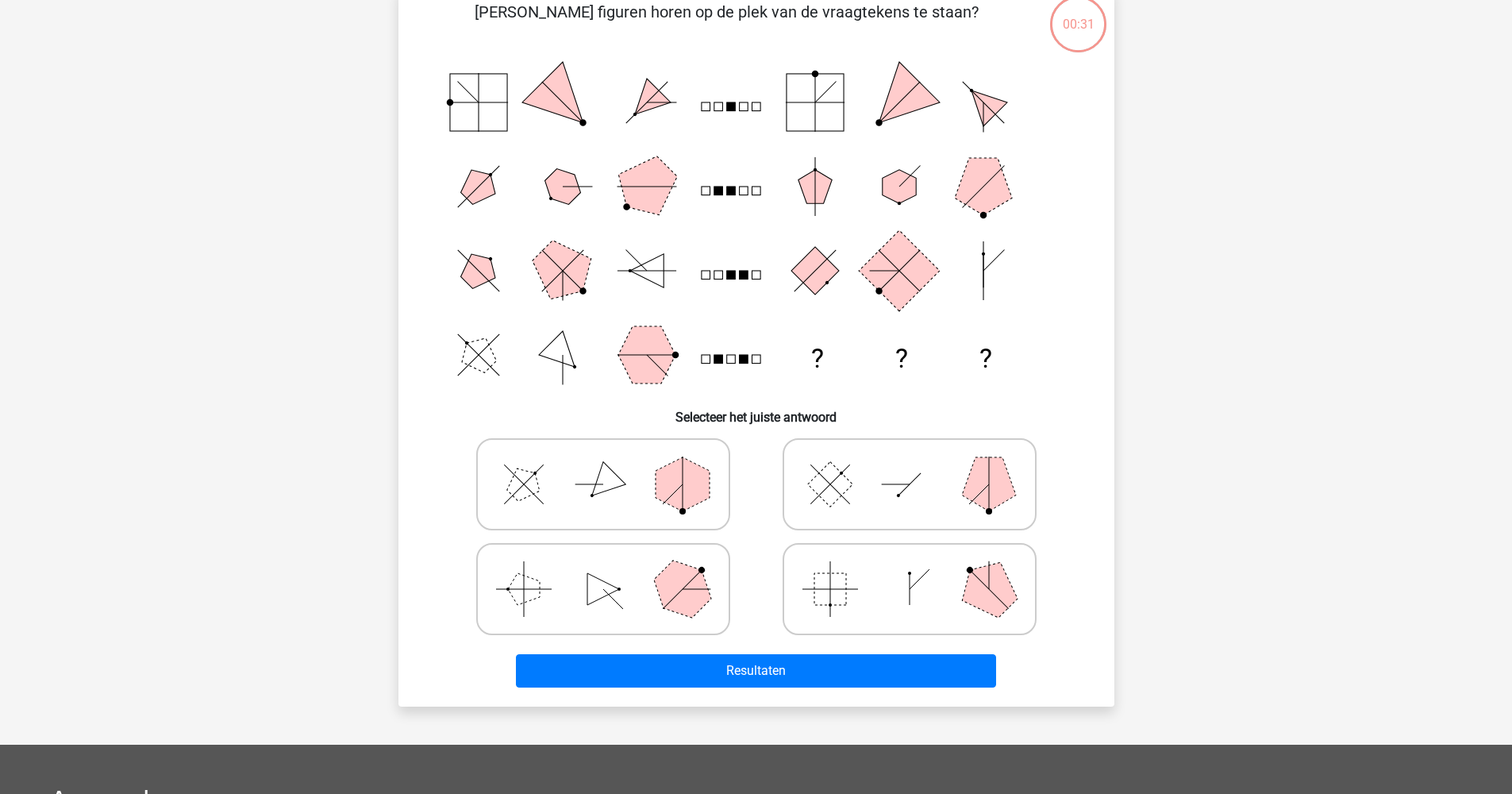
scroll to position [79, 0]
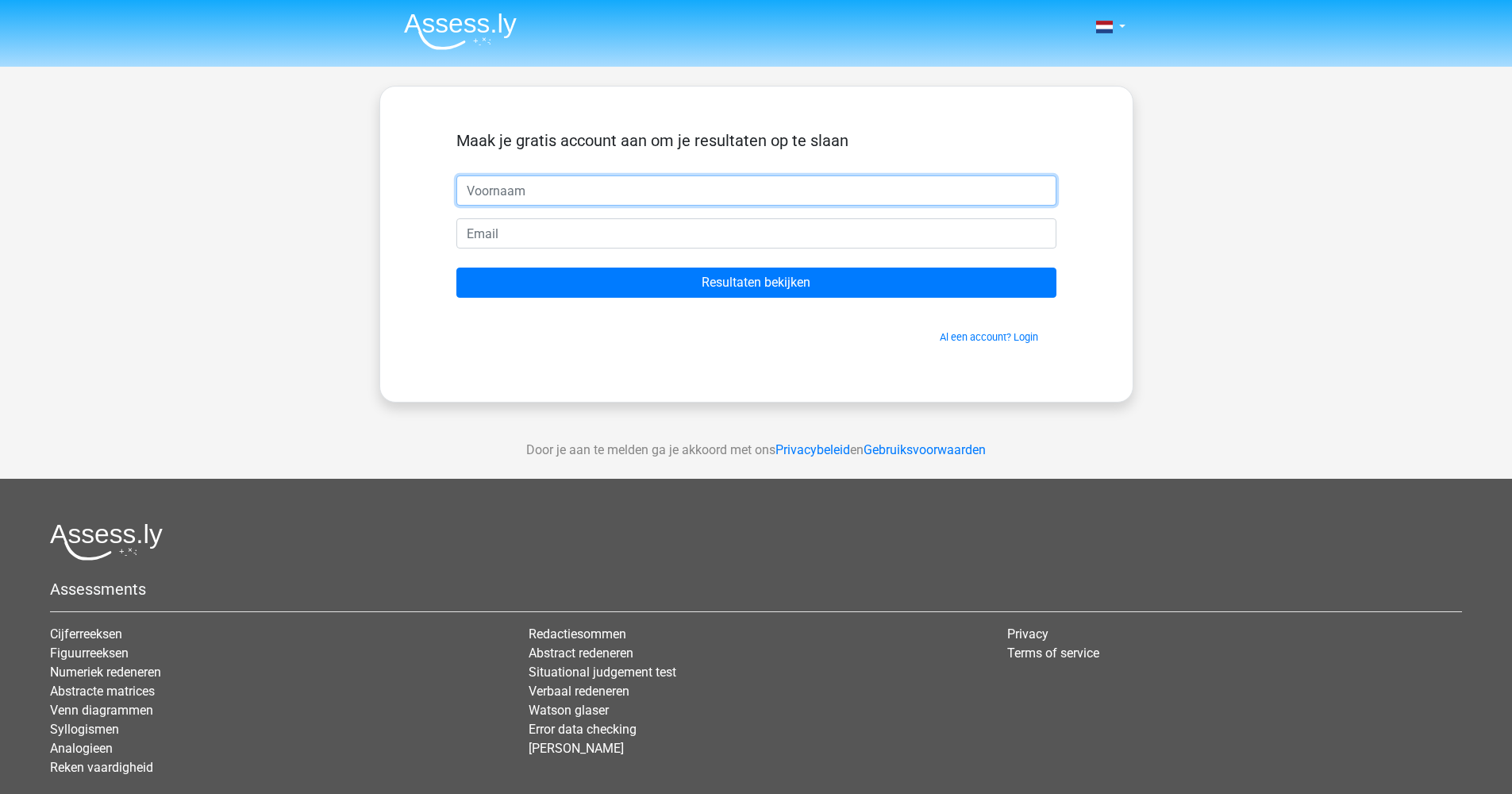
click at [610, 203] on input "text" at bounding box center [756, 191] width 601 height 30
type input "Jan"
type input "[EMAIL_ADDRESS][DOMAIN_NAME]"
click at [756, 282] on input "Resultaten bekijken" at bounding box center [756, 282] width 601 height 30
